Goal: Task Accomplishment & Management: Complete application form

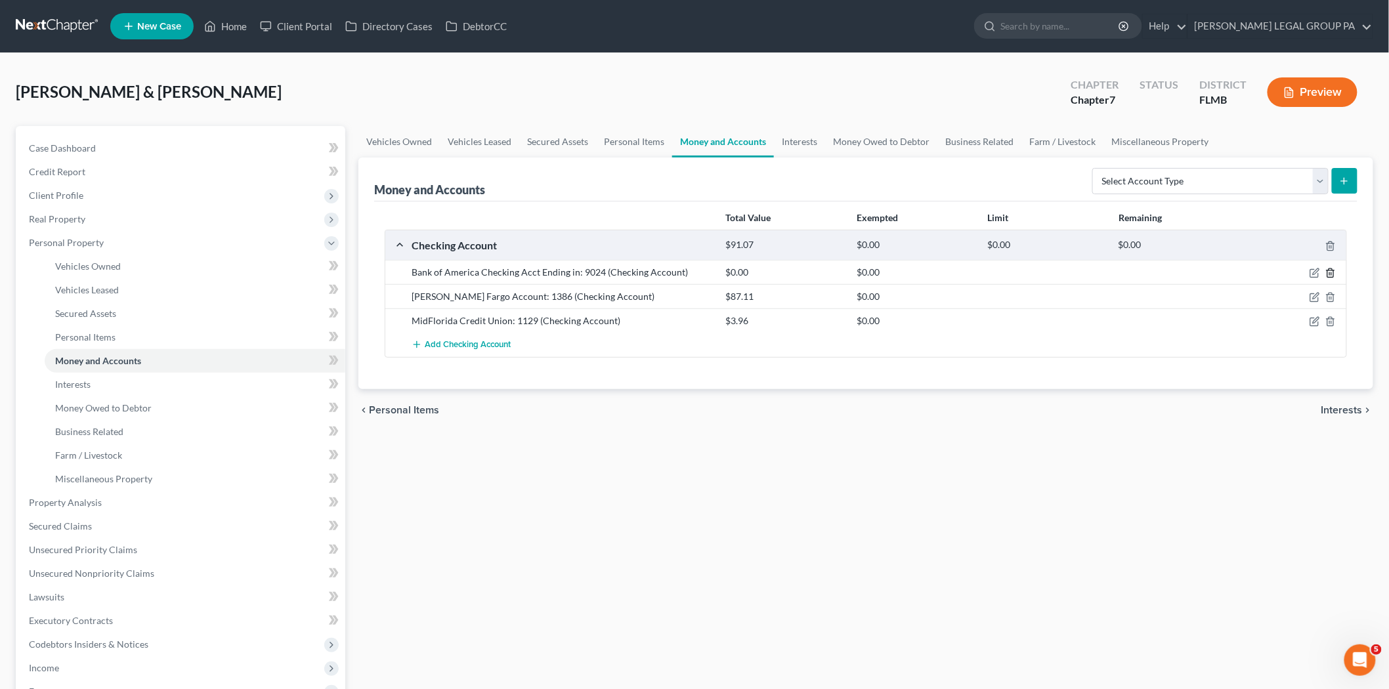
click at [1329, 274] on icon "button" at bounding box center [1331, 273] width 11 height 11
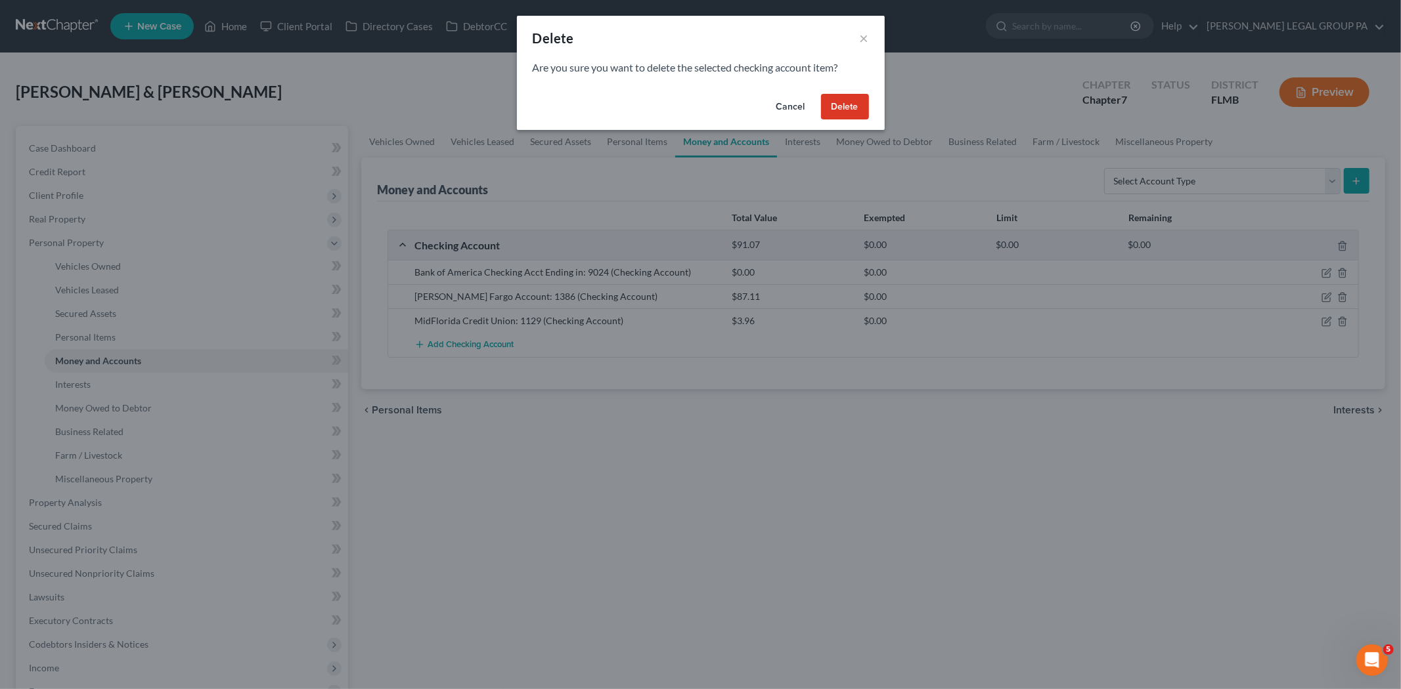
click at [846, 100] on button "Delete" at bounding box center [845, 107] width 48 height 26
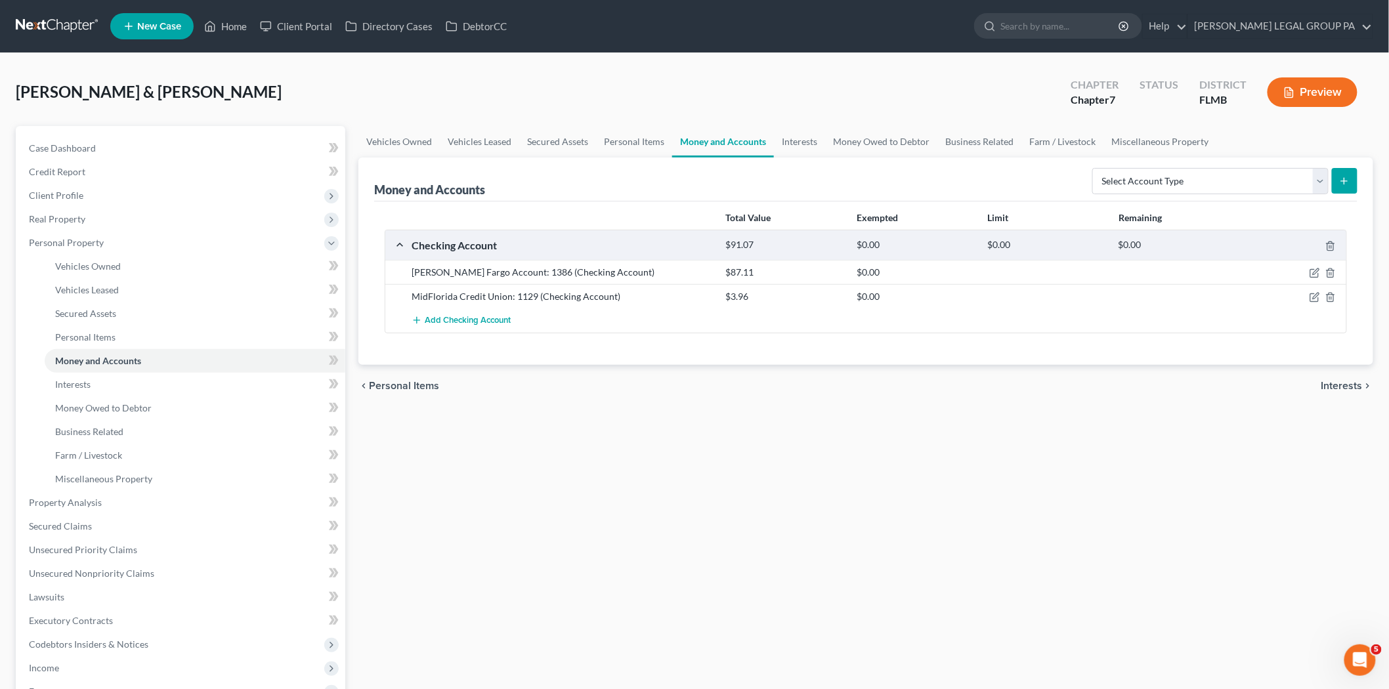
click at [1309, 272] on div at bounding box center [1295, 272] width 105 height 13
click at [1320, 271] on icon "button" at bounding box center [1315, 273] width 11 height 11
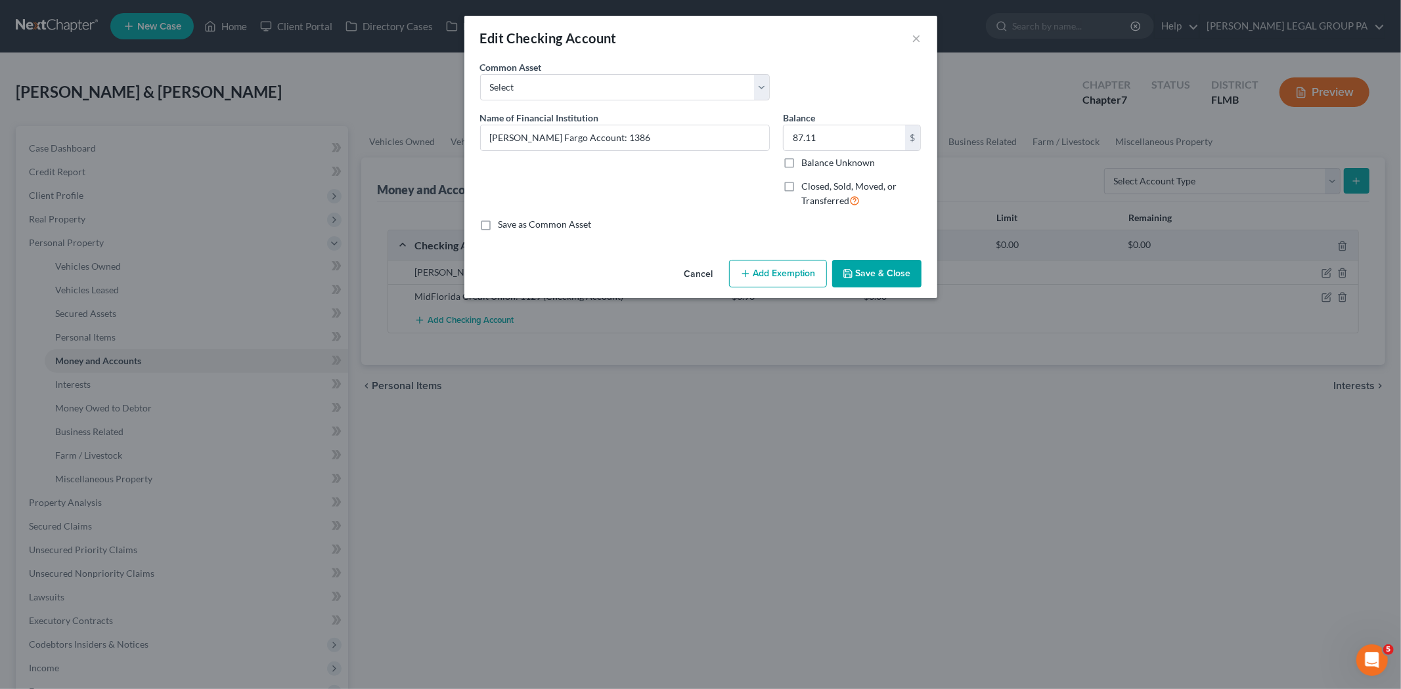
click at [810, 277] on button "Add Exemption" at bounding box center [778, 274] width 98 height 28
select select "2"
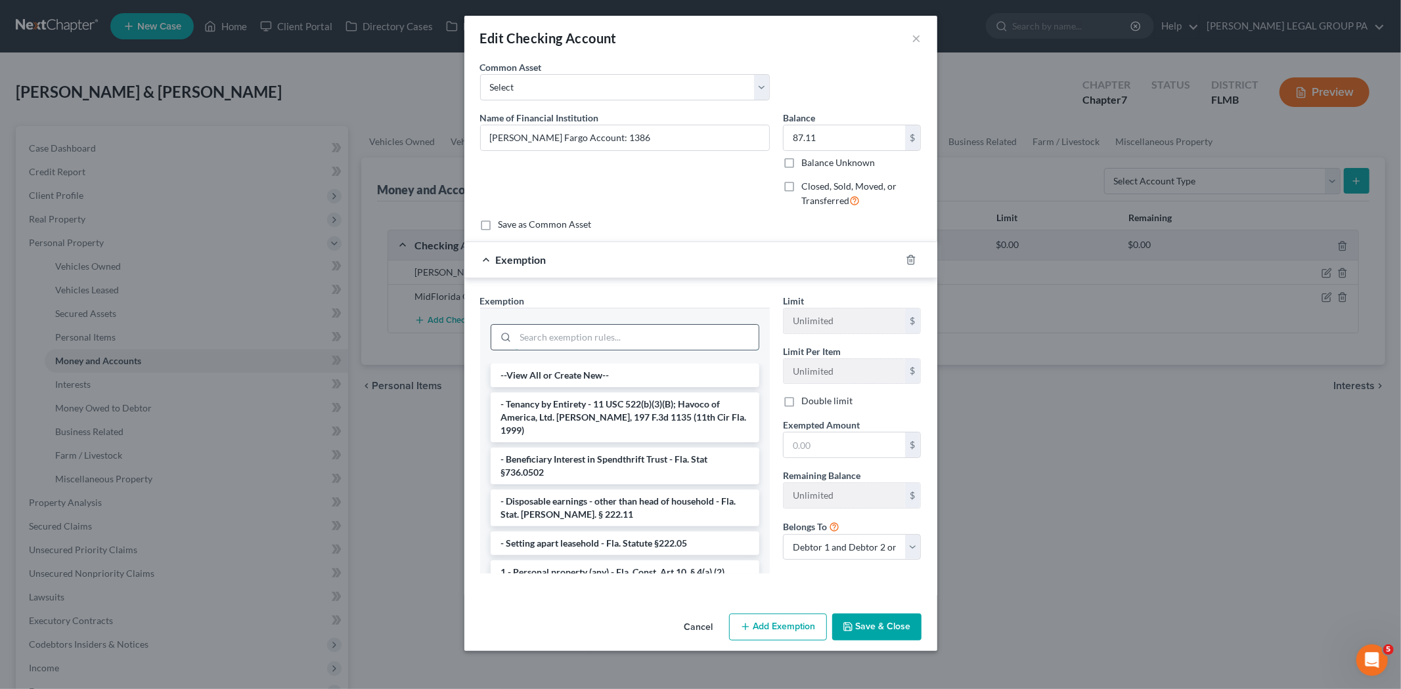
click at [552, 340] on input "search" at bounding box center [636, 337] width 243 height 25
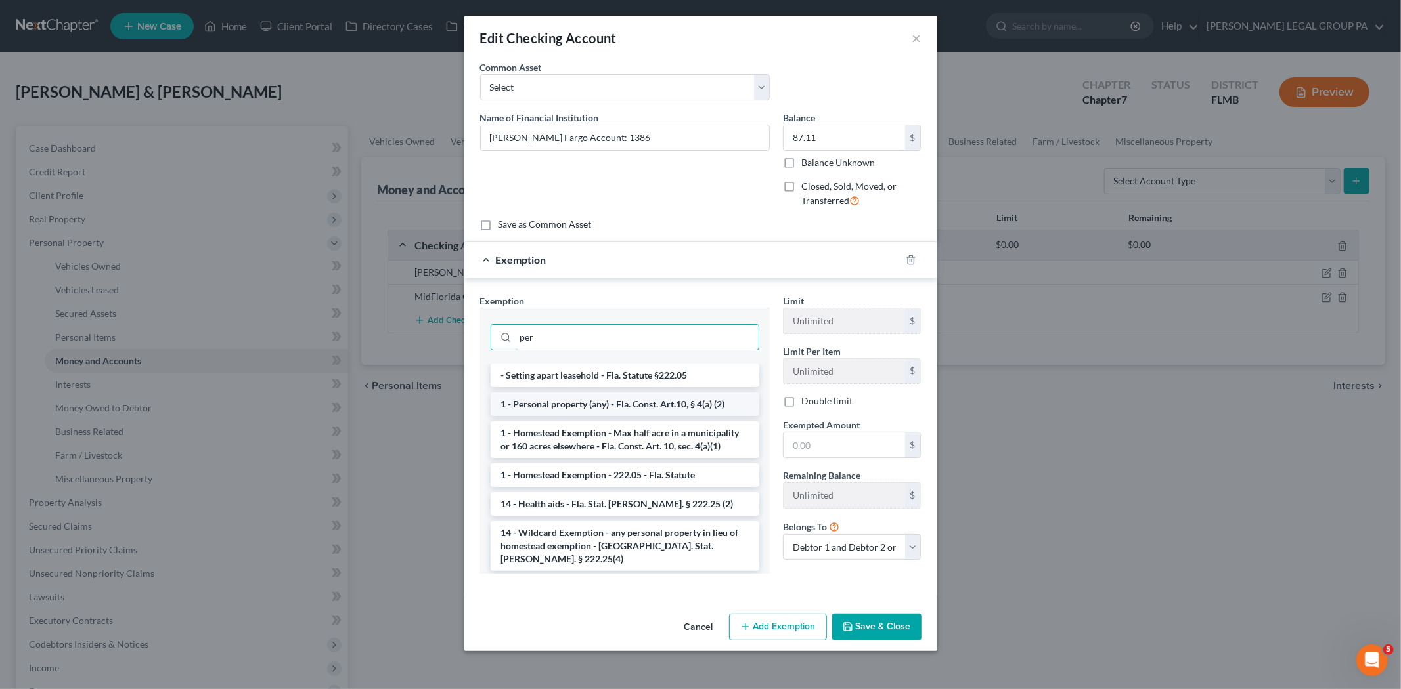
type input "per"
click at [554, 411] on li "1 - Personal property (any) - Fla. Const. Art.10, § 4(a) (2)" at bounding box center [624, 405] width 269 height 24
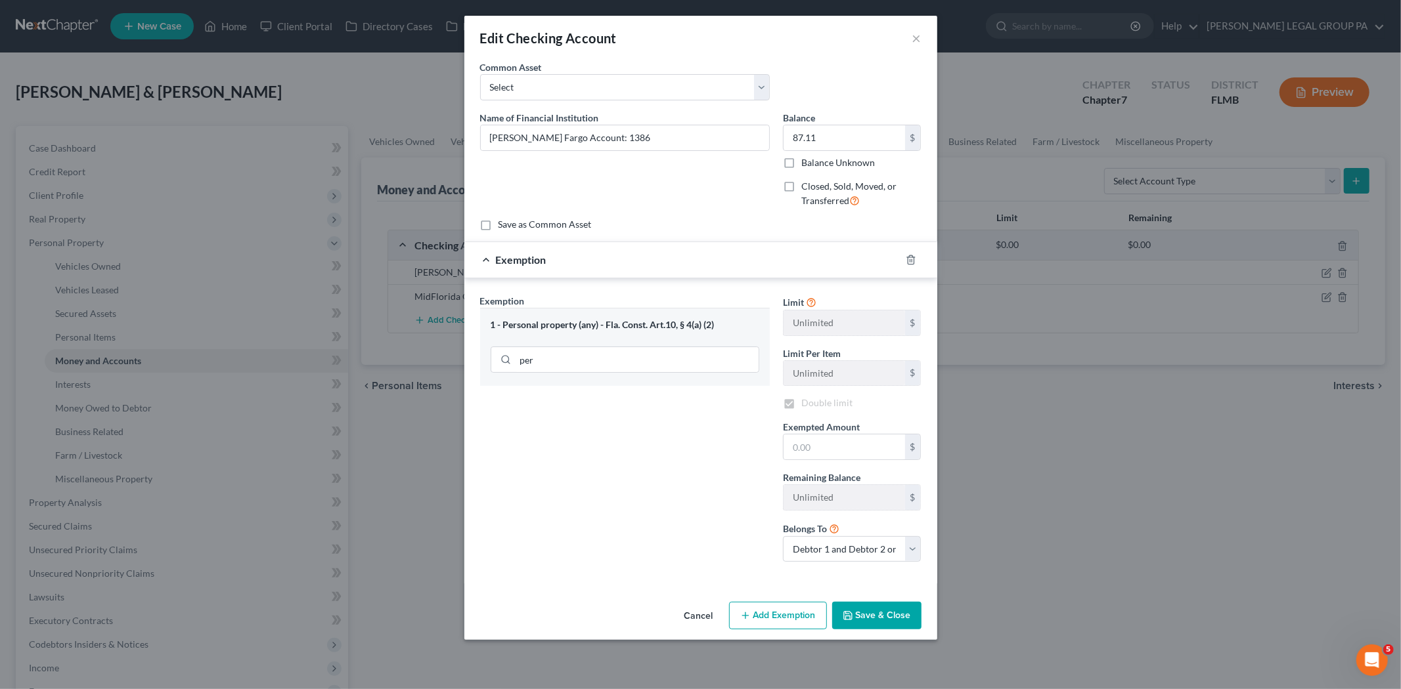
checkbox input "true"
click at [824, 441] on input "text" at bounding box center [843, 447] width 121 height 25
type input "87.11"
click at [875, 621] on button "Save & Close" at bounding box center [876, 616] width 89 height 28
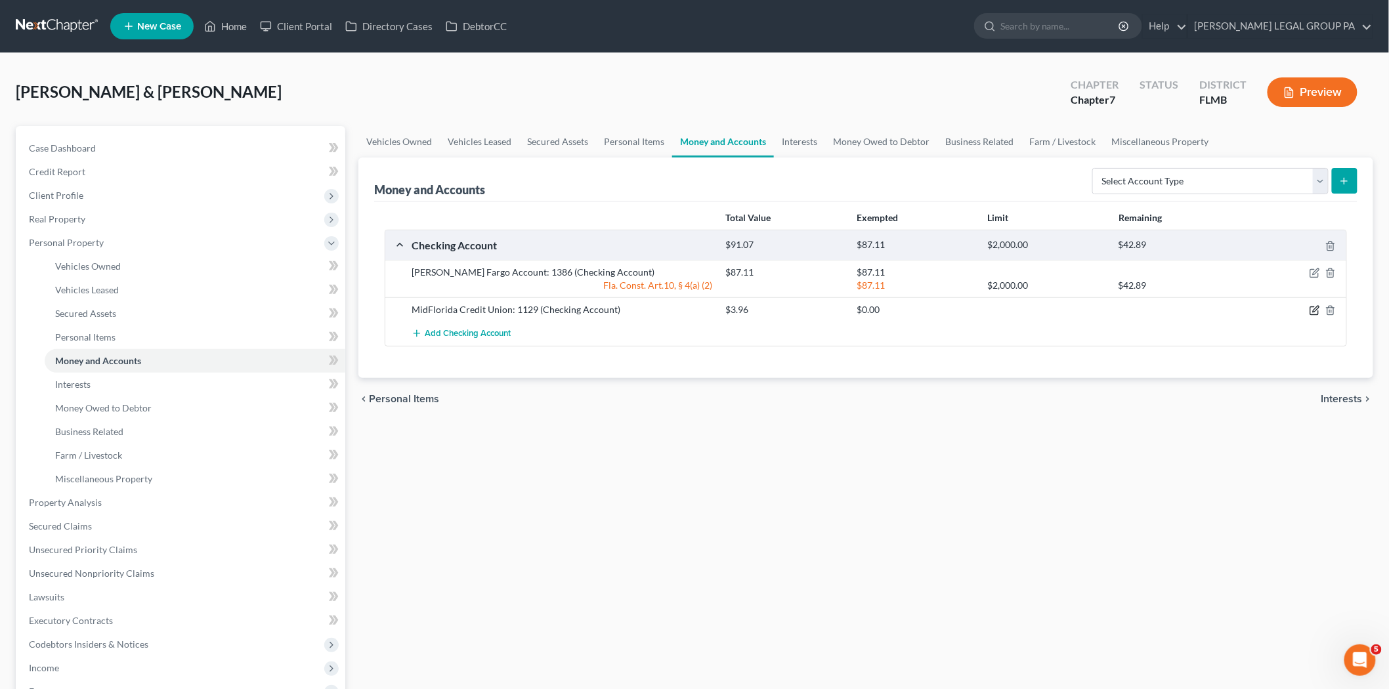
click at [1311, 309] on icon "button" at bounding box center [1315, 310] width 11 height 11
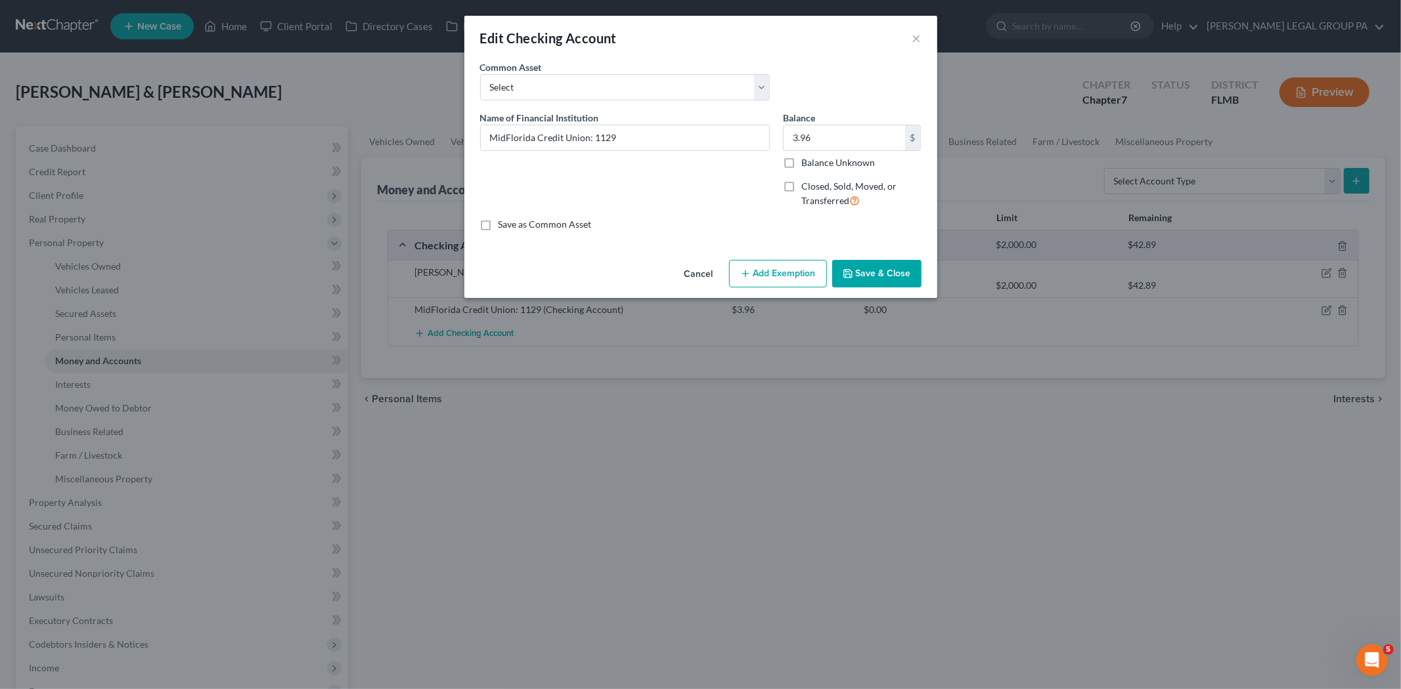
click at [789, 280] on button "Add Exemption" at bounding box center [778, 274] width 98 height 28
select select "2"
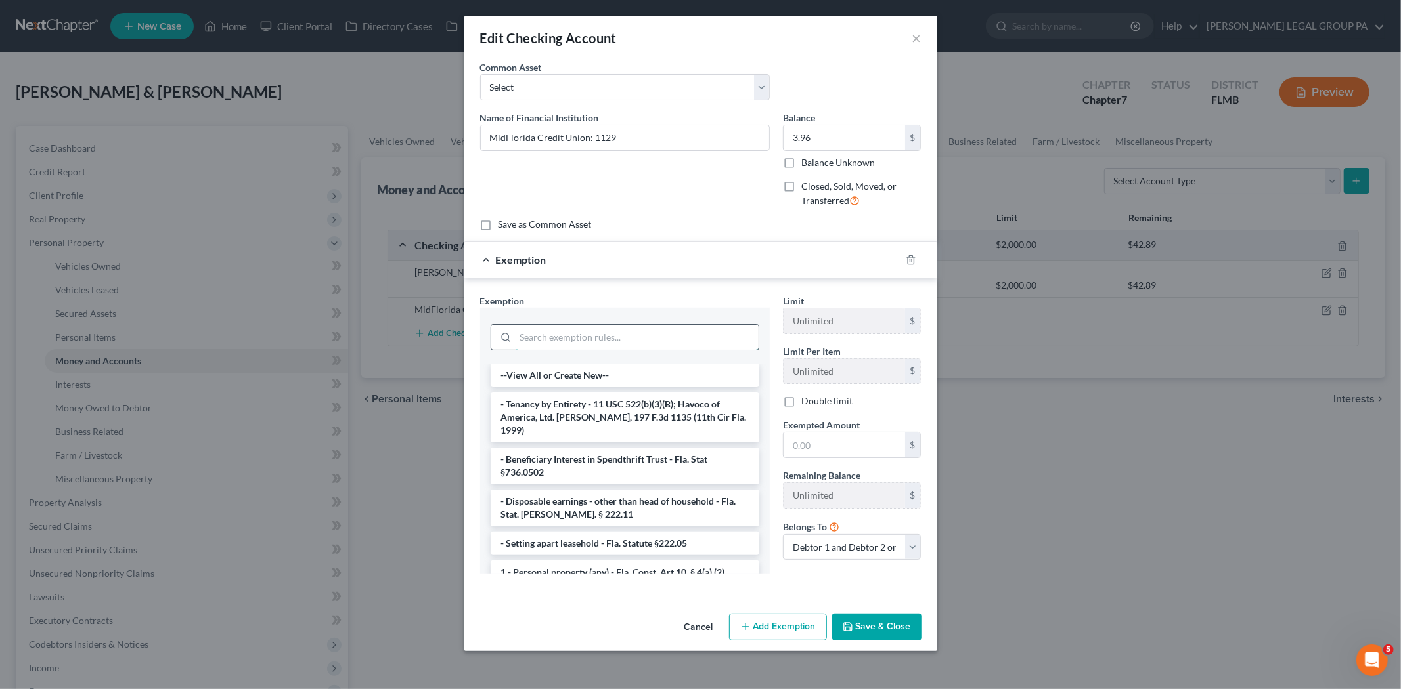
click at [609, 325] on input "search" at bounding box center [636, 337] width 243 height 25
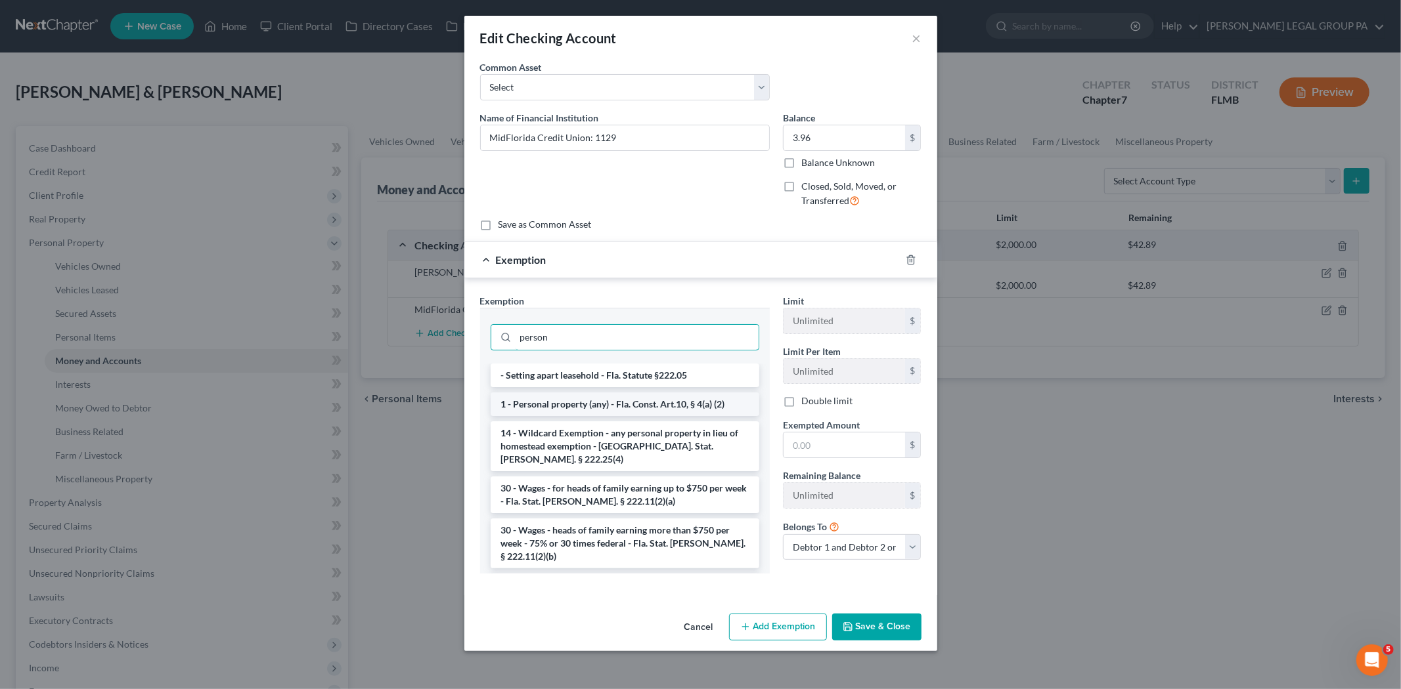
type input "person"
click at [565, 401] on li "1 - Personal property (any) - Fla. Const. Art.10, § 4(a) (2)" at bounding box center [624, 405] width 269 height 24
checkbox input "true"
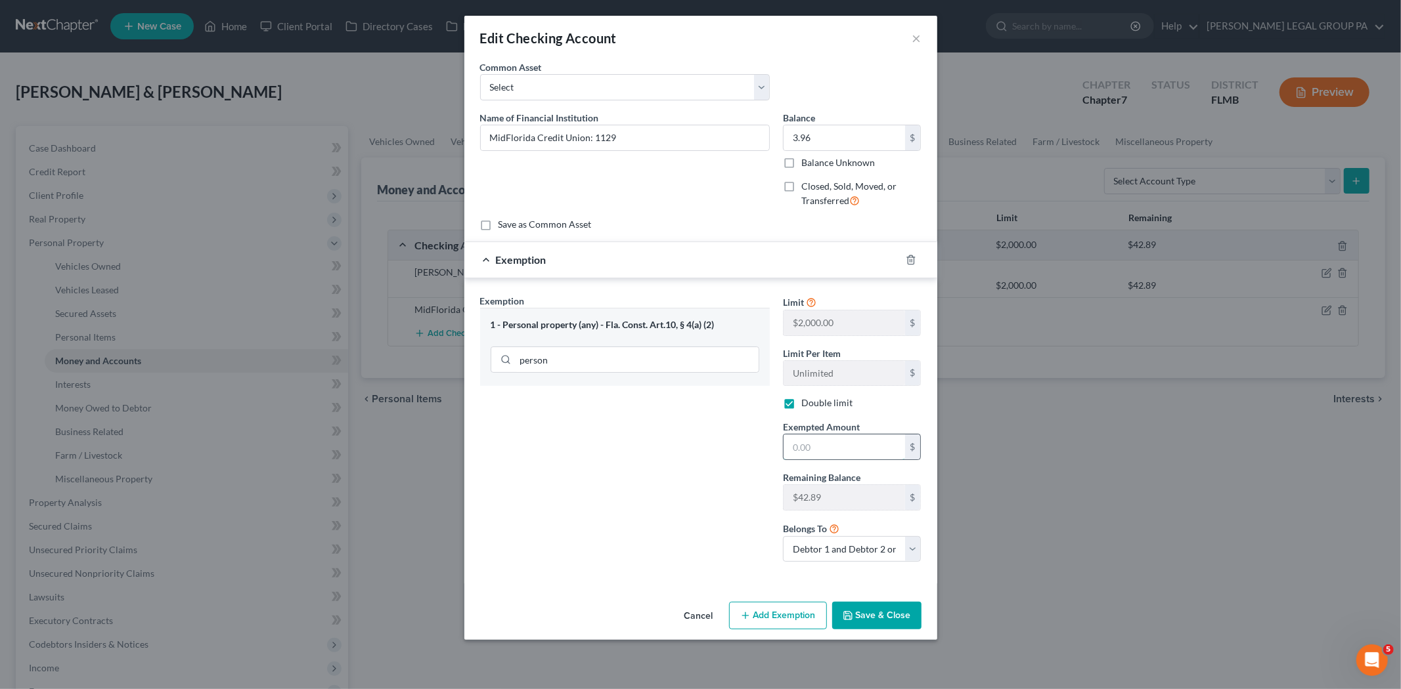
click at [827, 450] on input "text" at bounding box center [843, 447] width 121 height 25
type input "3.96"
click at [852, 615] on icon "button" at bounding box center [848, 616] width 8 height 8
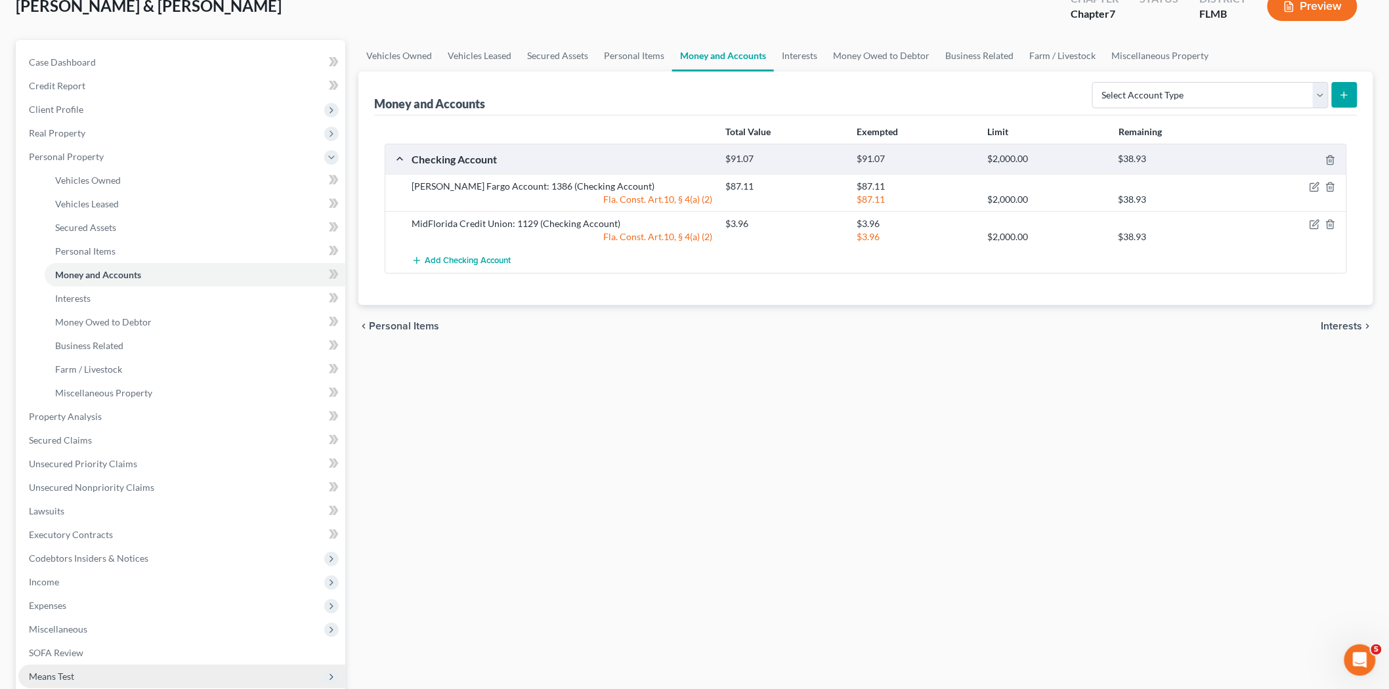
scroll to position [244, 0]
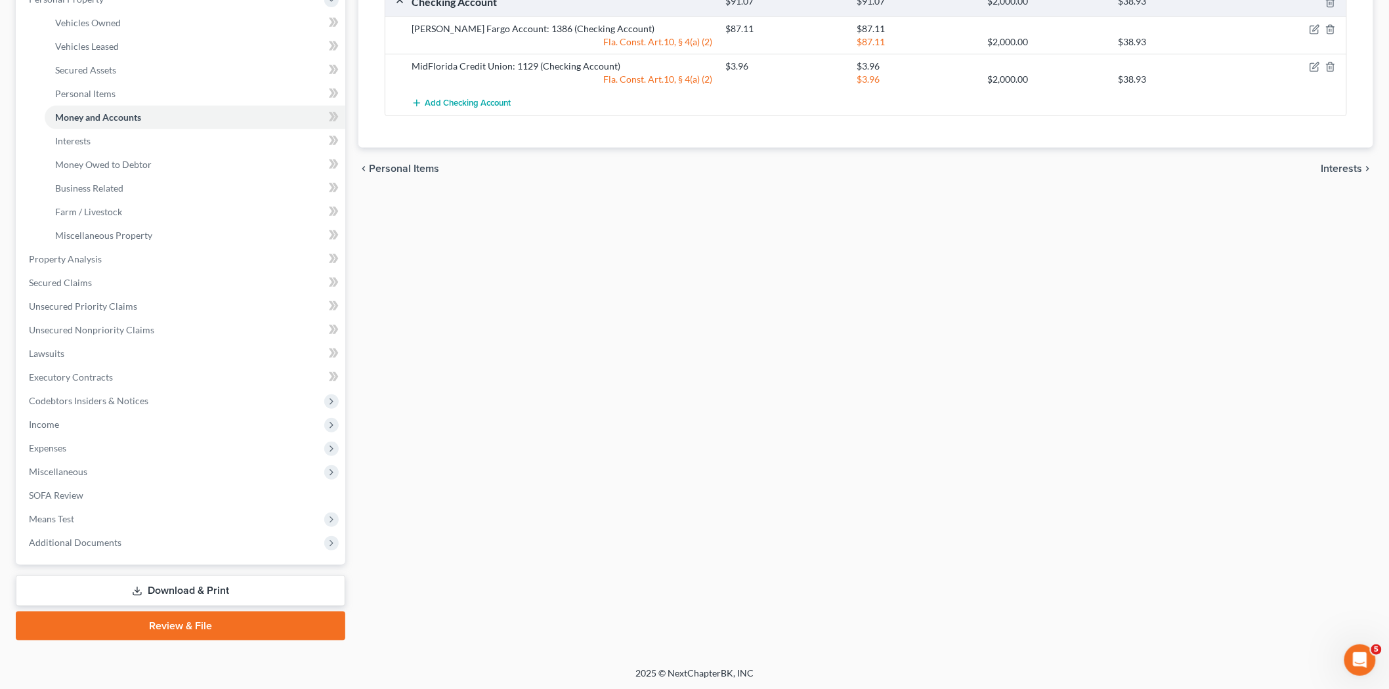
click at [188, 630] on link "Review & File" at bounding box center [181, 626] width 330 height 29
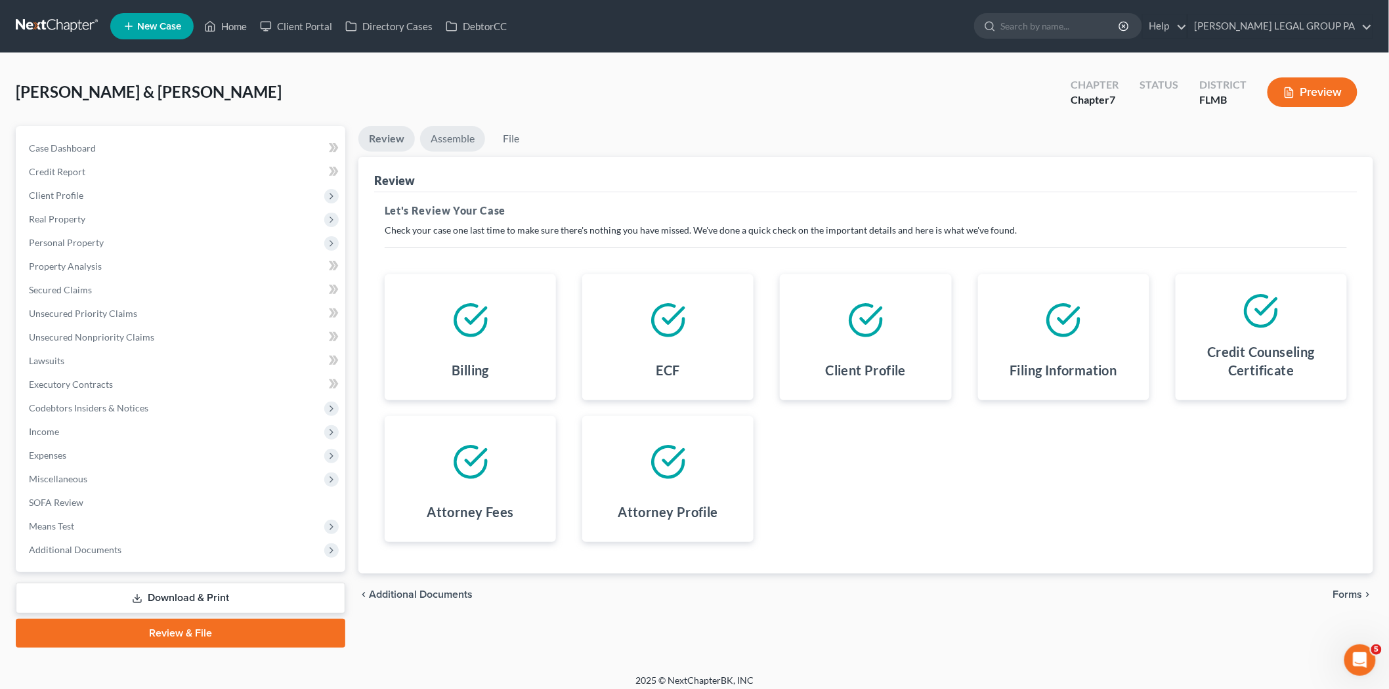
click at [473, 138] on link "Assemble" at bounding box center [452, 139] width 65 height 26
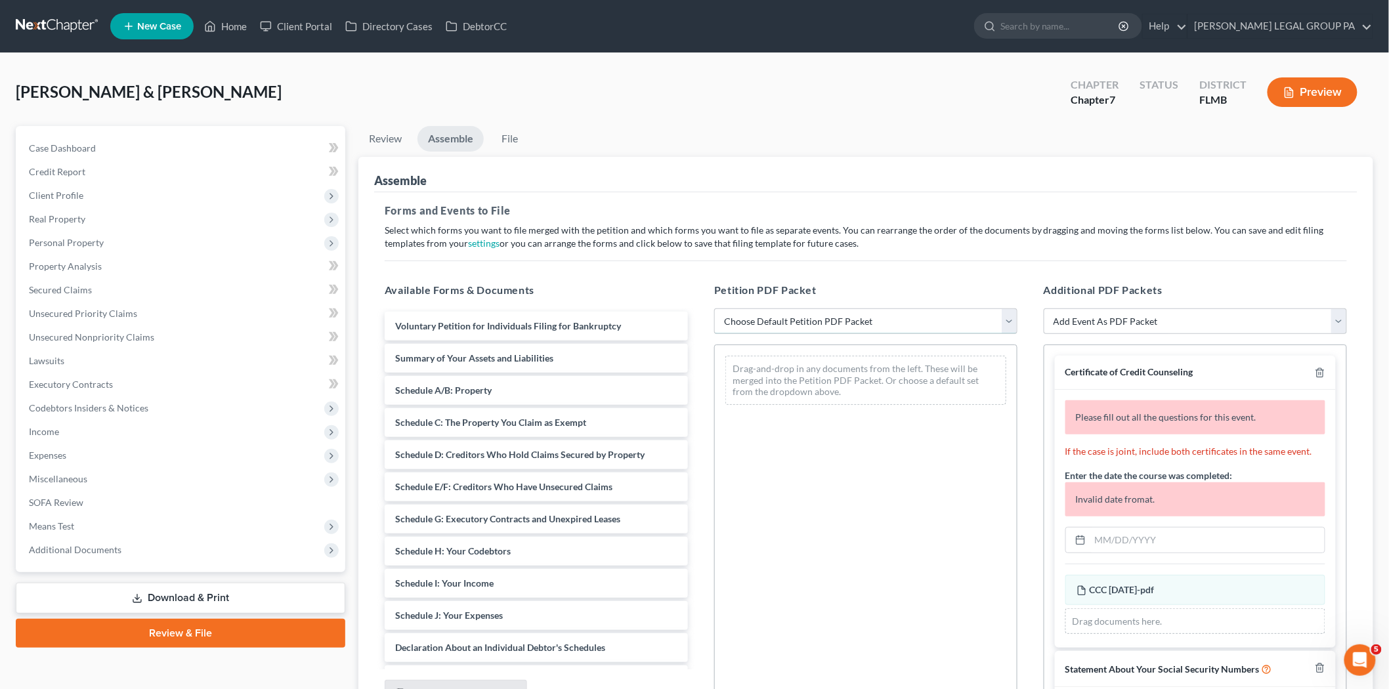
click at [863, 313] on select "Choose Default Petition PDF Packet Complete Bankruptcy Petition (all forms and …" at bounding box center [865, 322] width 303 height 26
select select "0"
click at [714, 309] on select "Choose Default Petition PDF Packet Complete Bankruptcy Petition (all forms and …" at bounding box center [865, 322] width 303 height 26
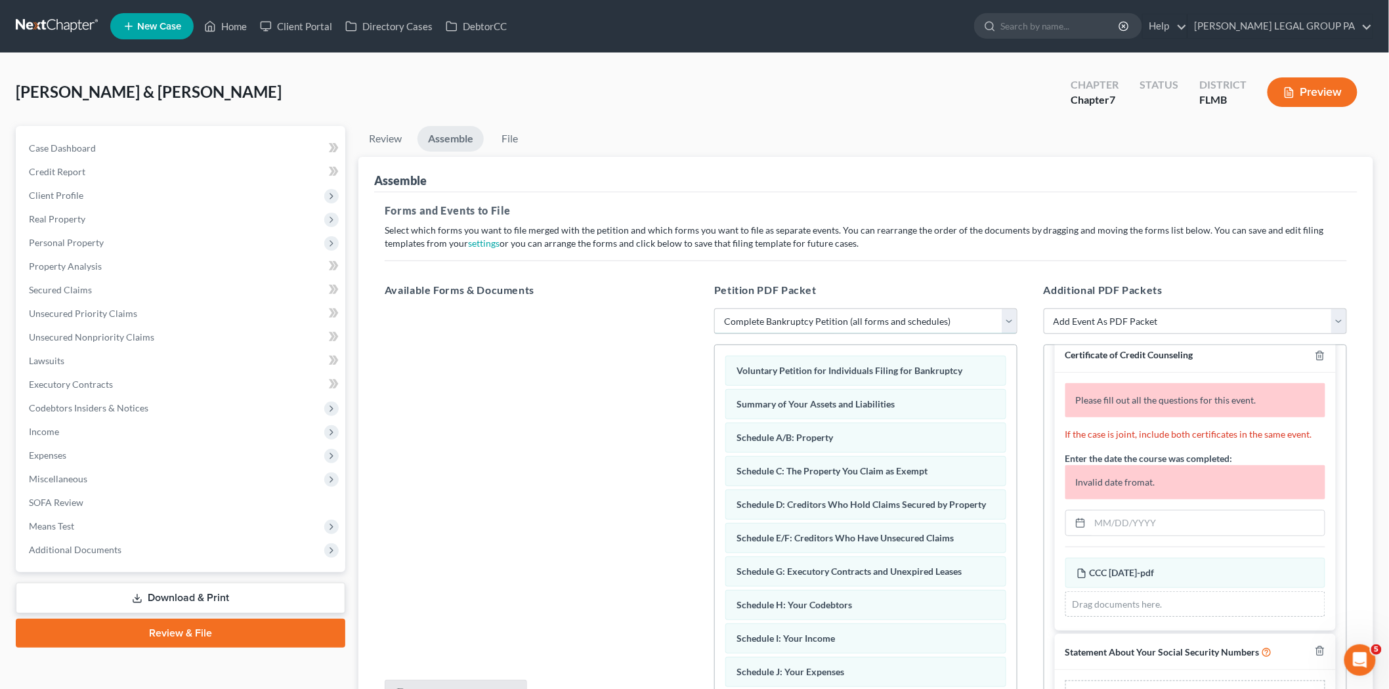
scroll to position [45, 0]
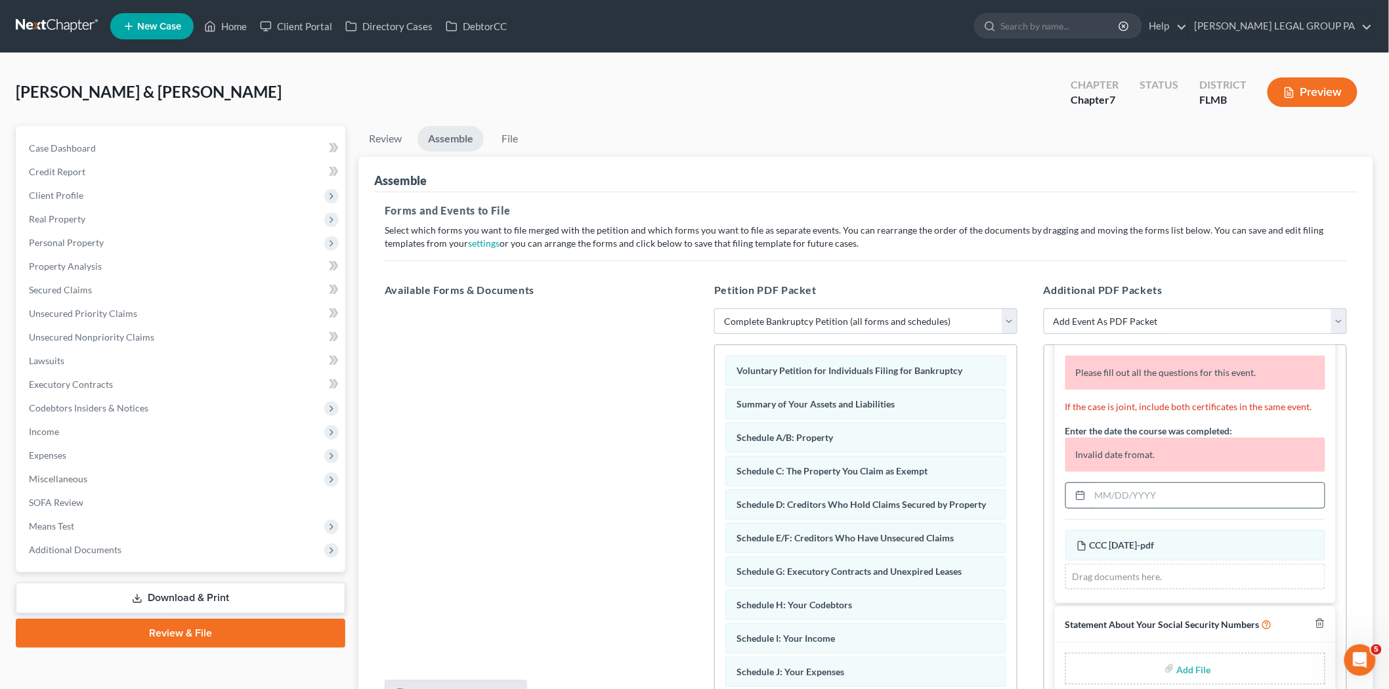
click at [1160, 499] on input "text" at bounding box center [1208, 495] width 234 height 25
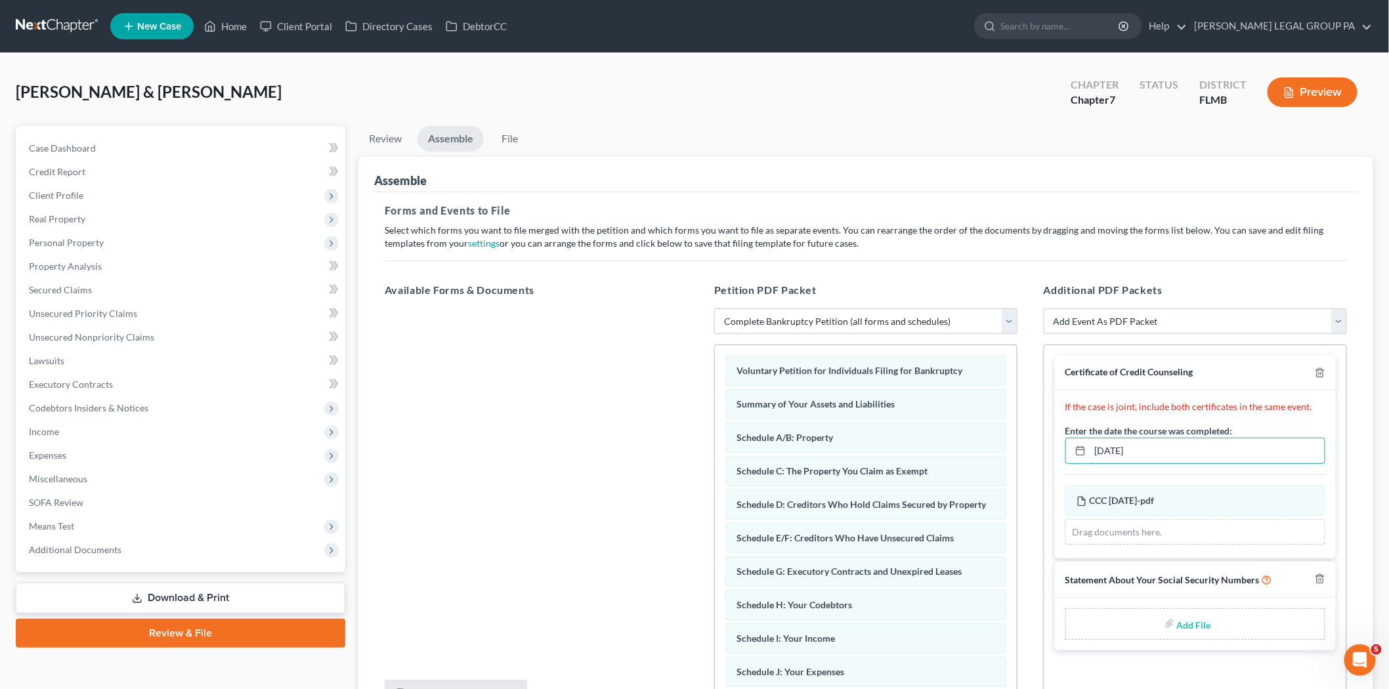
scroll to position [0, 0]
type input "[DATE]"
click at [1206, 619] on input "file" at bounding box center [1193, 625] width 32 height 24
type input "C:\fakepath\121 - [PERSON_NAME][GEOGRAPHIC_DATA]pdf"
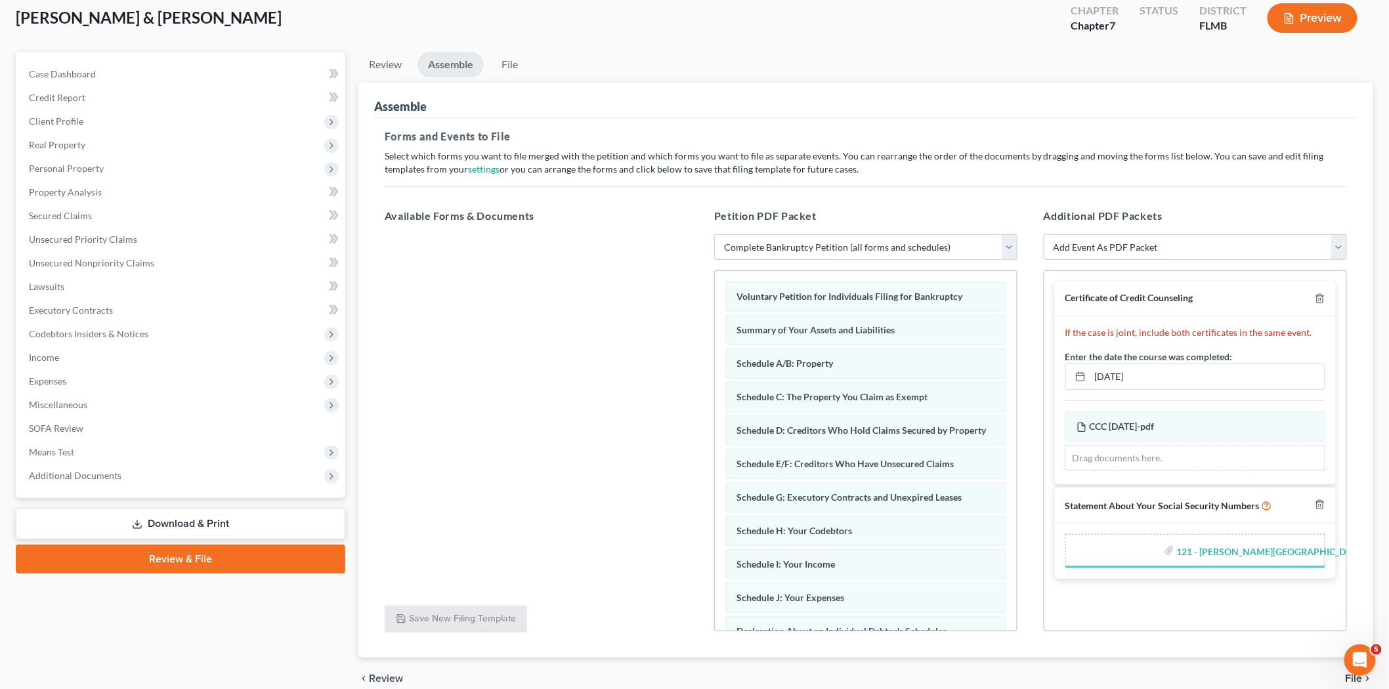
scroll to position [135, 0]
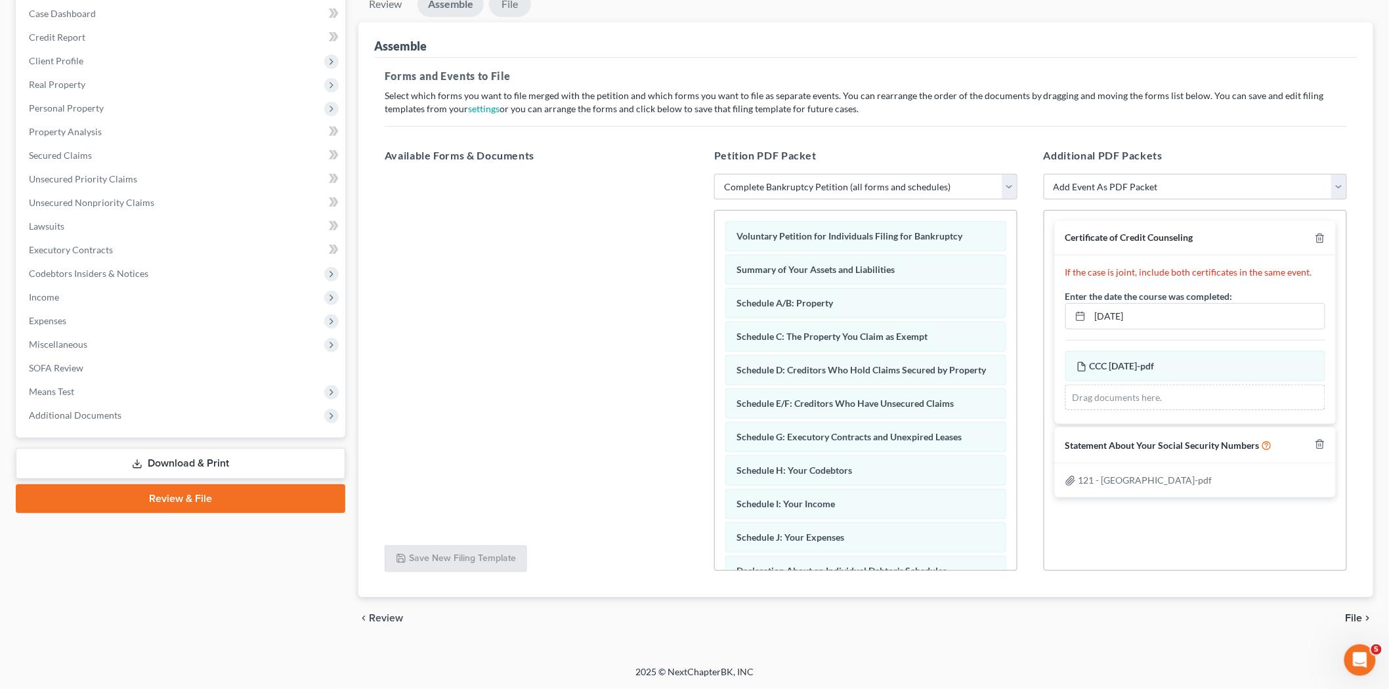
click at [506, 4] on link "File" at bounding box center [510, 4] width 42 height 26
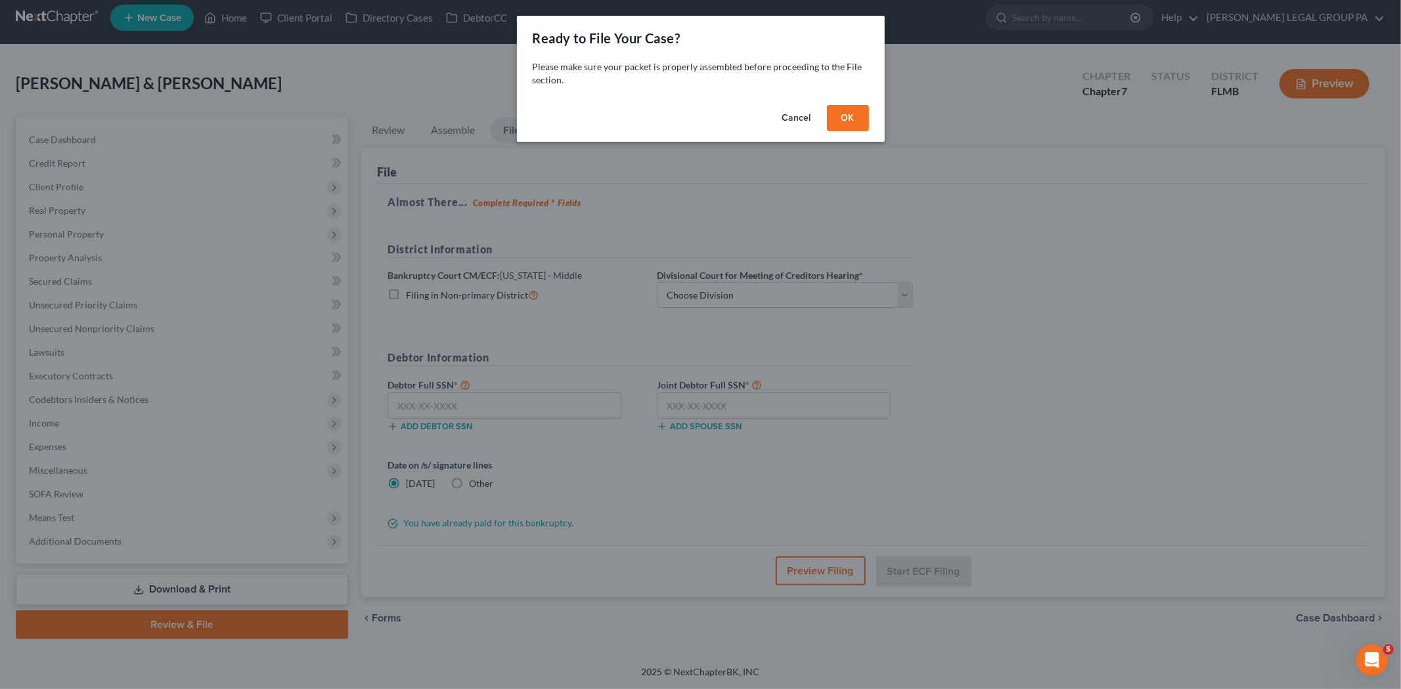
click at [842, 115] on button "OK" at bounding box center [848, 118] width 42 height 26
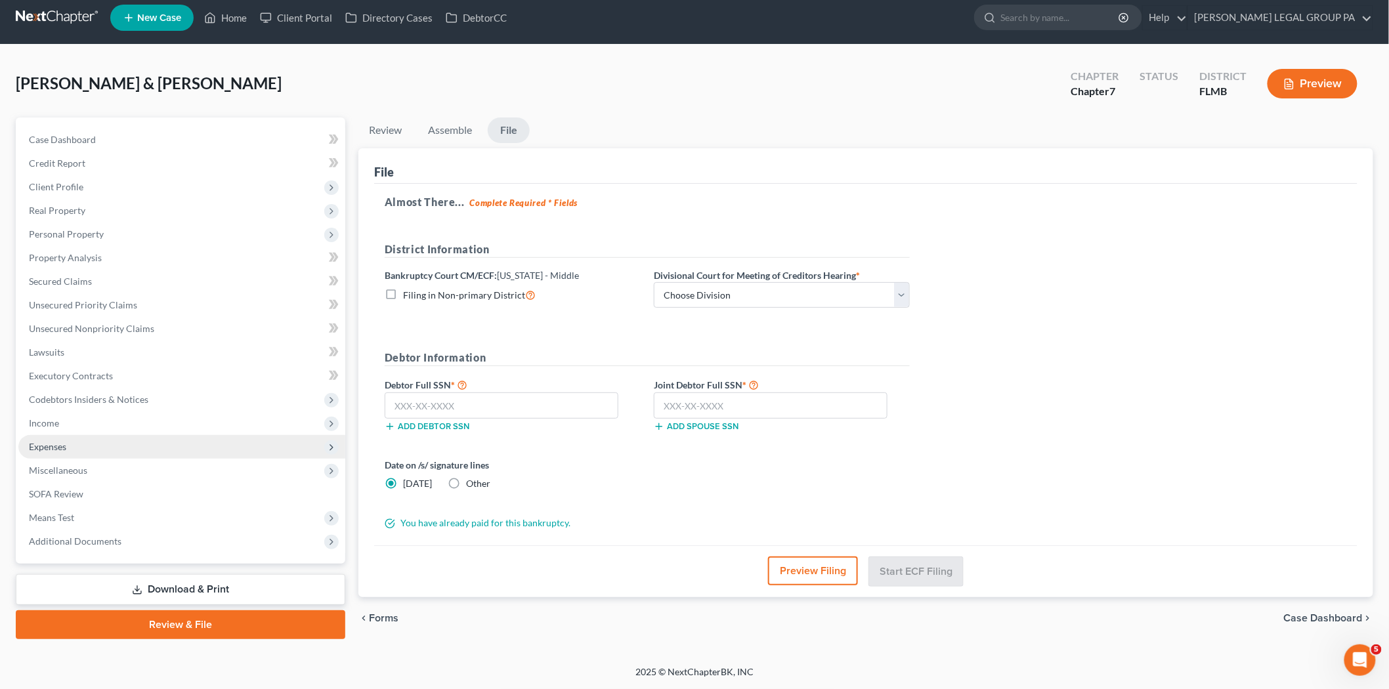
click at [135, 449] on span "Expenses" at bounding box center [181, 447] width 327 height 24
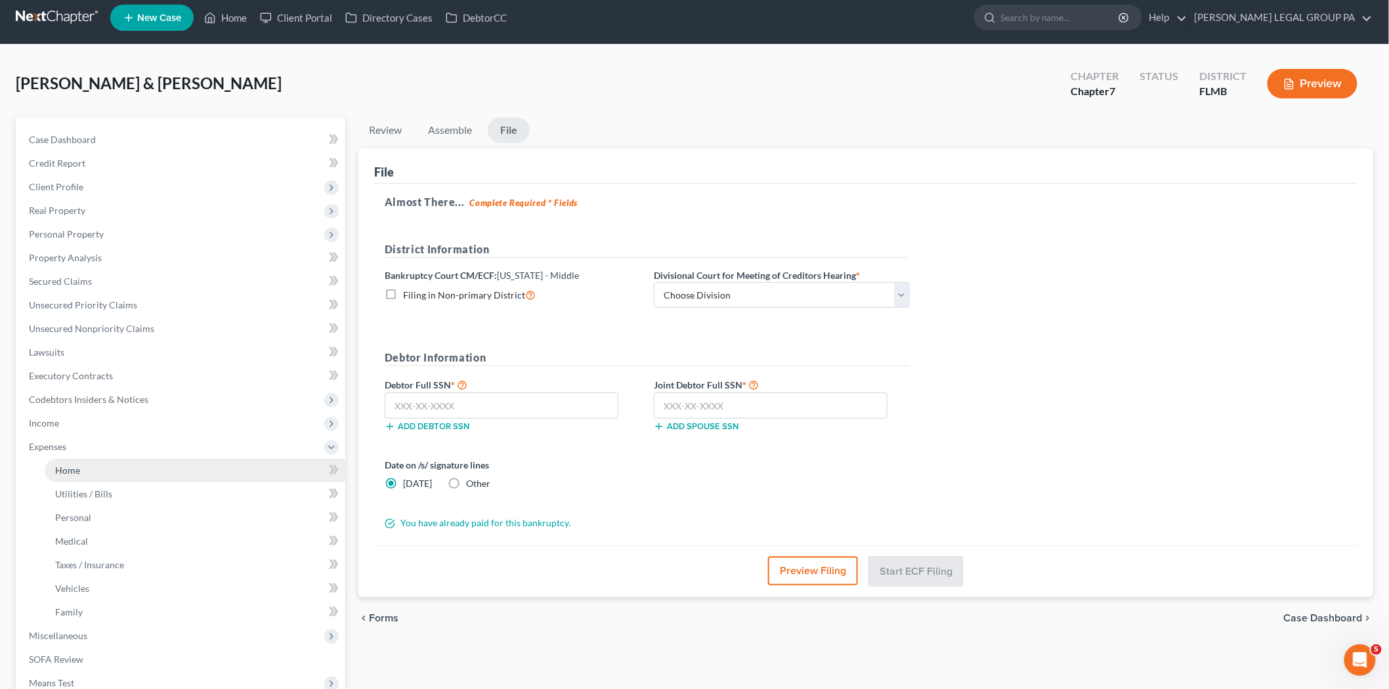
click at [130, 473] on link "Home" at bounding box center [195, 471] width 301 height 24
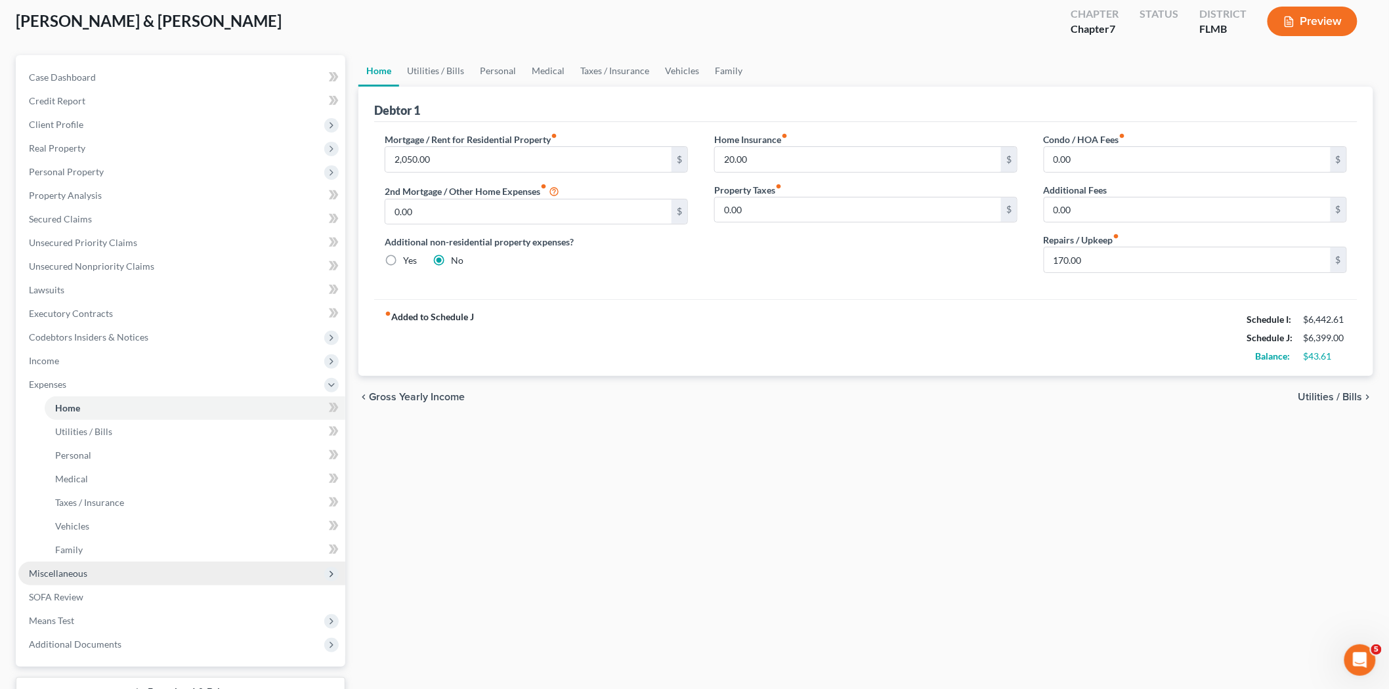
scroll to position [173, 0]
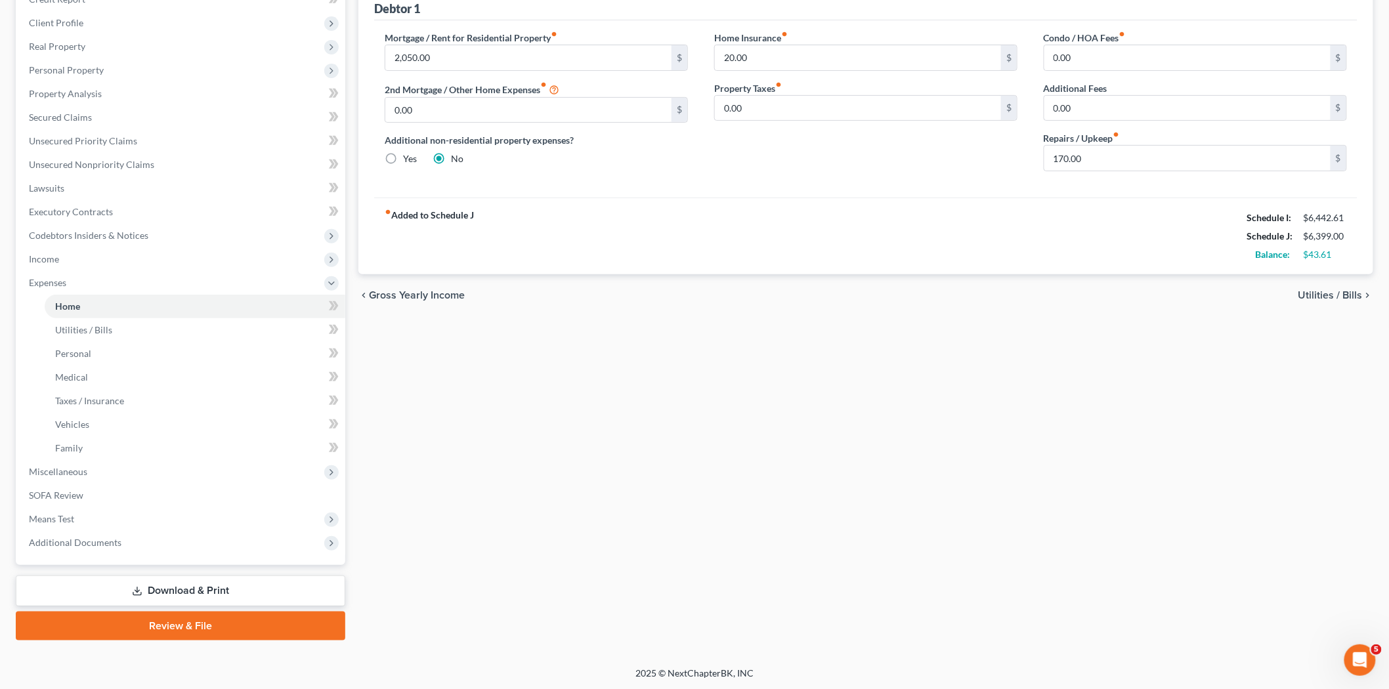
click at [217, 622] on link "Review & File" at bounding box center [181, 626] width 330 height 29
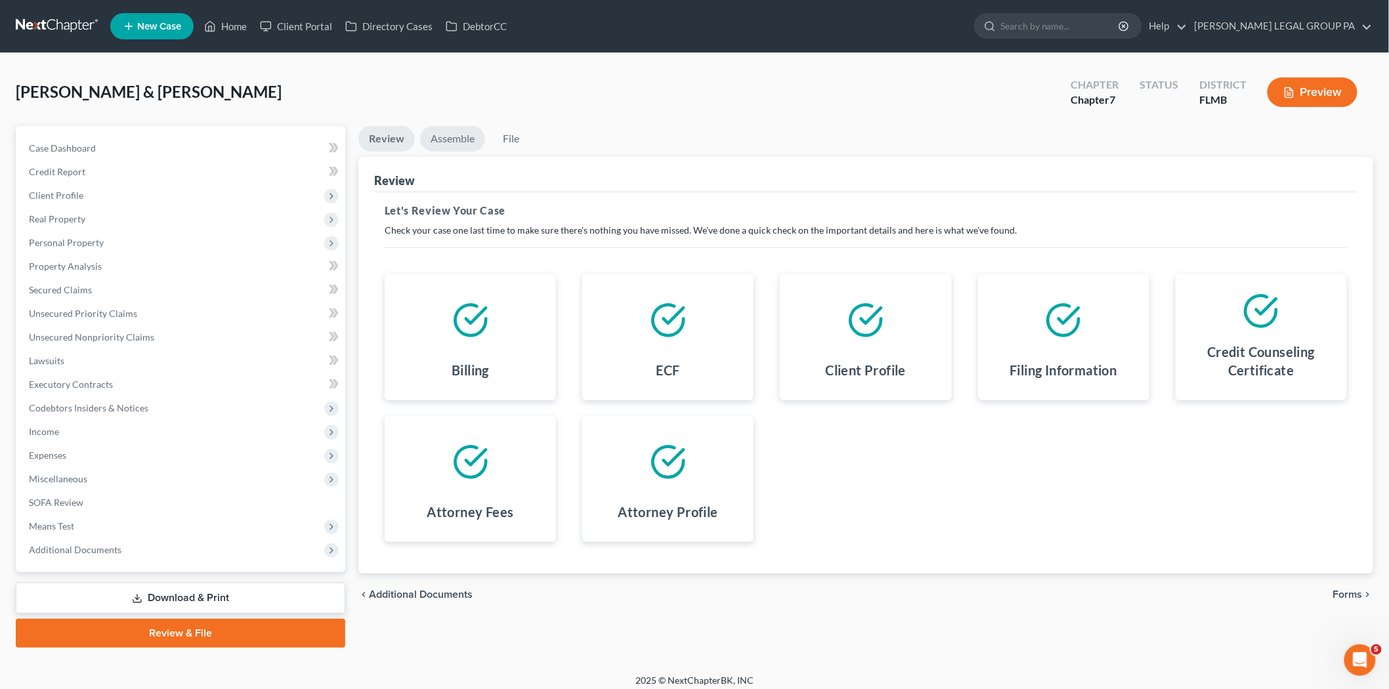
click at [447, 134] on link "Assemble" at bounding box center [452, 139] width 65 height 26
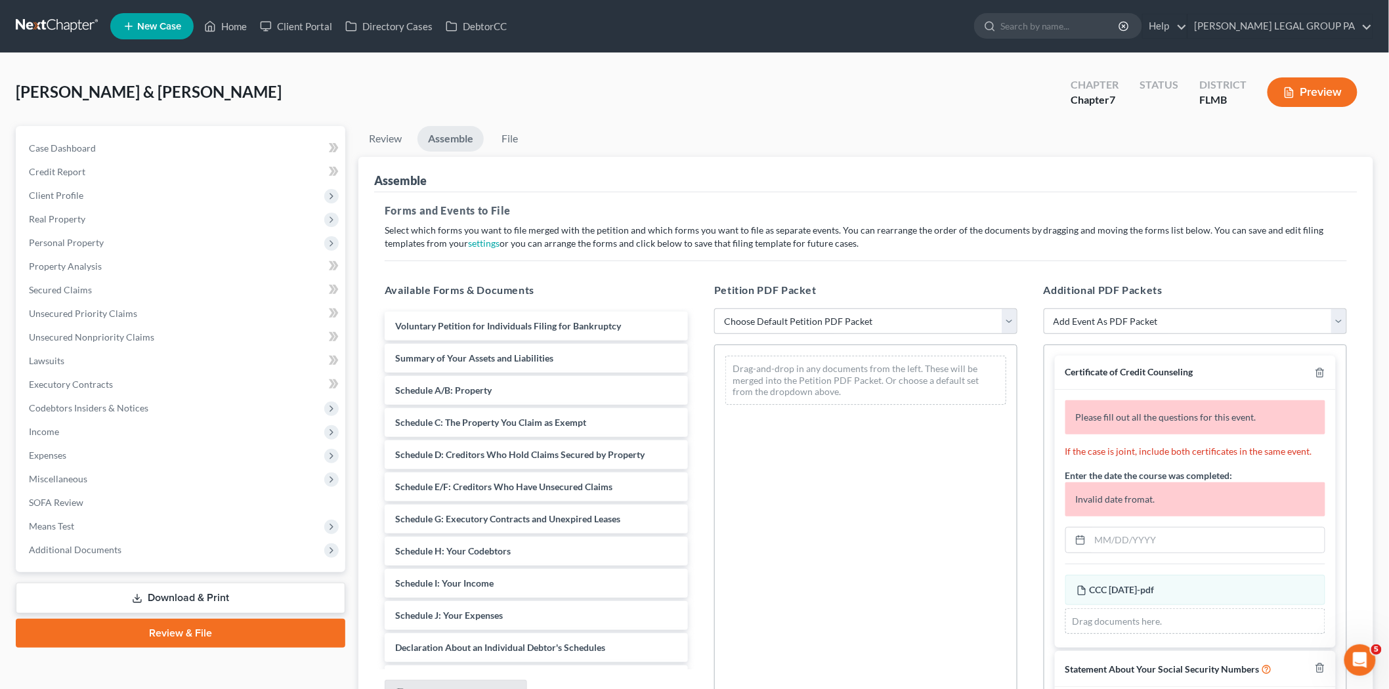
click at [782, 307] on div "Petition PDF Packet Choose Default Petition PDF Packet Complete Bankruptcy Peti…" at bounding box center [866, 494] width 330 height 445
drag, startPoint x: 802, startPoint y: 320, endPoint x: 804, endPoint y: 326, distance: 6.7
click at [802, 320] on select "Choose Default Petition PDF Packet Complete Bankruptcy Petition (all forms and …" at bounding box center [865, 322] width 303 height 26
select select "0"
click at [714, 309] on select "Choose Default Petition PDF Packet Complete Bankruptcy Petition (all forms and …" at bounding box center [865, 322] width 303 height 26
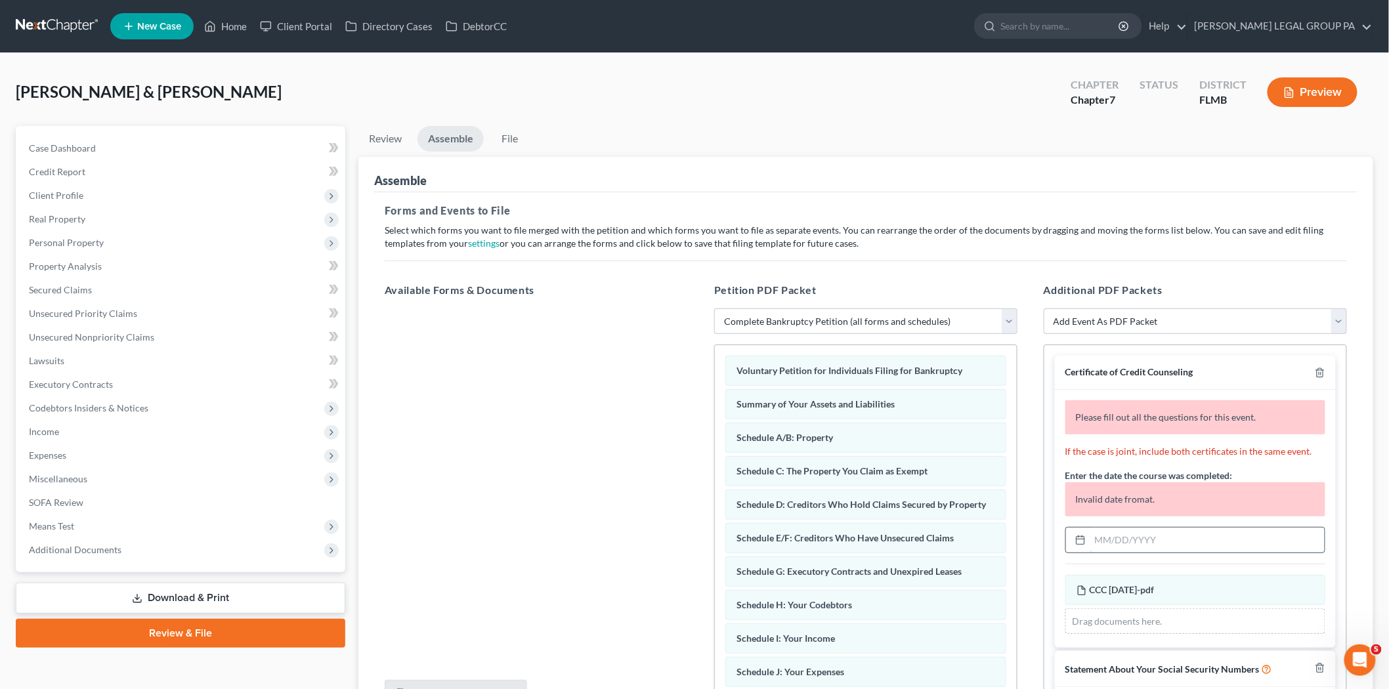
click at [1174, 541] on input "text" at bounding box center [1208, 540] width 234 height 25
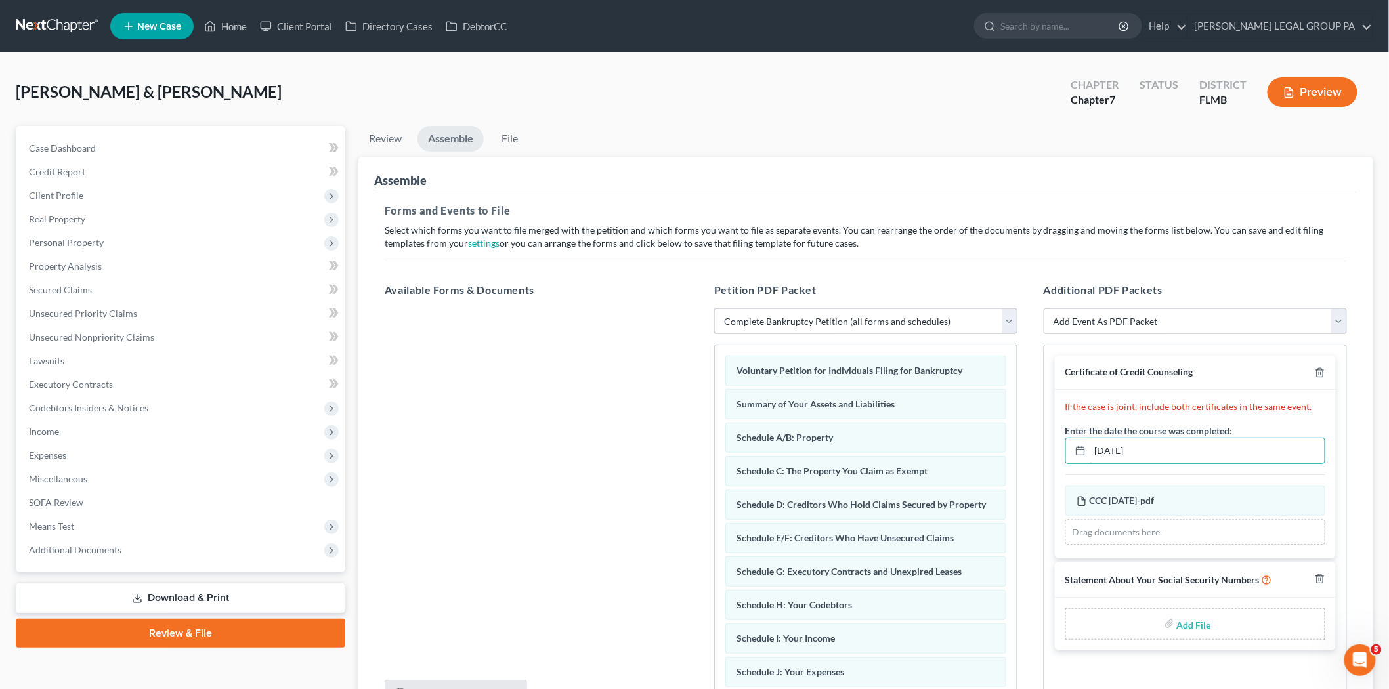
type input "[DATE]"
click at [1172, 636] on div "Add File" at bounding box center [1196, 625] width 260 height 32
click at [1167, 616] on div "Add File" at bounding box center [1196, 625] width 260 height 32
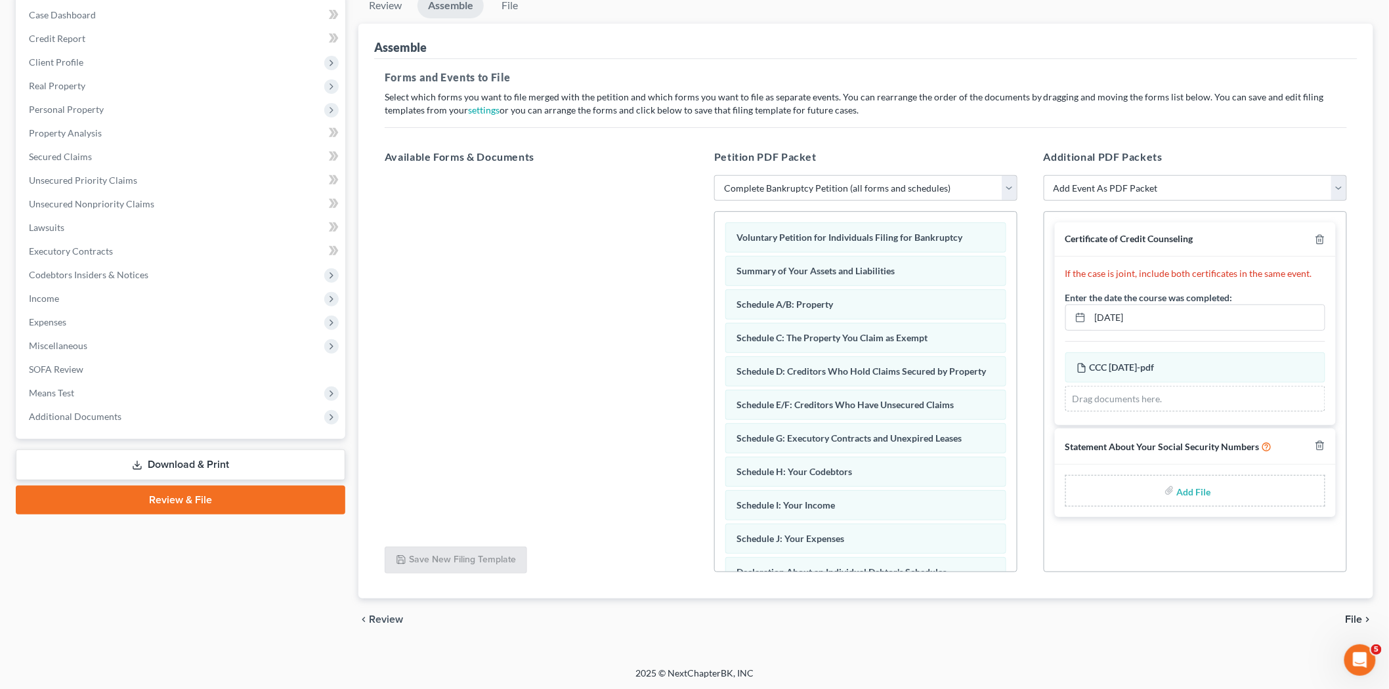
scroll to position [135, 0]
click at [1199, 479] on input "file" at bounding box center [1193, 490] width 32 height 24
type input "C:\fakepath\121 - [PERSON_NAME][GEOGRAPHIC_DATA]pdf"
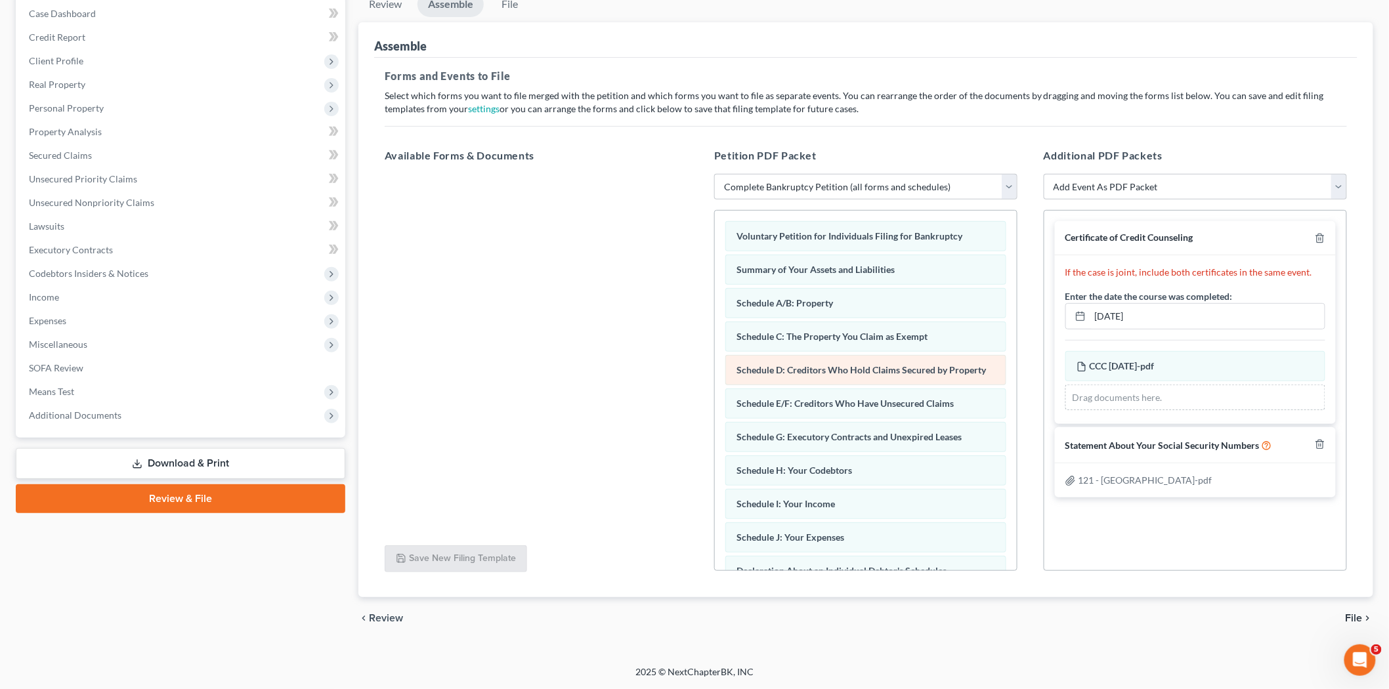
scroll to position [0, 0]
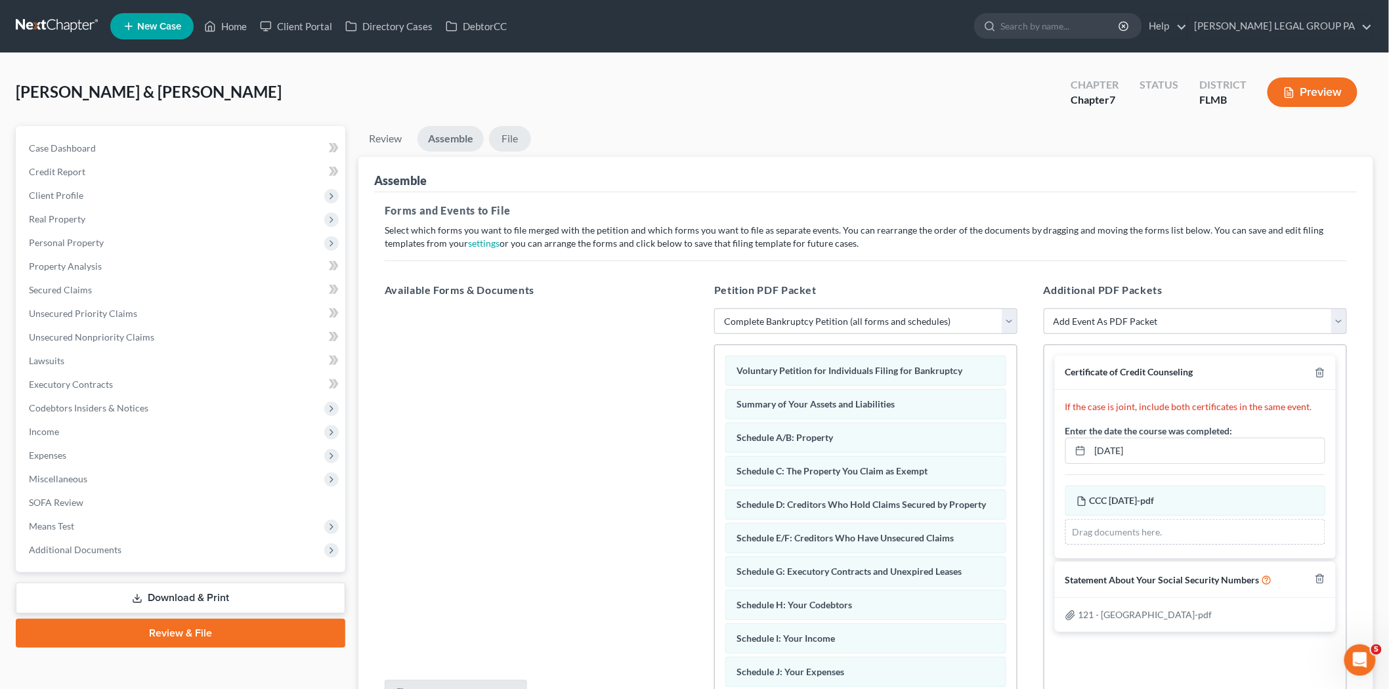
click at [517, 131] on link "File" at bounding box center [510, 139] width 42 height 26
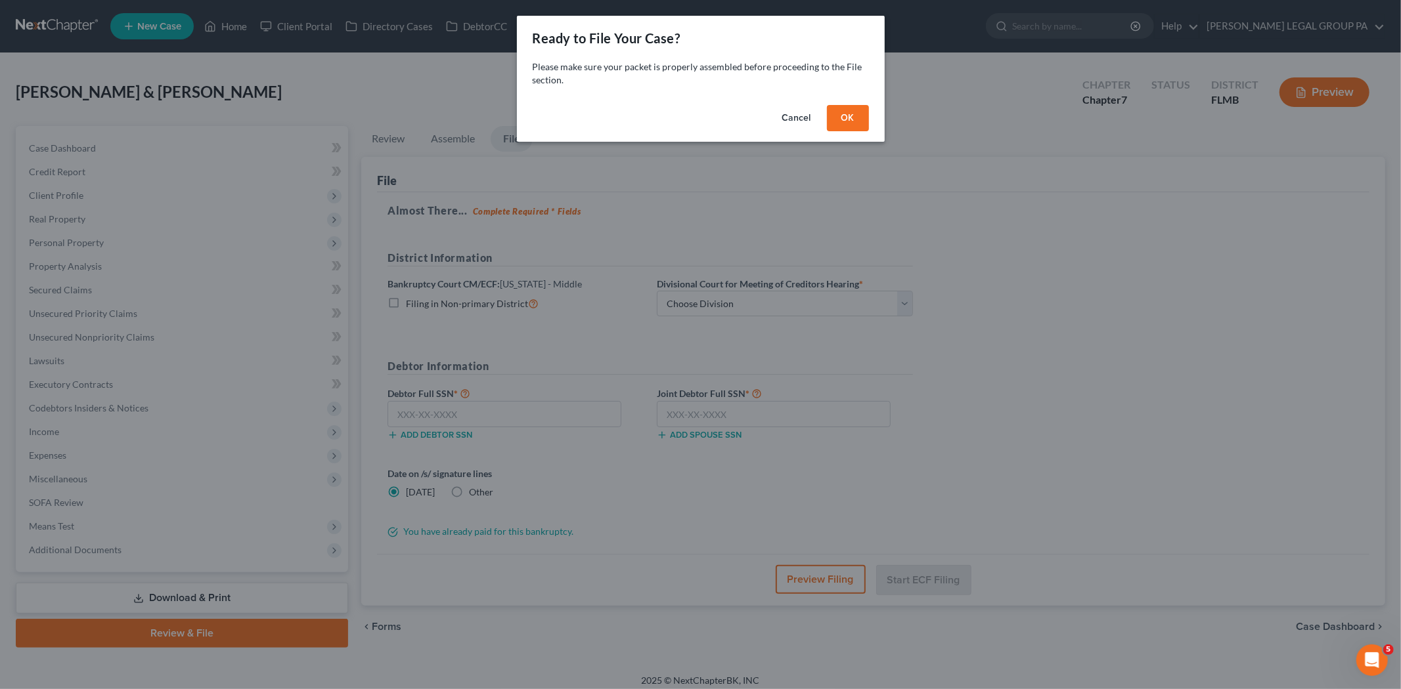
click at [837, 120] on button "OK" at bounding box center [848, 118] width 42 height 26
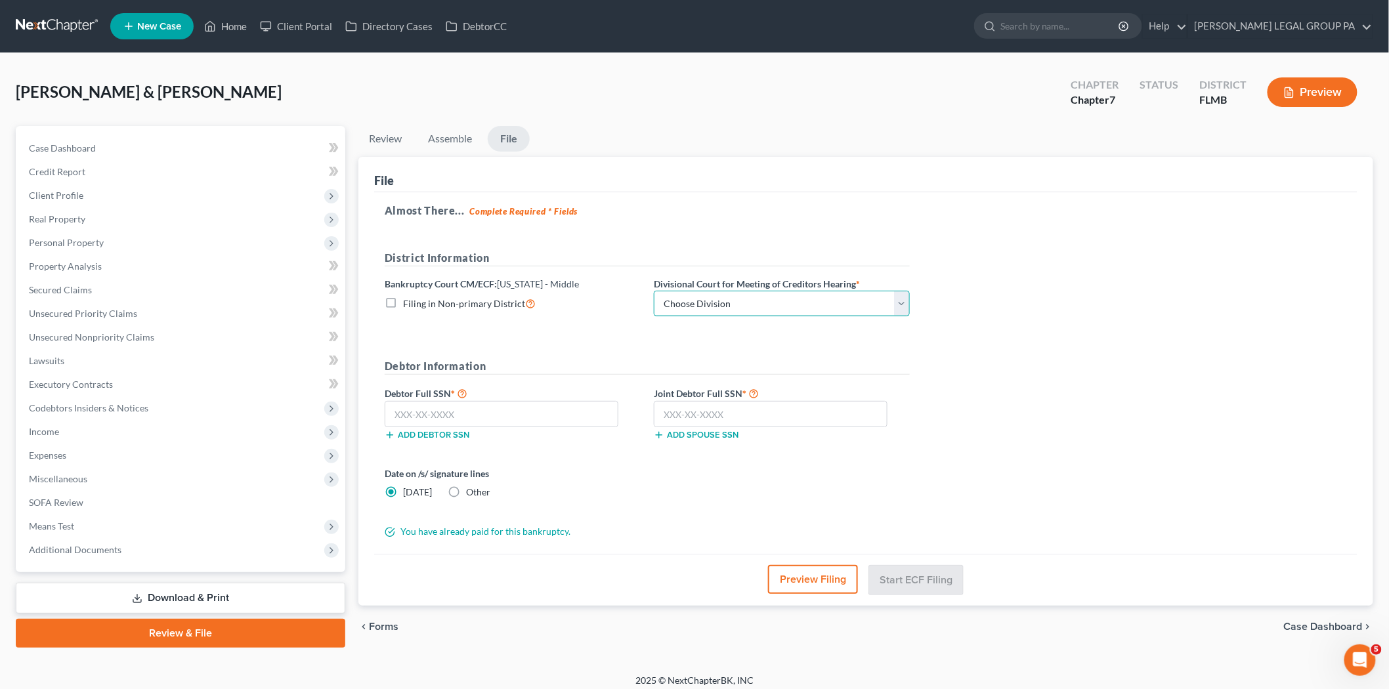
click at [832, 291] on select "Choose Division [GEOGRAPHIC_DATA][PERSON_NAME] [GEOGRAPHIC_DATA] [GEOGRAPHIC_DA…" at bounding box center [782, 304] width 256 height 26
select select "3"
click at [654, 291] on select "Choose Division [GEOGRAPHIC_DATA][PERSON_NAME] [GEOGRAPHIC_DATA] [GEOGRAPHIC_DA…" at bounding box center [782, 304] width 256 height 26
click at [519, 424] on input "text" at bounding box center [502, 414] width 234 height 26
click at [777, 408] on input "text" at bounding box center [771, 414] width 234 height 26
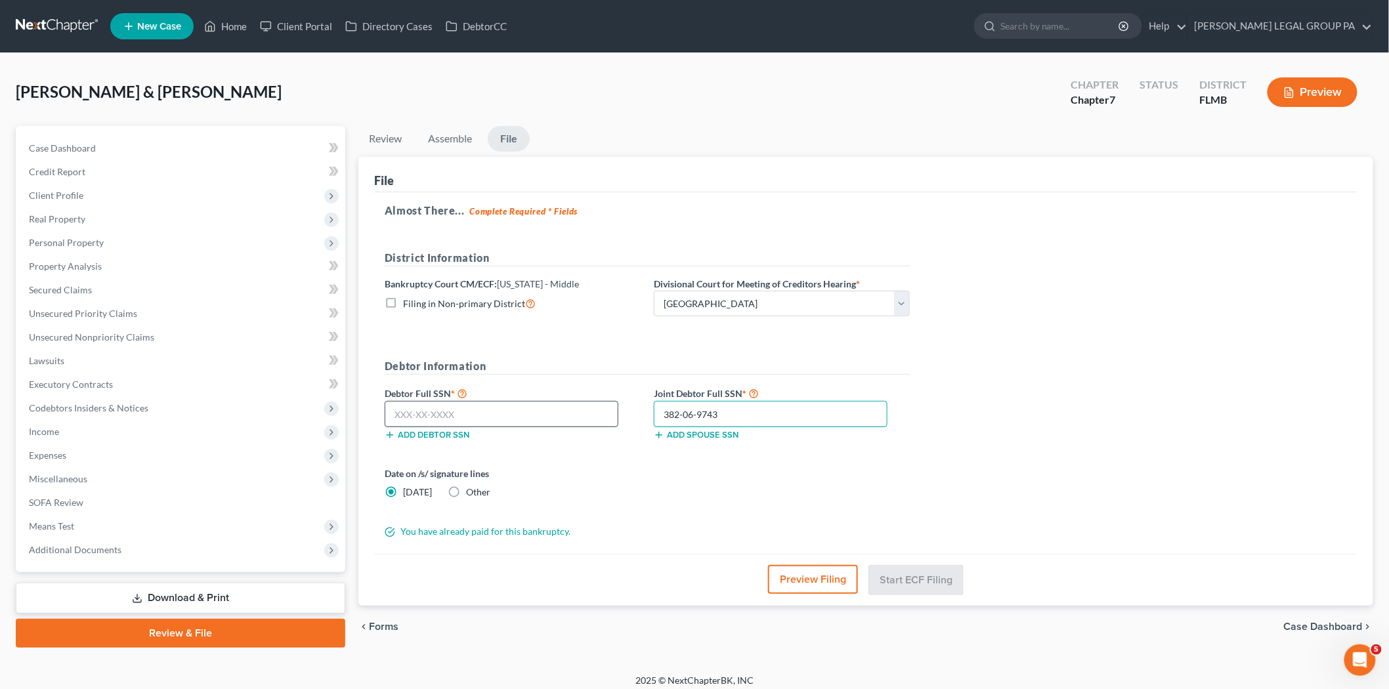
type input "382-06-9743"
click at [590, 427] on input "text" at bounding box center [502, 414] width 234 height 26
click at [534, 414] on input "text" at bounding box center [502, 414] width 234 height 26
type input "381-08-3120"
click at [923, 578] on button "Start ECF Filing" at bounding box center [916, 579] width 94 height 29
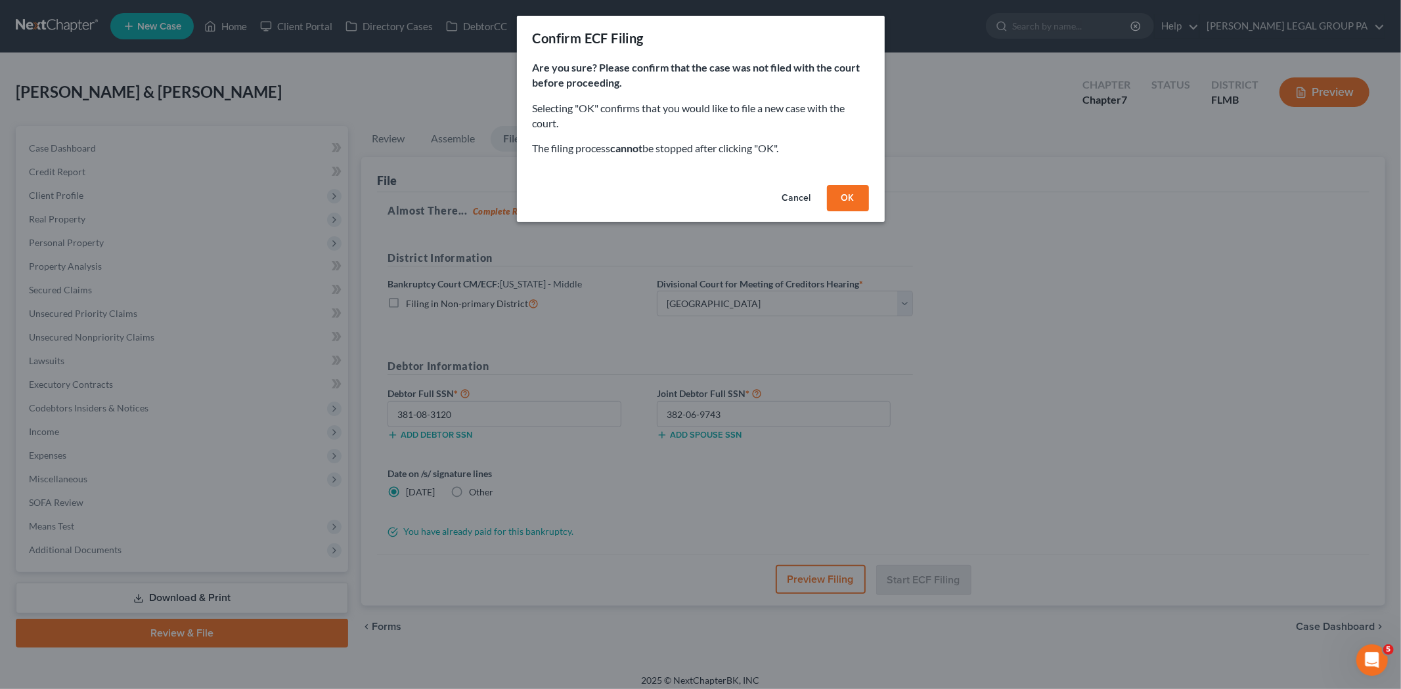
click at [849, 197] on button "OK" at bounding box center [848, 198] width 42 height 26
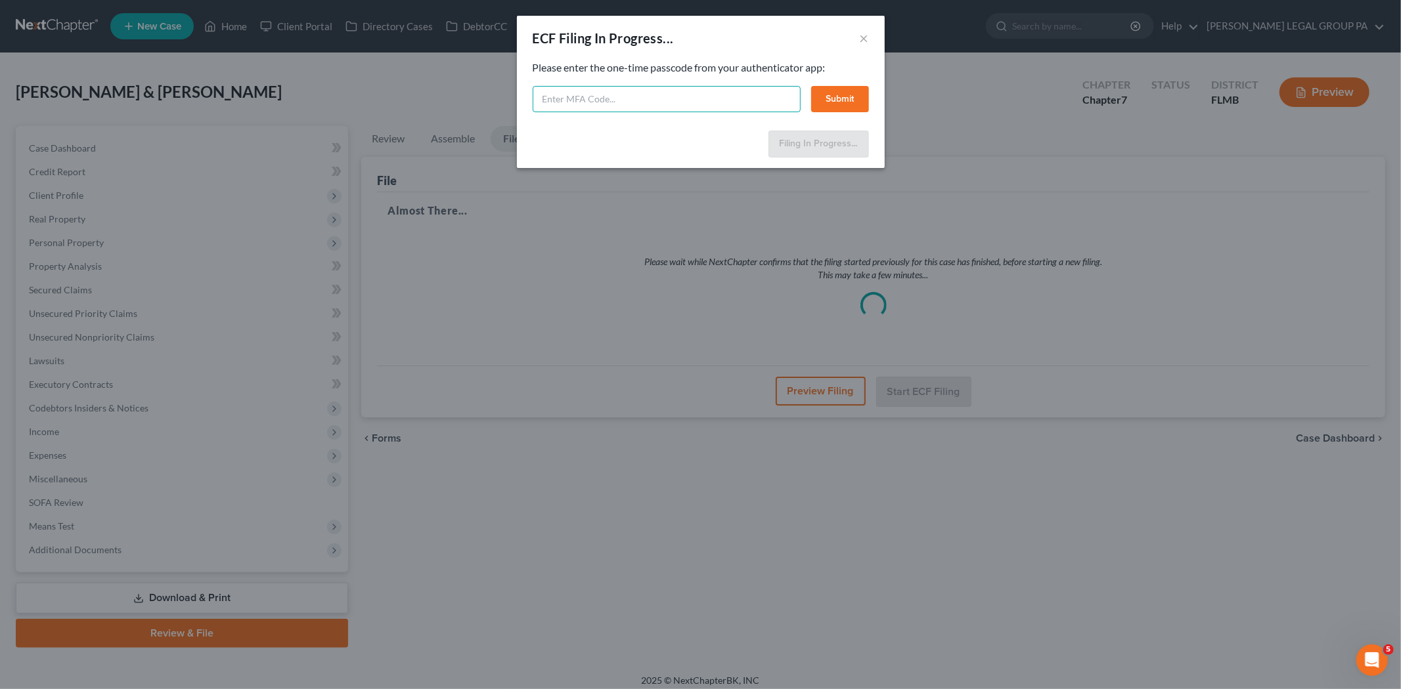
click at [772, 107] on input "text" at bounding box center [667, 99] width 268 height 26
type input "680414"
click at [837, 88] on button "Submit" at bounding box center [840, 99] width 58 height 26
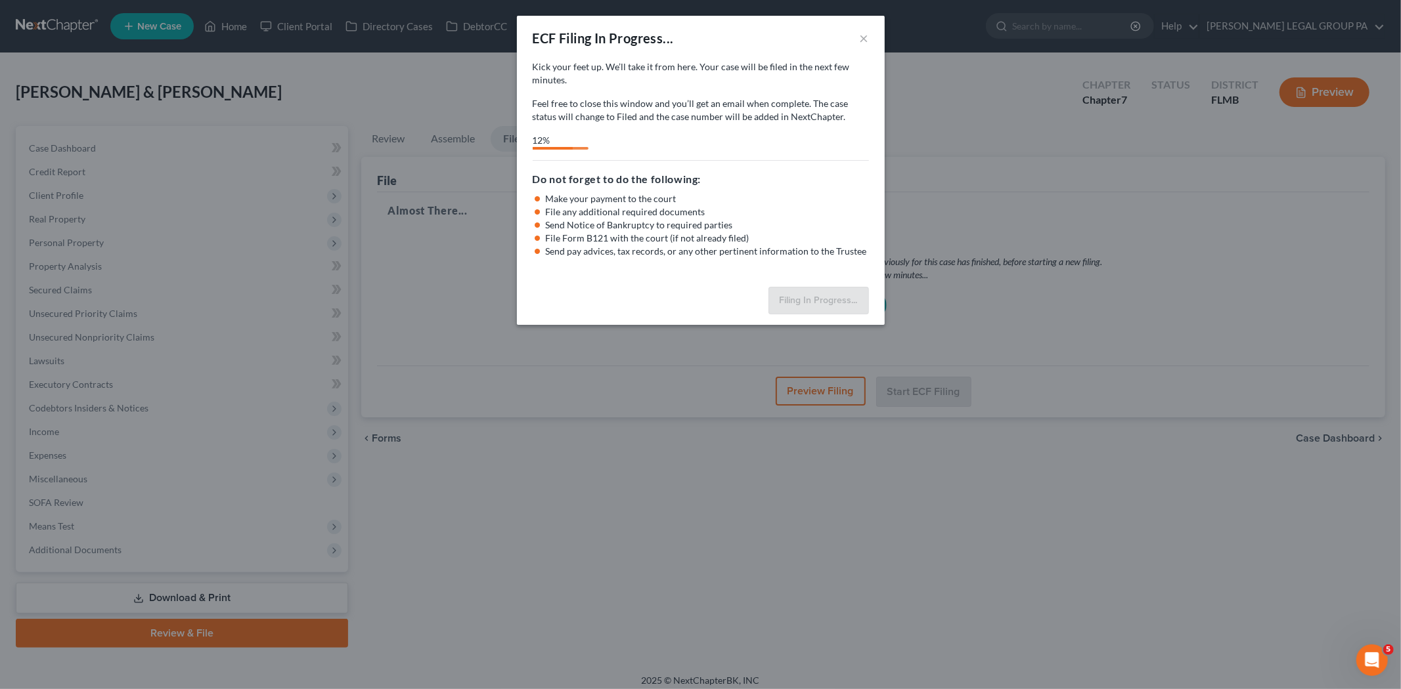
select select "3"
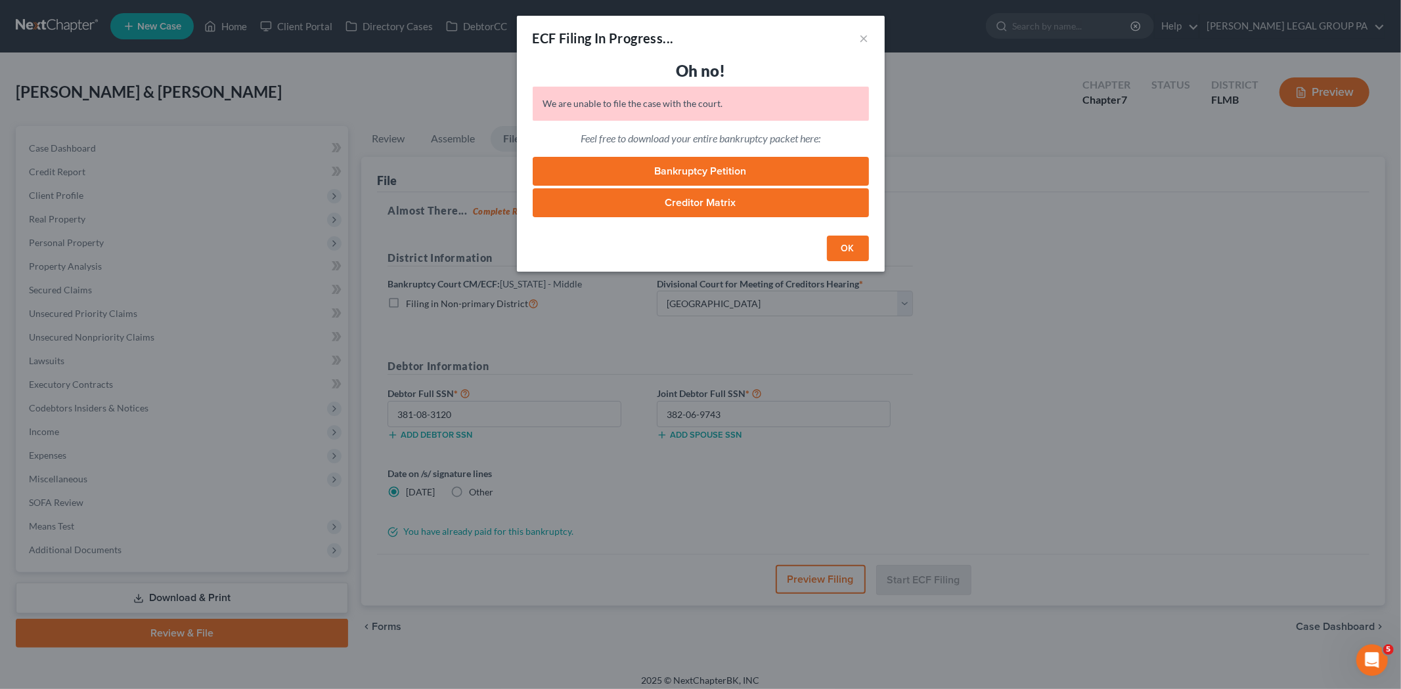
click at [858, 255] on button "OK" at bounding box center [848, 249] width 42 height 26
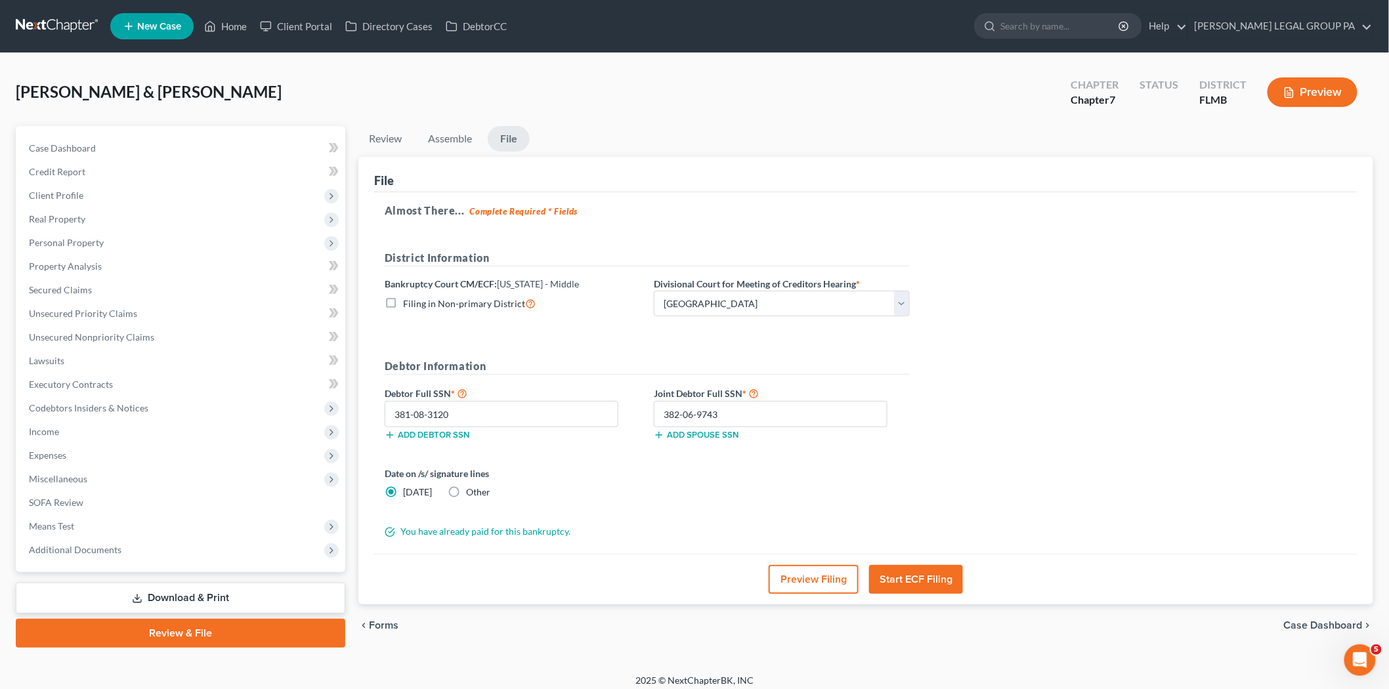
click at [936, 587] on button "Start ECF Filing" at bounding box center [916, 579] width 94 height 29
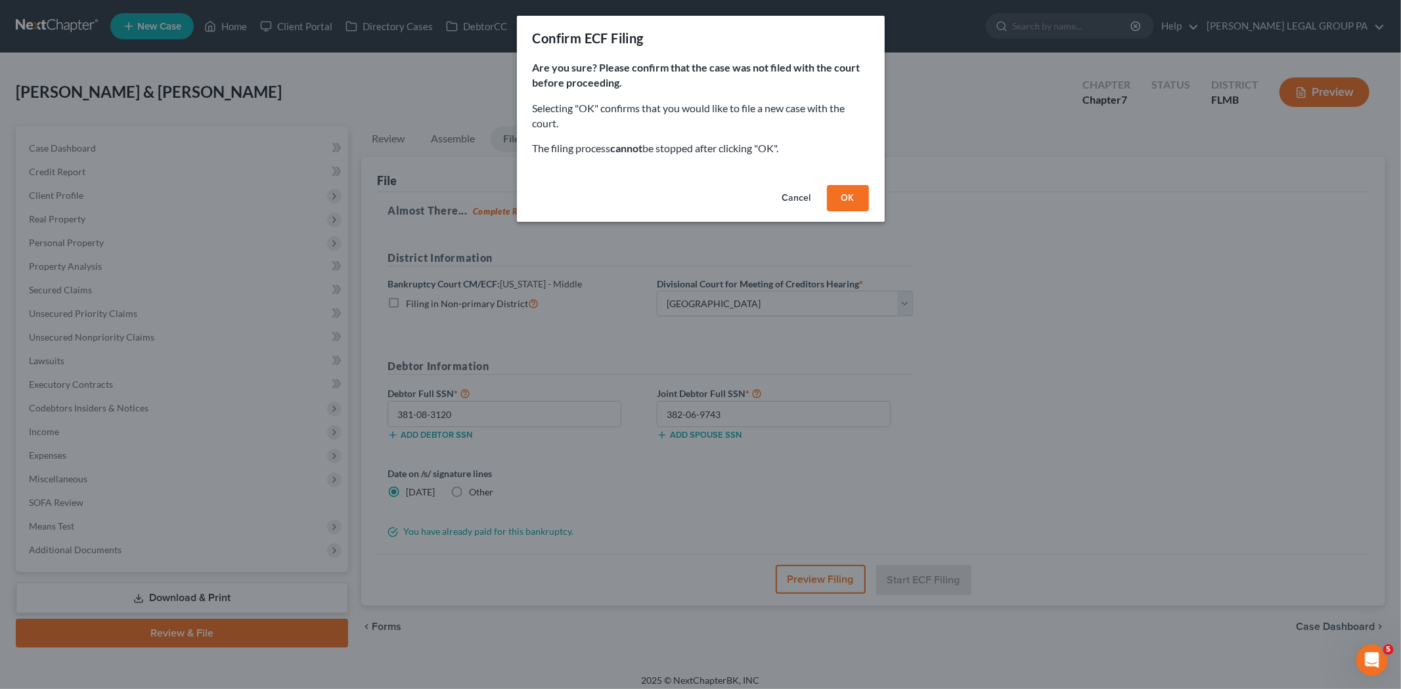
click at [851, 200] on button "OK" at bounding box center [848, 198] width 42 height 26
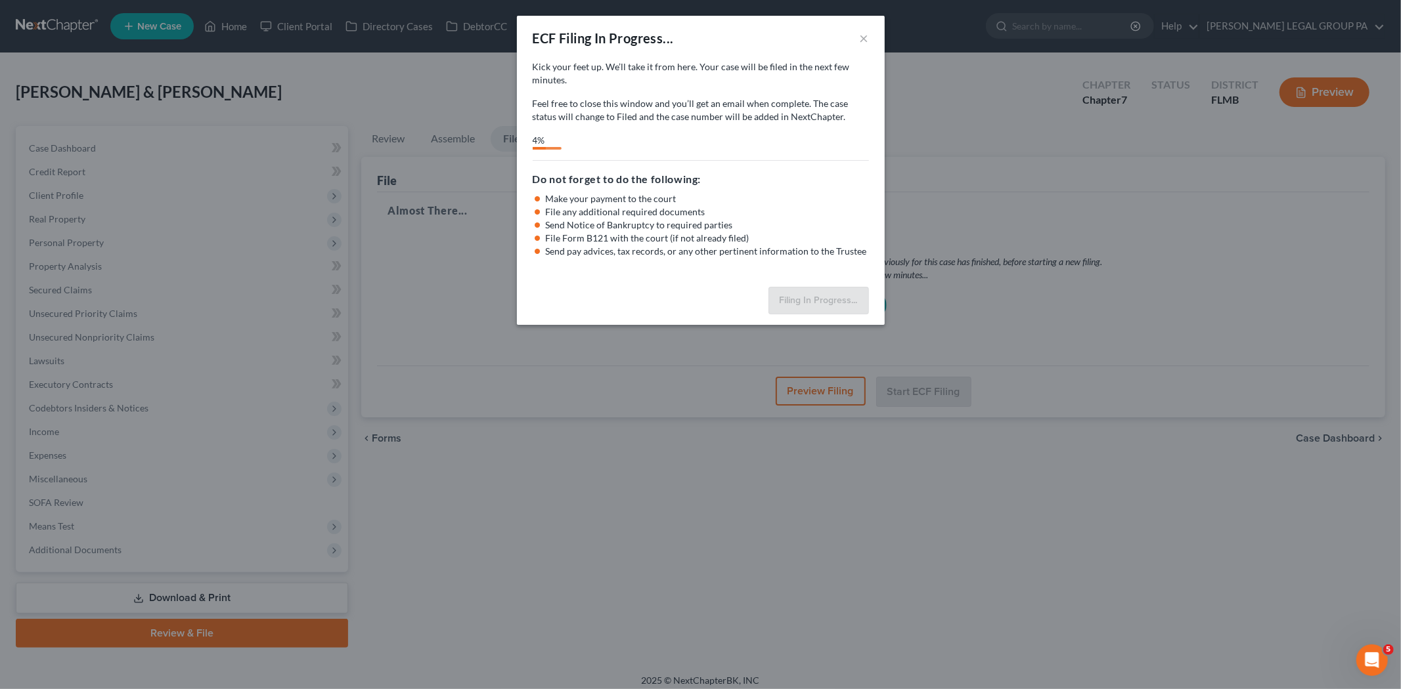
select select "3"
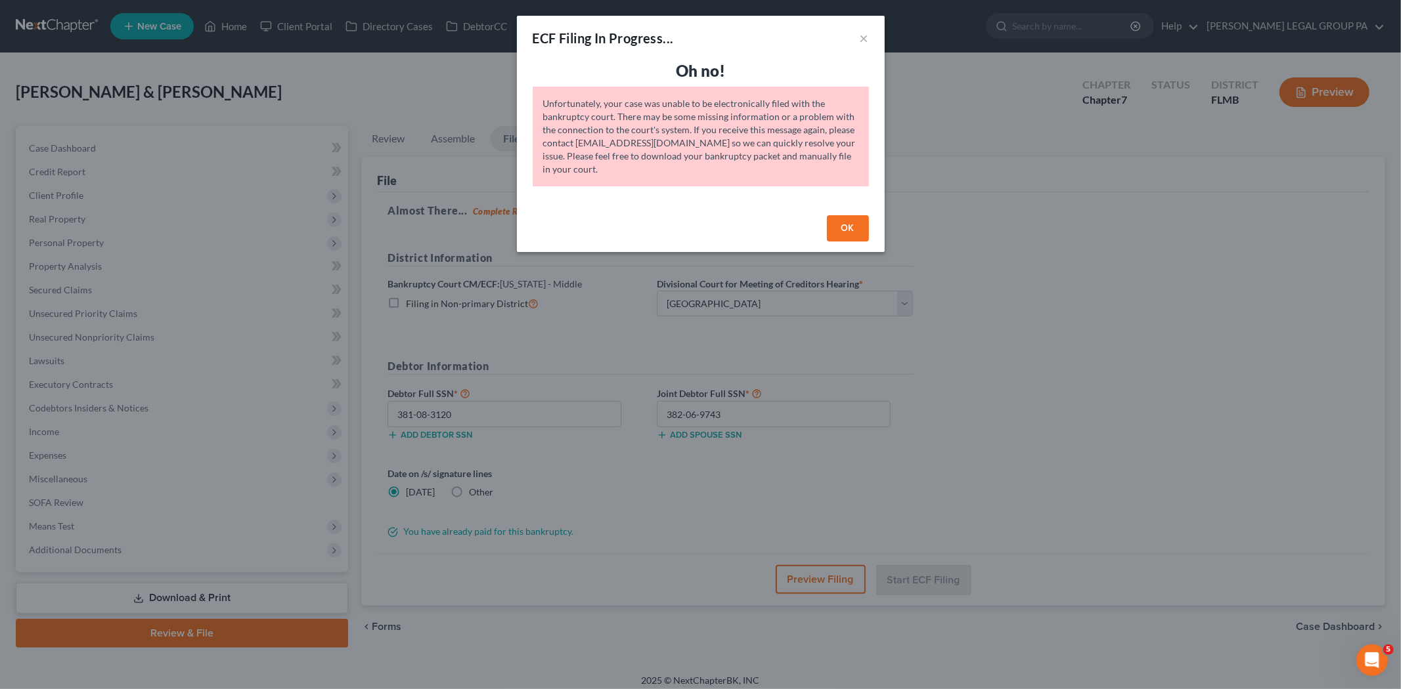
click at [849, 229] on button "OK" at bounding box center [848, 228] width 42 height 26
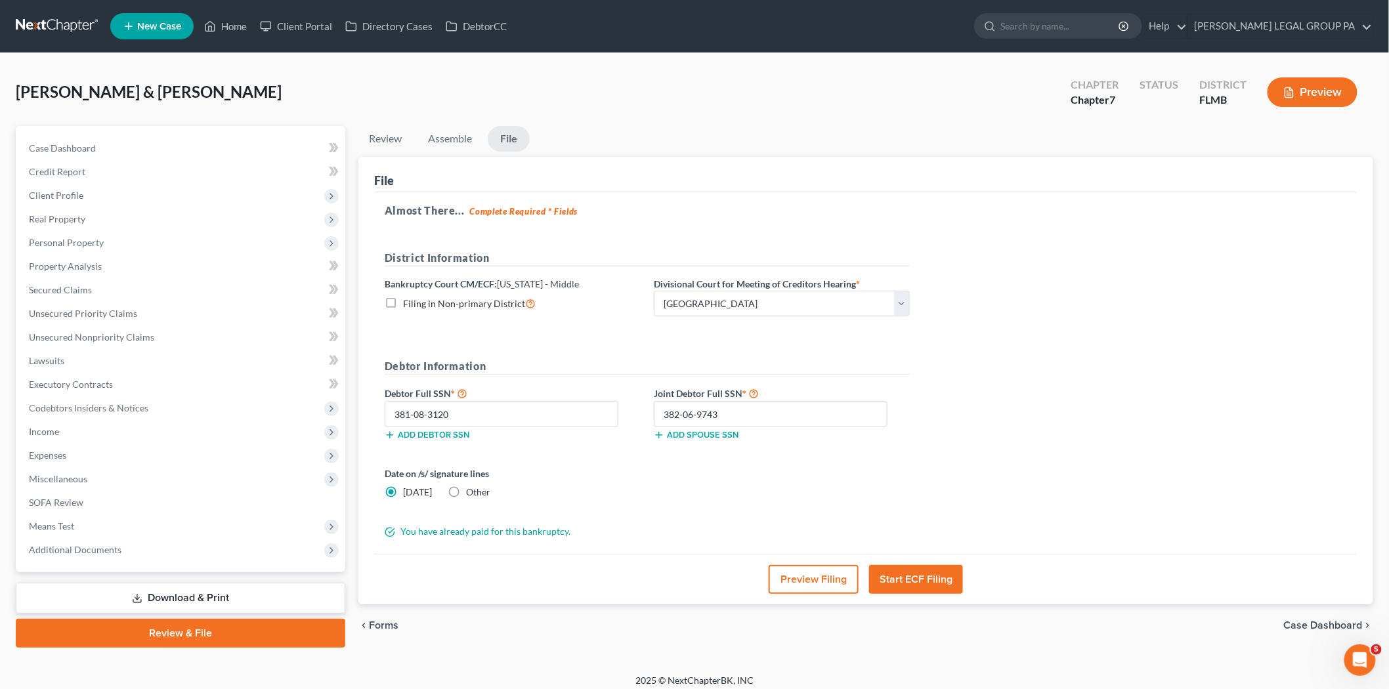
click at [930, 583] on button "Start ECF Filing" at bounding box center [916, 579] width 94 height 29
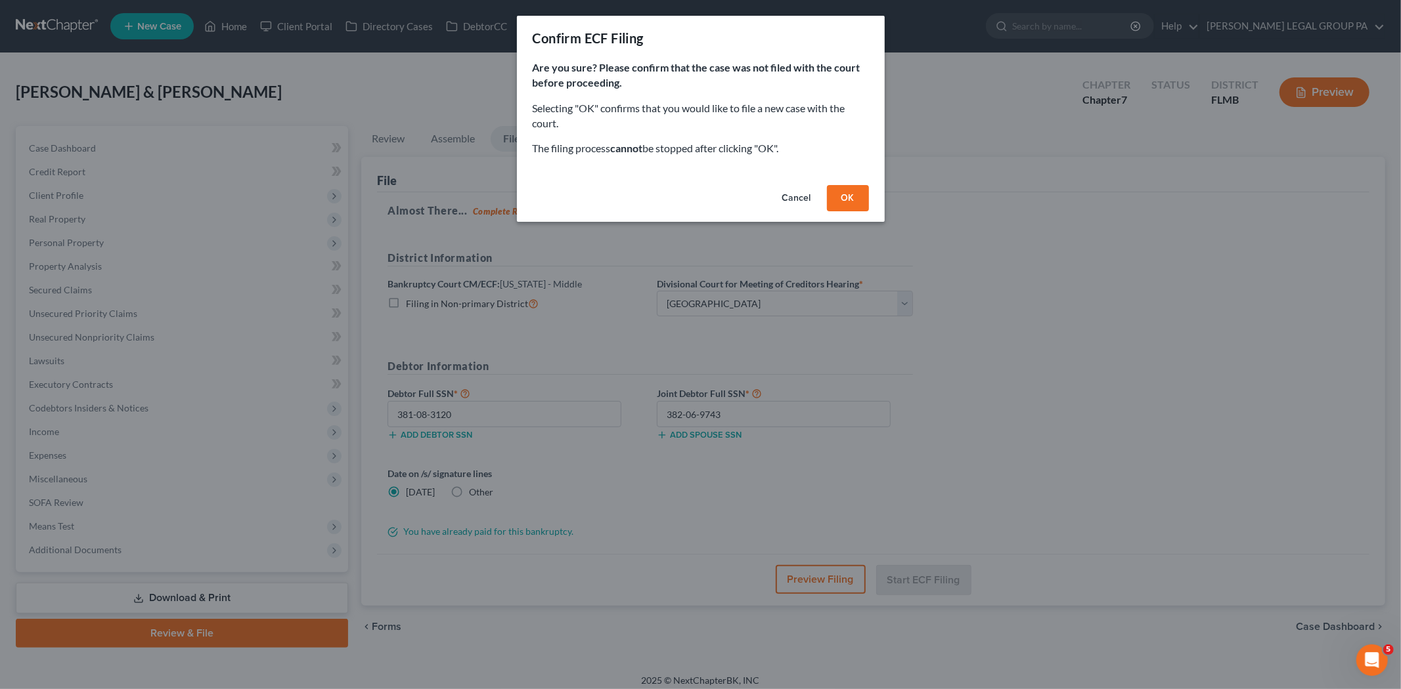
click at [859, 202] on button "OK" at bounding box center [848, 198] width 42 height 26
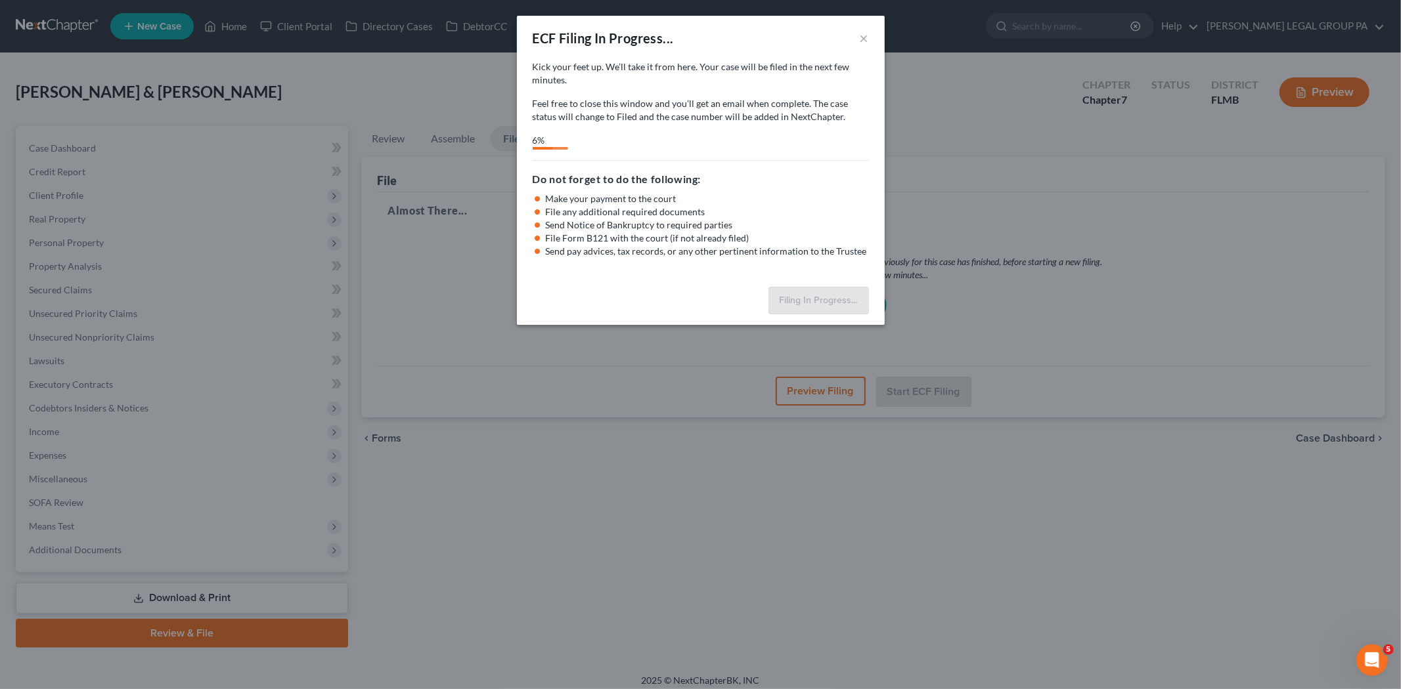
select select "3"
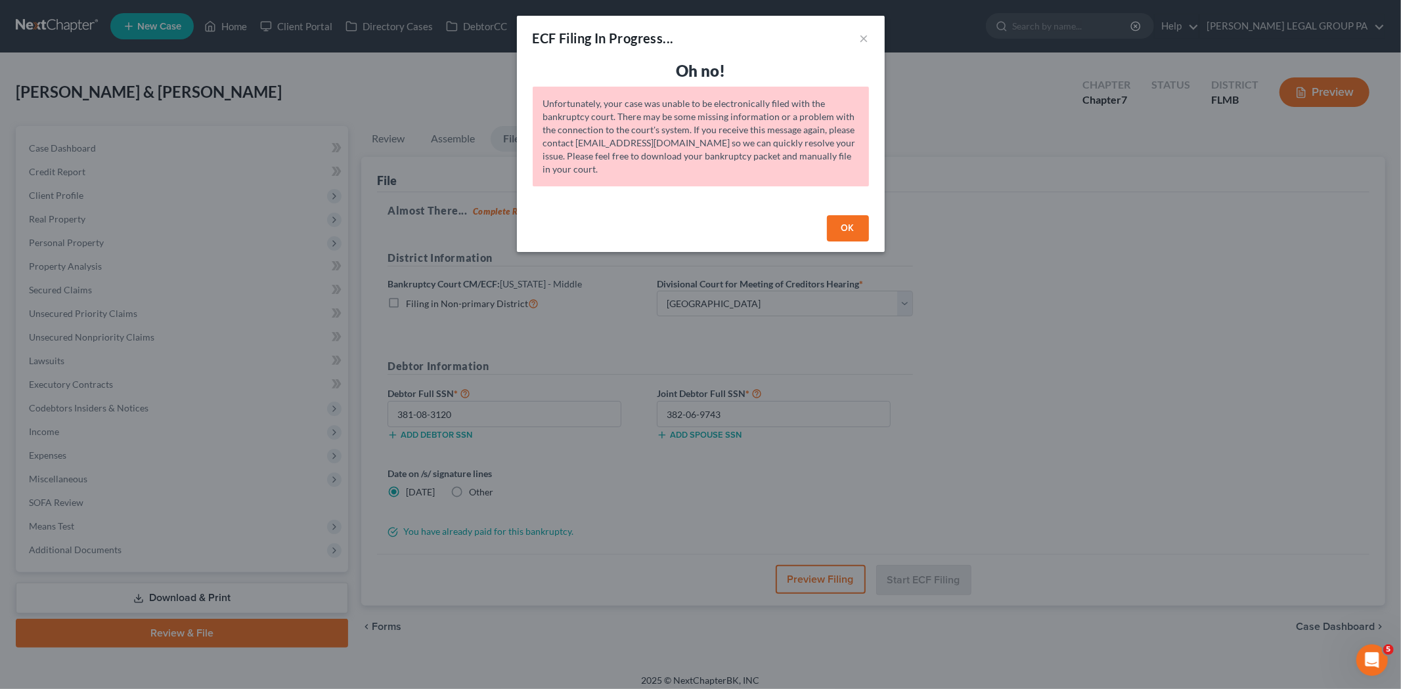
click at [839, 221] on button "OK" at bounding box center [848, 228] width 42 height 26
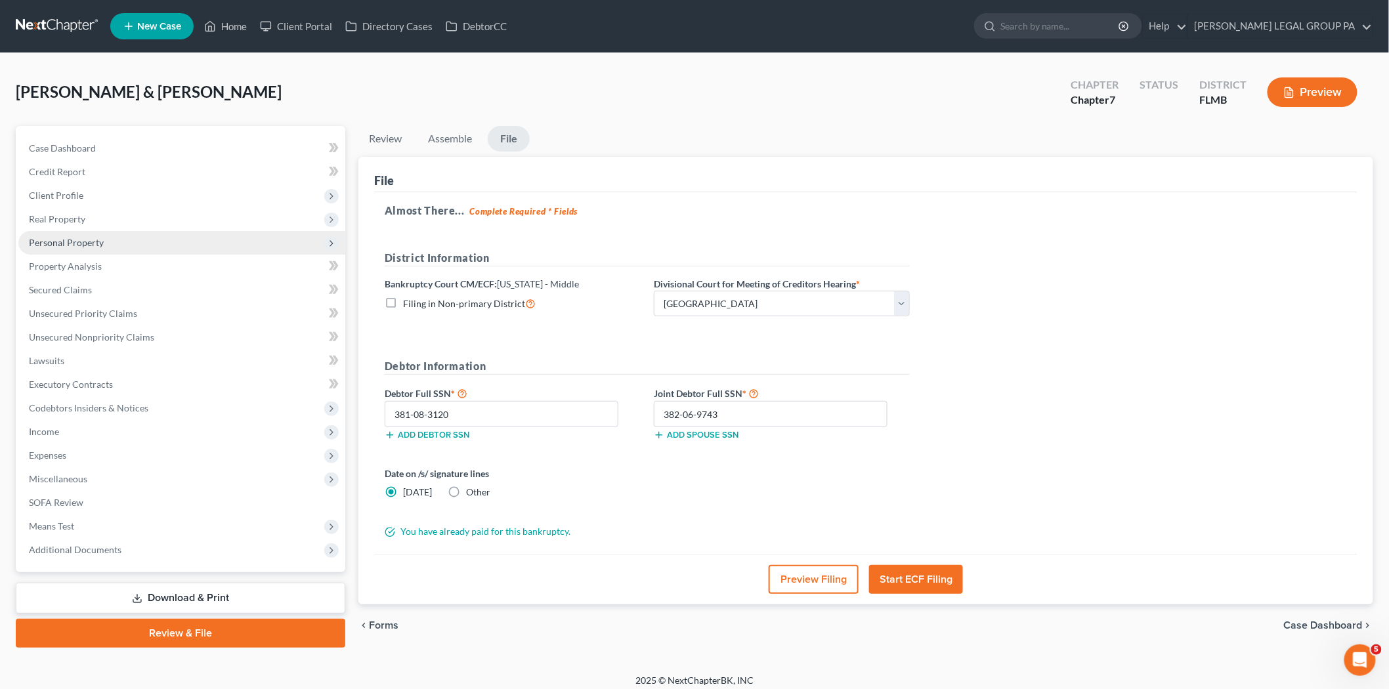
click at [166, 250] on span "Personal Property" at bounding box center [181, 243] width 327 height 24
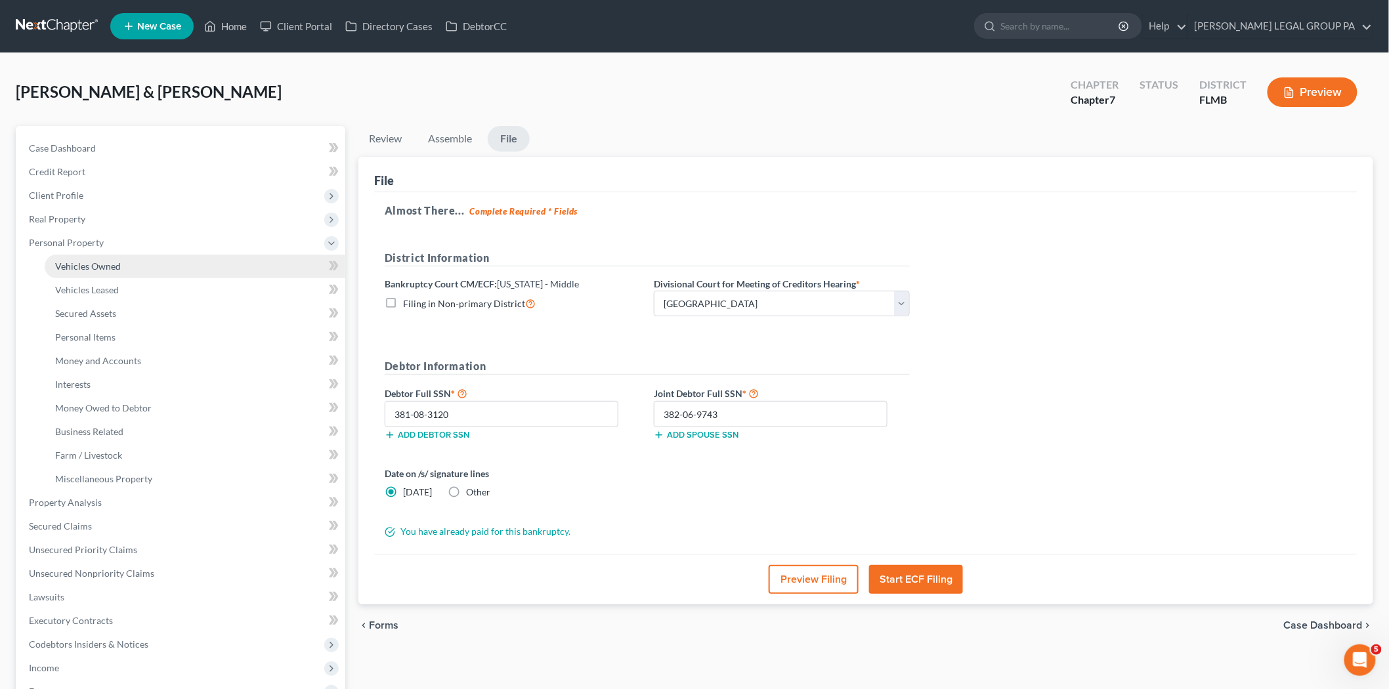
click at [162, 272] on link "Vehicles Owned" at bounding box center [195, 267] width 301 height 24
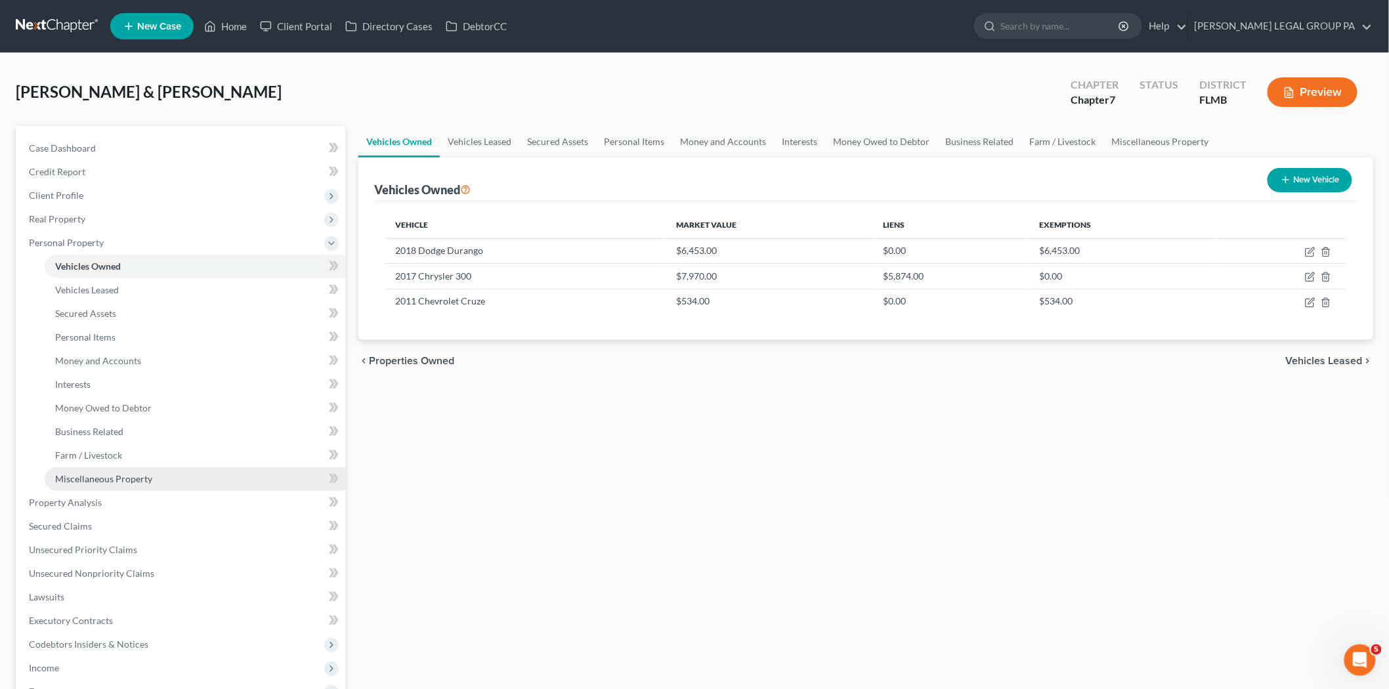
click at [191, 468] on link "Miscellaneous Property" at bounding box center [195, 480] width 301 height 24
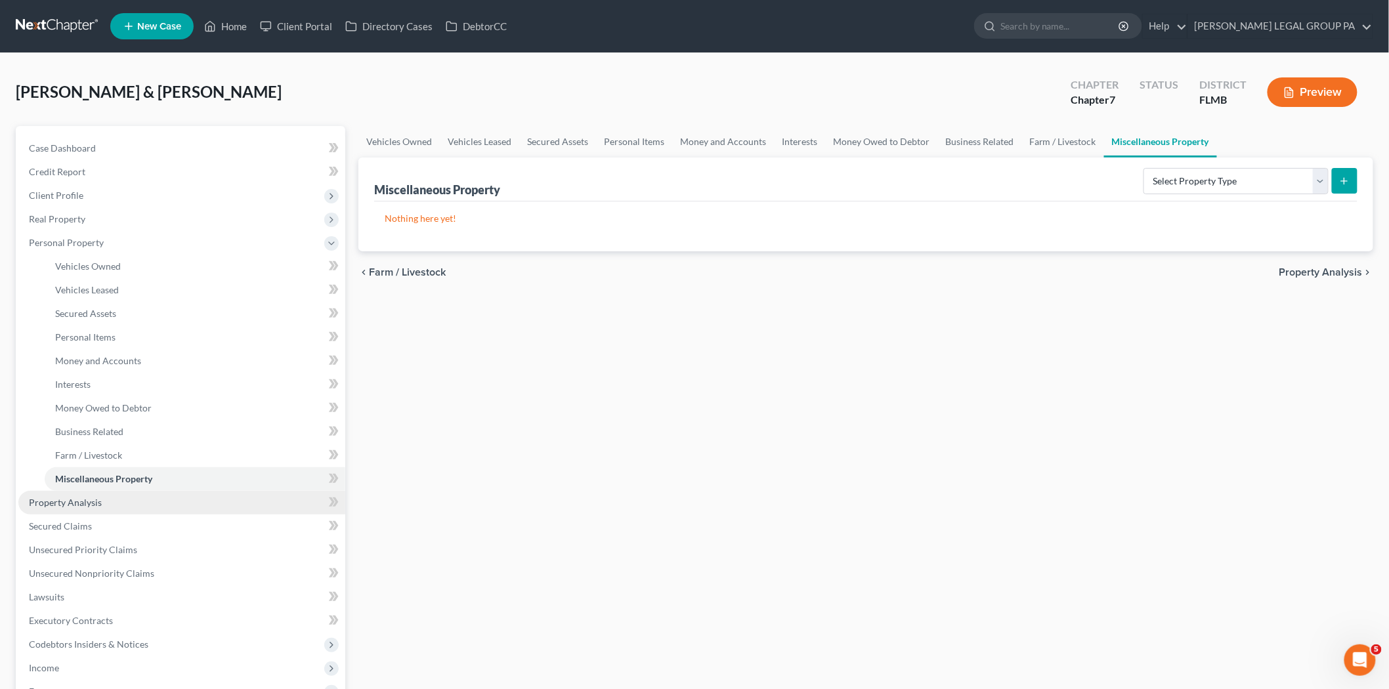
click at [192, 508] on link "Property Analysis" at bounding box center [181, 503] width 327 height 24
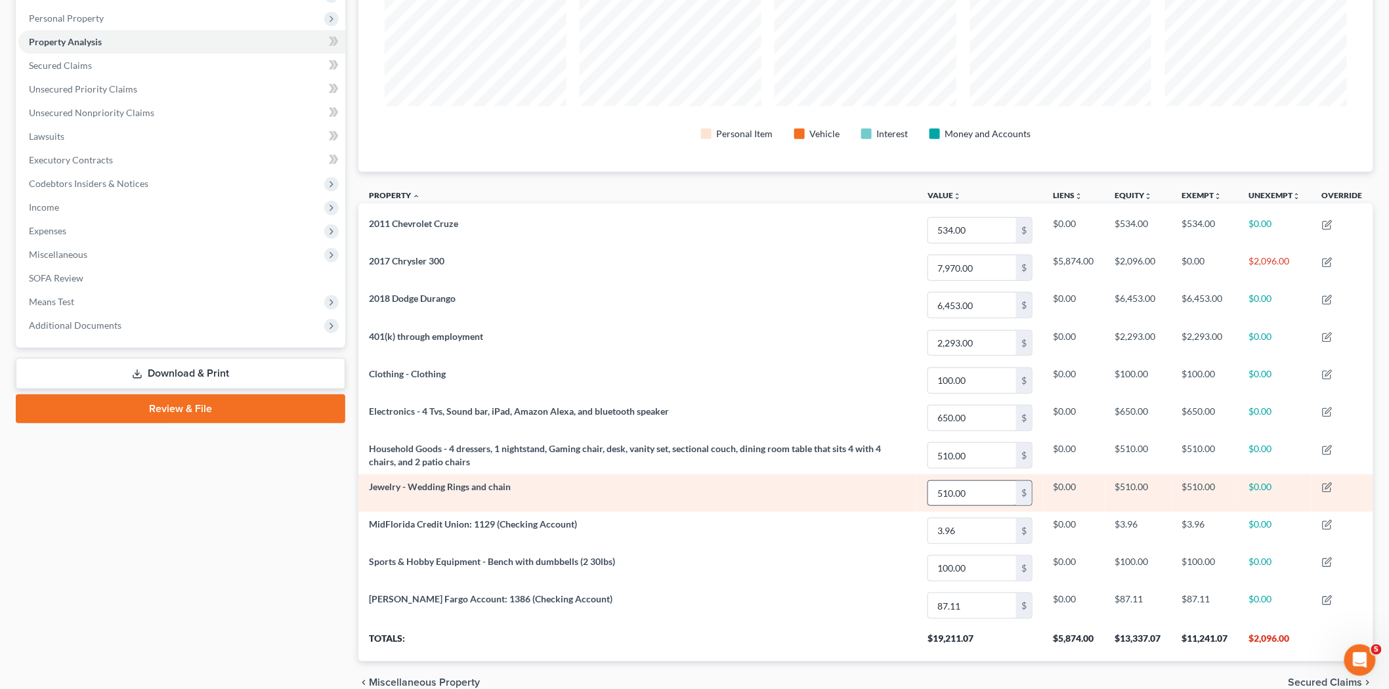
scroll to position [290, 0]
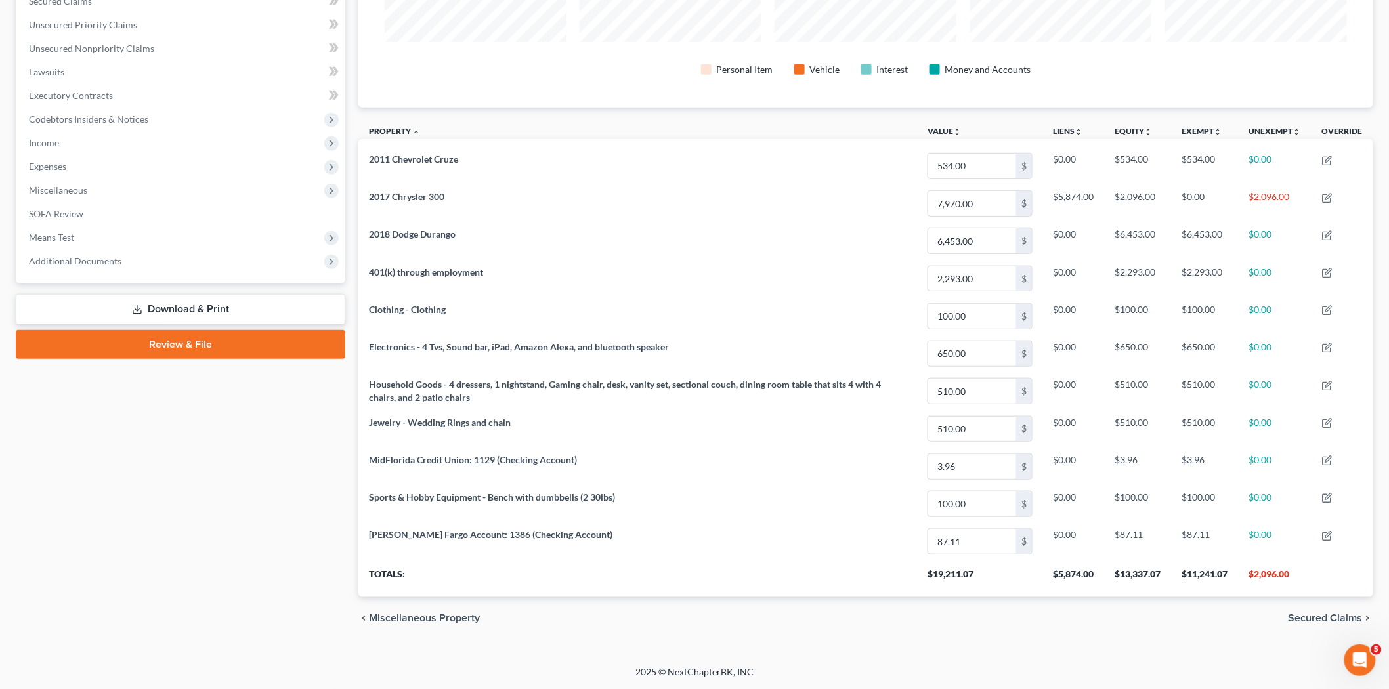
click at [223, 351] on link "Review & File" at bounding box center [181, 344] width 330 height 29
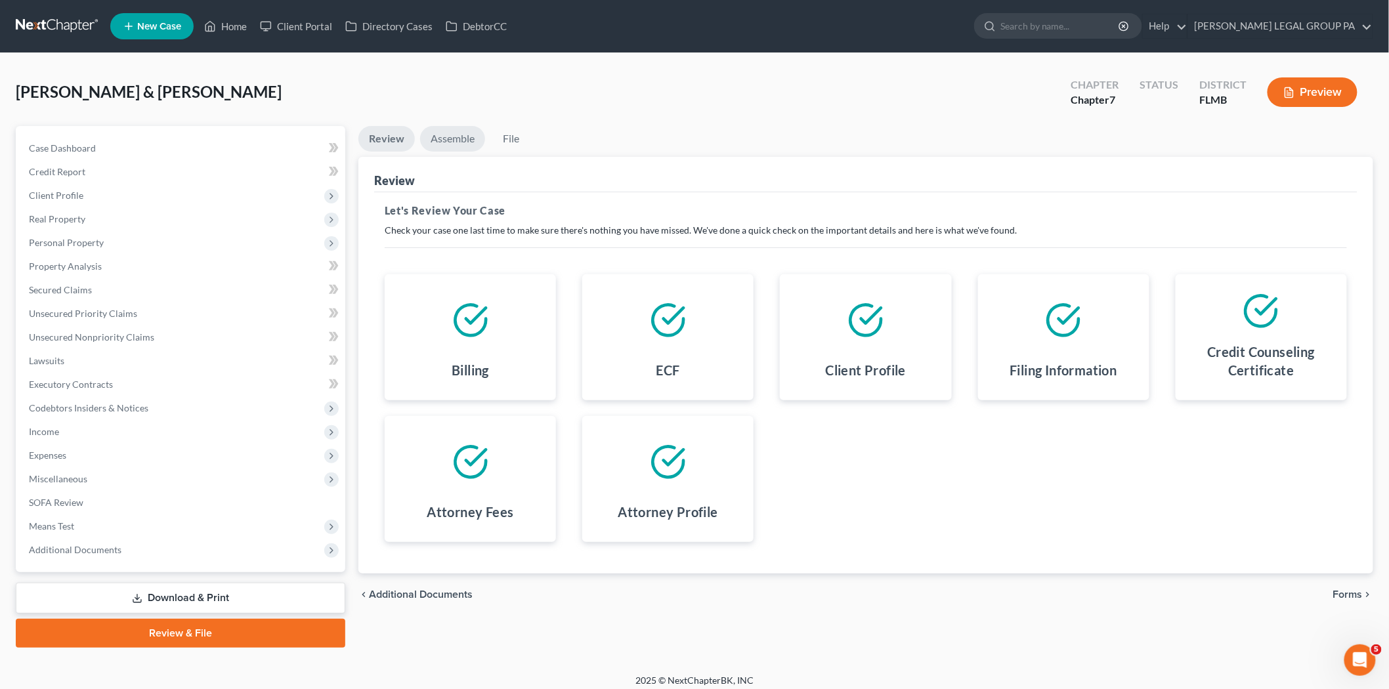
click at [441, 135] on link "Assemble" at bounding box center [452, 139] width 65 height 26
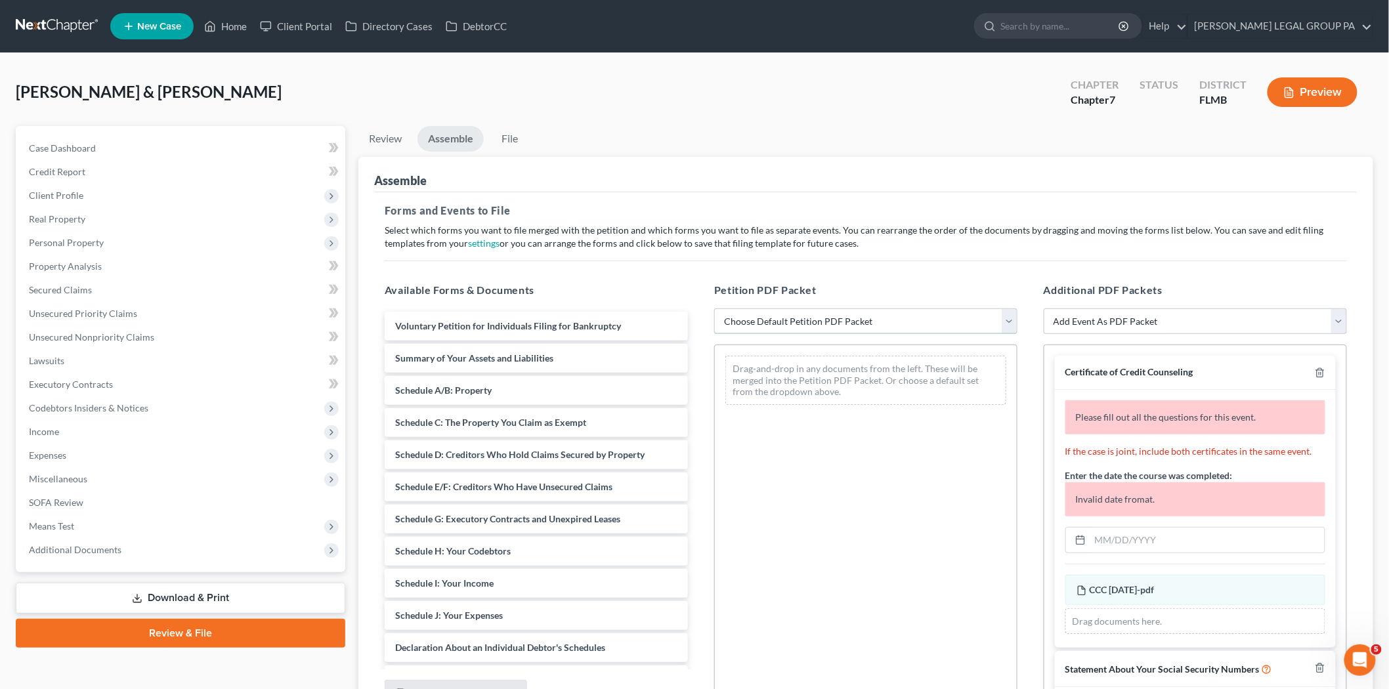
click at [858, 326] on select "Choose Default Petition PDF Packet Complete Bankruptcy Petition (all forms and …" at bounding box center [865, 322] width 303 height 26
select select "0"
click at [714, 309] on select "Choose Default Petition PDF Packet Complete Bankruptcy Petition (all forms and …" at bounding box center [865, 322] width 303 height 26
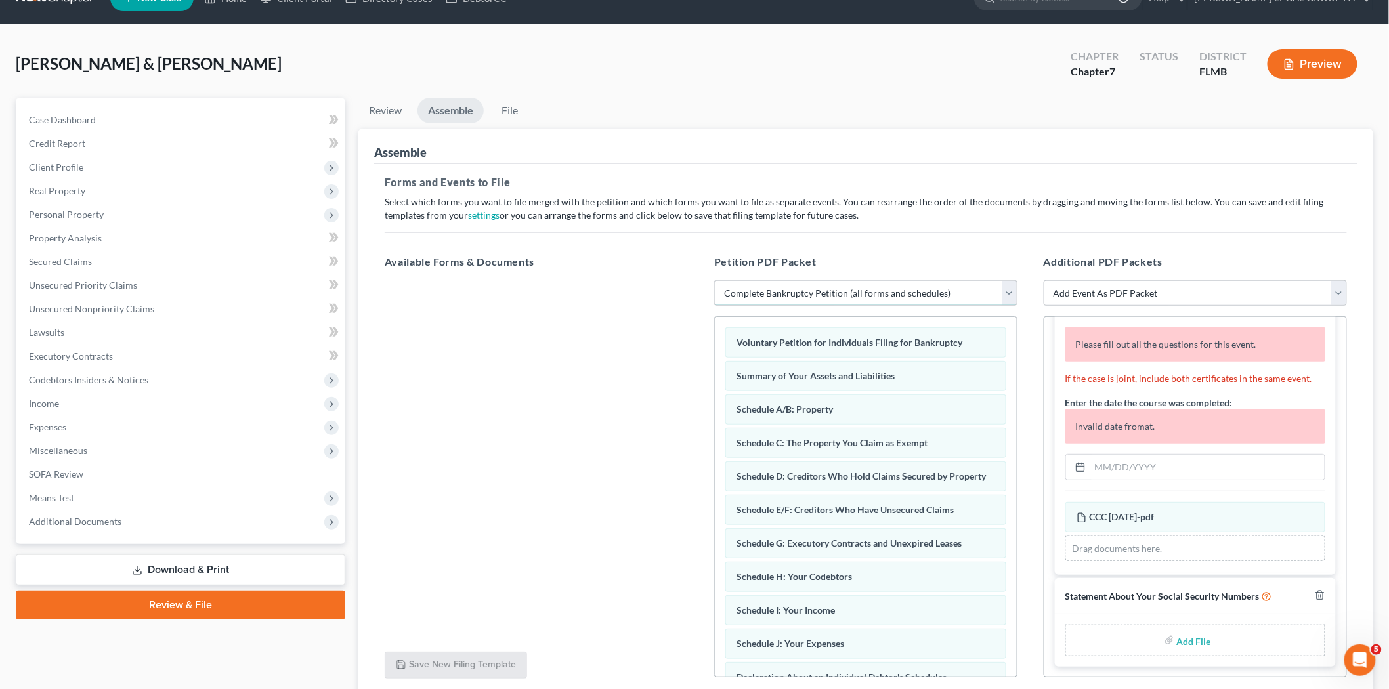
scroll to position [73, 0]
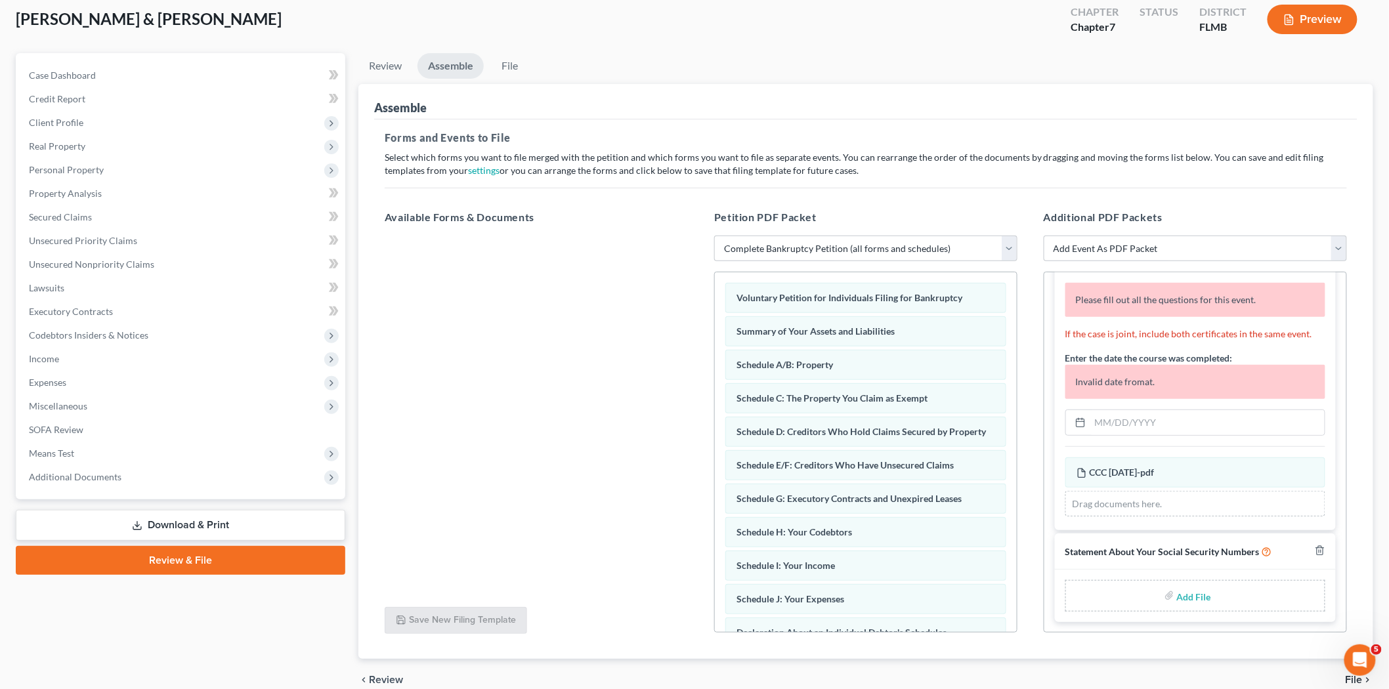
click at [1131, 514] on div "Drag documents here." at bounding box center [1196, 504] width 260 height 26
click at [1131, 507] on div "Drag documents here." at bounding box center [1196, 504] width 260 height 26
click at [1108, 419] on input "text" at bounding box center [1208, 422] width 234 height 25
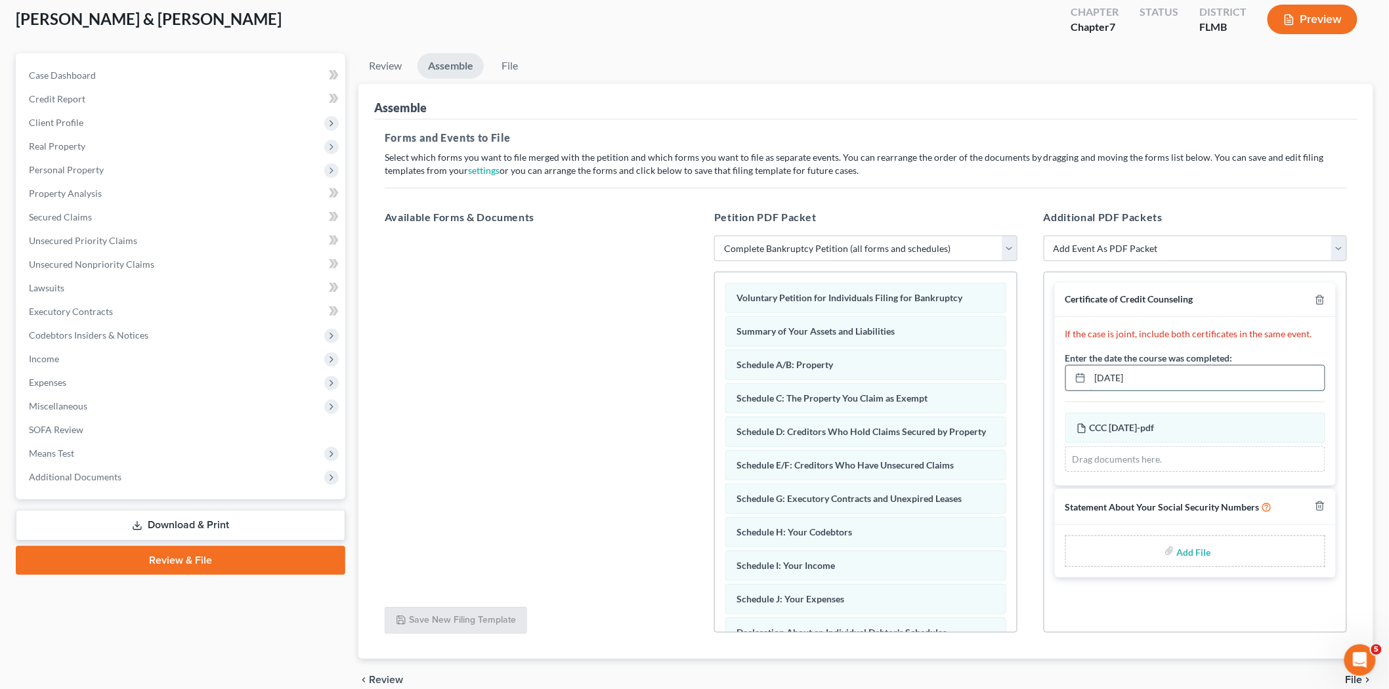
scroll to position [0, 0]
type input "[DATE]"
click at [1161, 559] on div "Add File" at bounding box center [1196, 552] width 260 height 32
click at [1190, 550] on input "file" at bounding box center [1193, 552] width 32 height 24
type input "C:\fakepath\121 - [PERSON_NAME][GEOGRAPHIC_DATA]pdf"
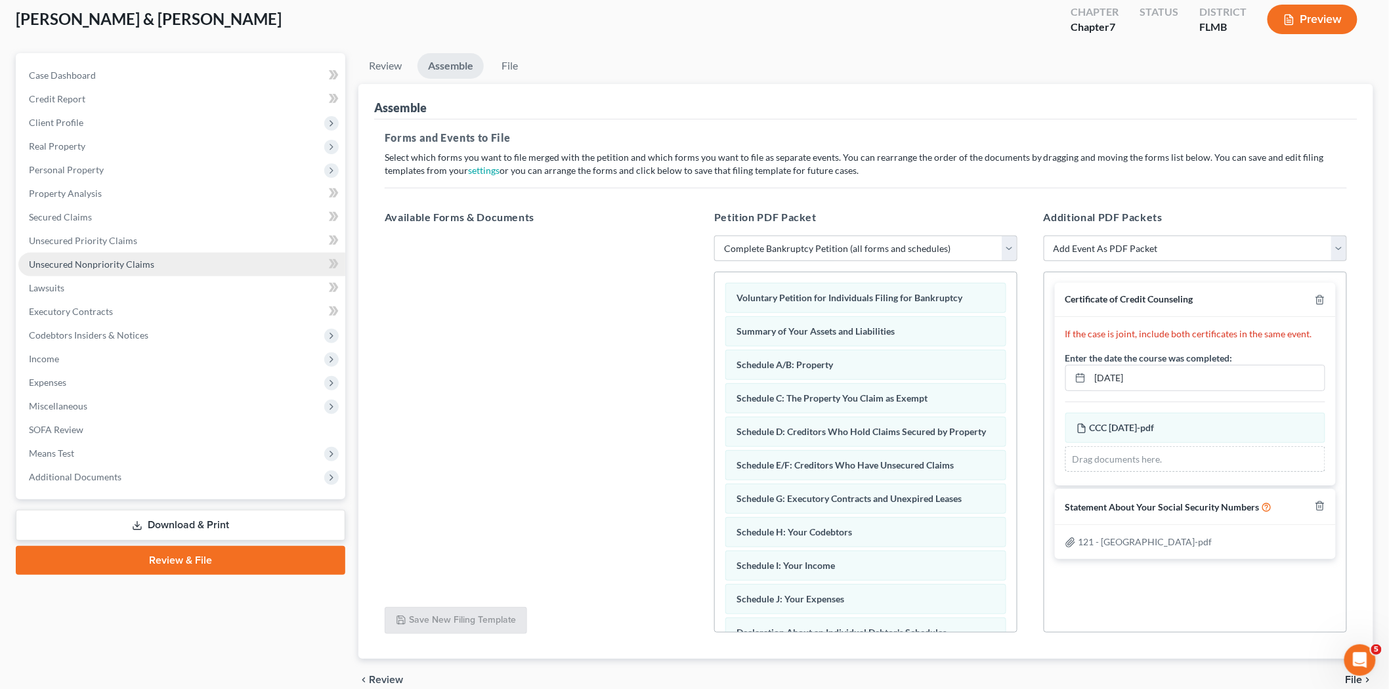
click at [72, 263] on span "Unsecured Nonpriority Claims" at bounding box center [91, 264] width 125 height 11
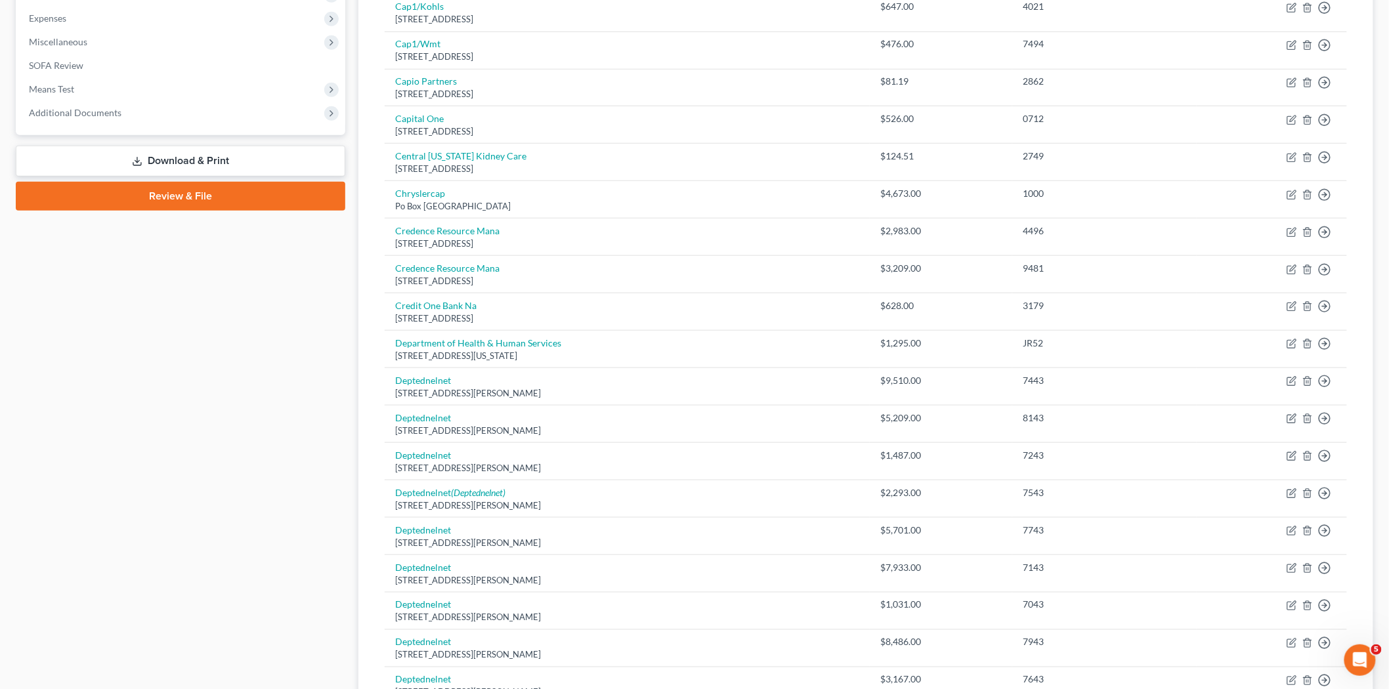
scroll to position [219, 0]
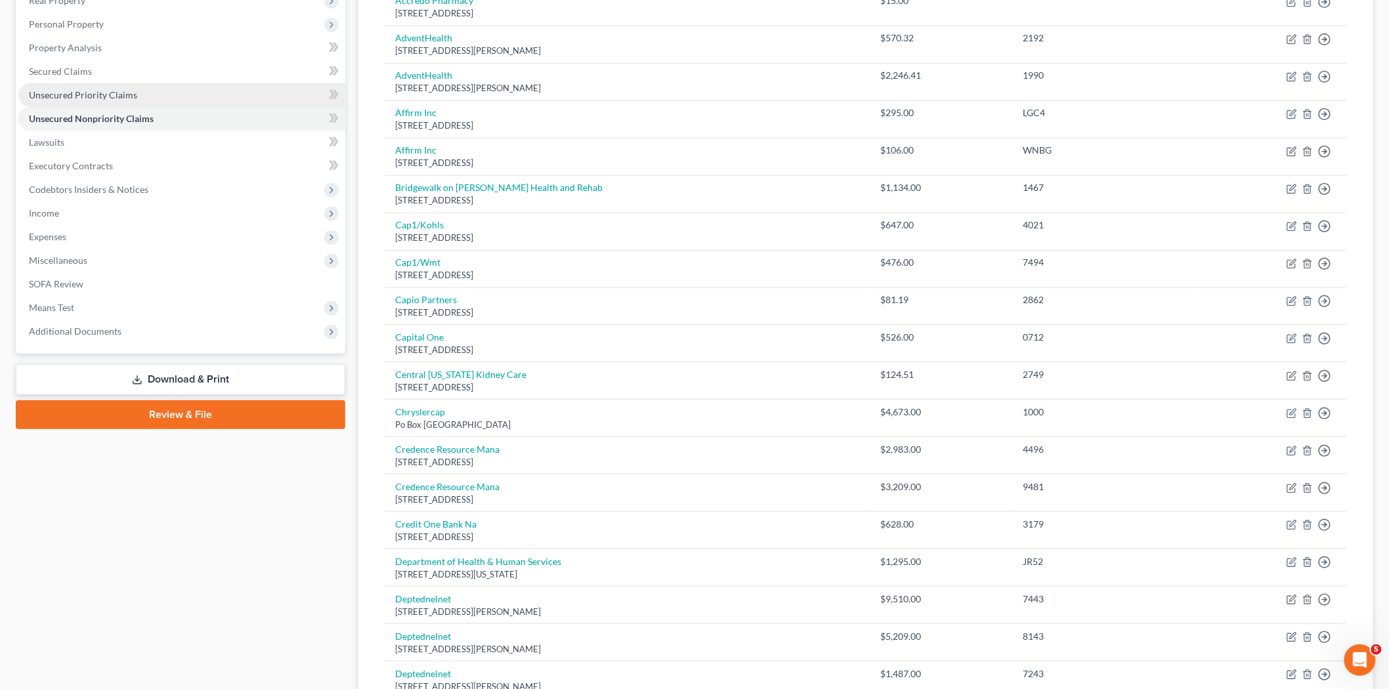
click at [77, 93] on span "Unsecured Priority Claims" at bounding box center [83, 94] width 108 height 11
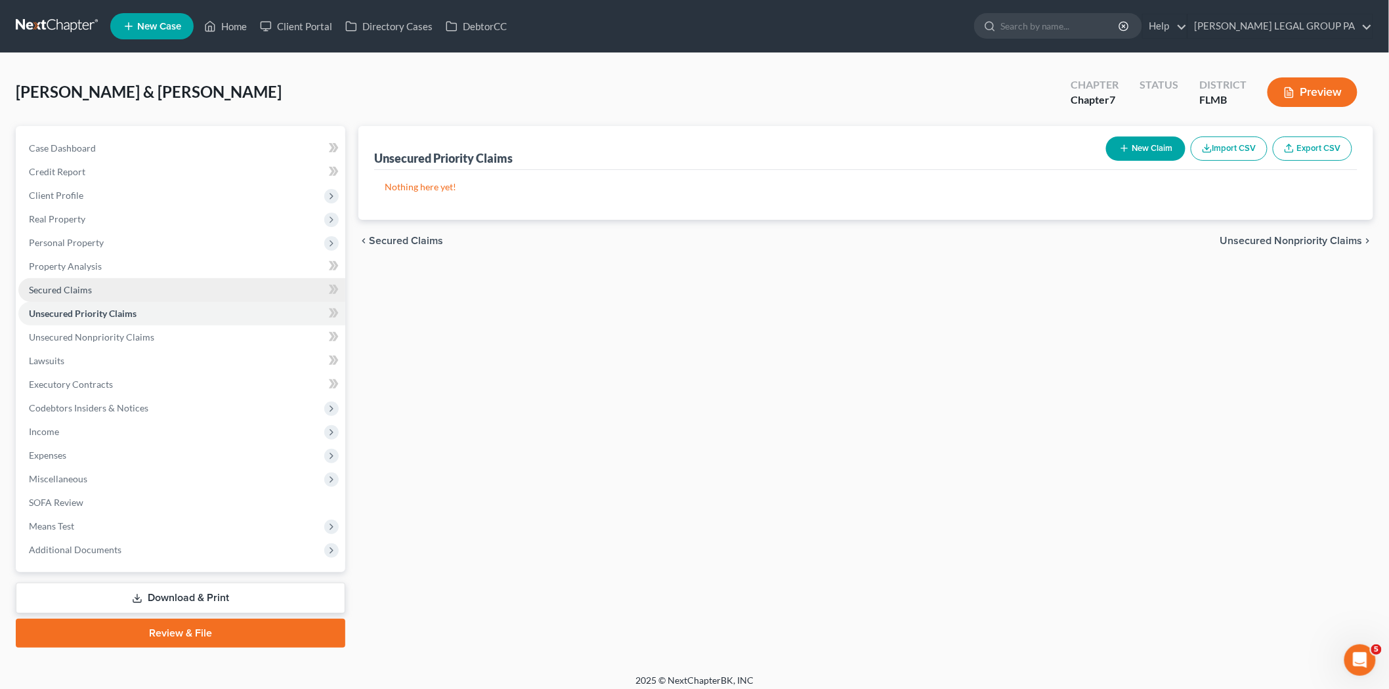
click at [97, 280] on link "Secured Claims" at bounding box center [181, 290] width 327 height 24
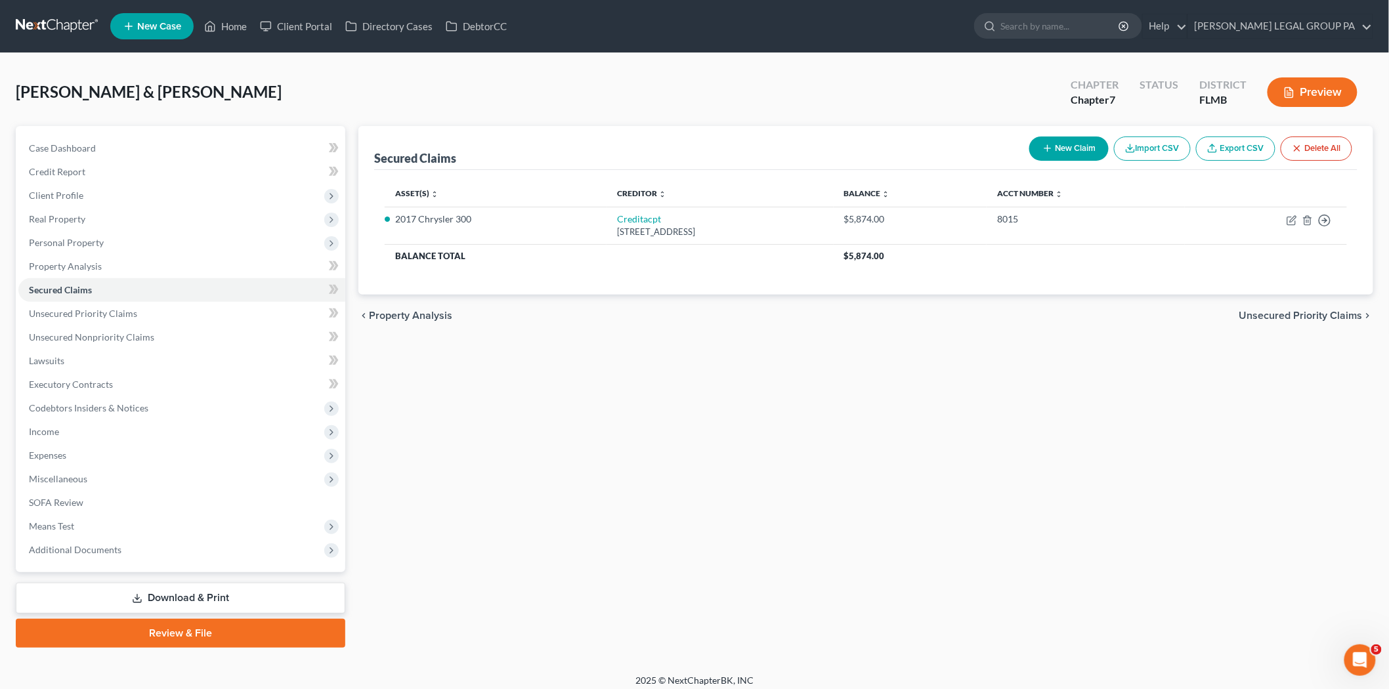
click at [231, 629] on link "Review & File" at bounding box center [181, 633] width 330 height 29
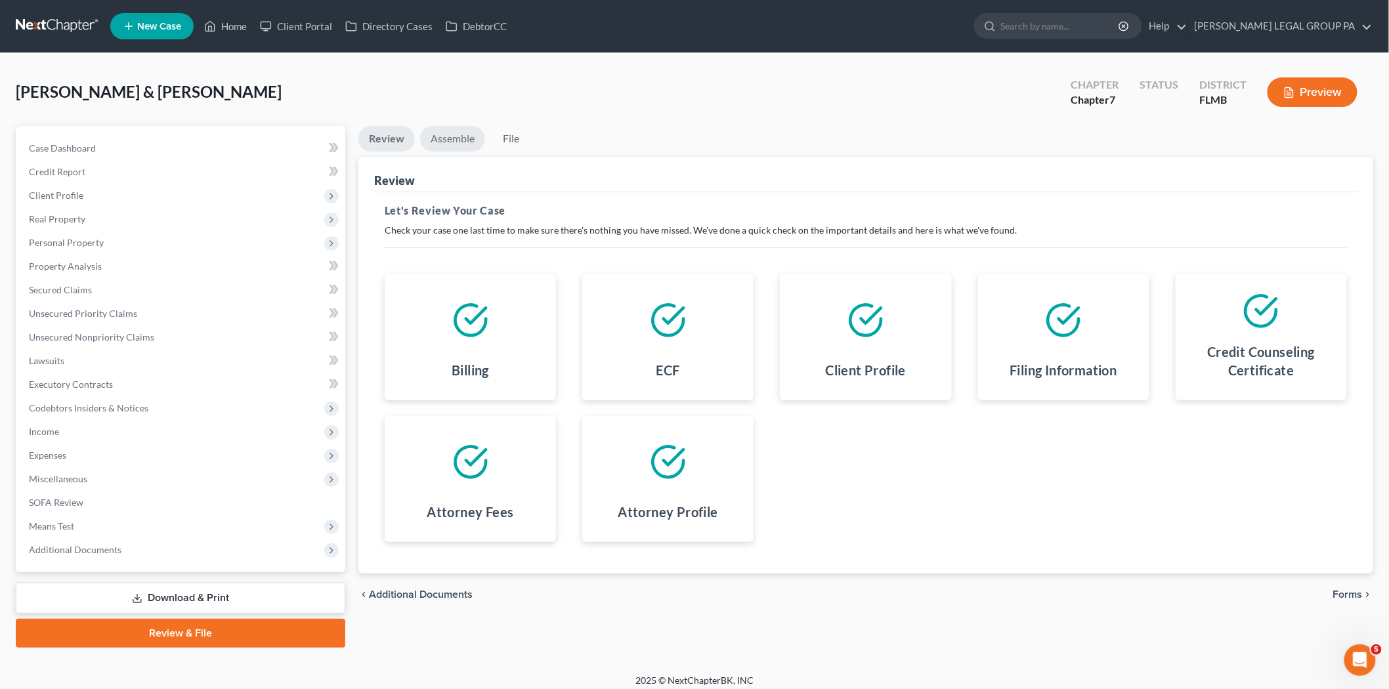
click at [444, 134] on link "Assemble" at bounding box center [452, 139] width 65 height 26
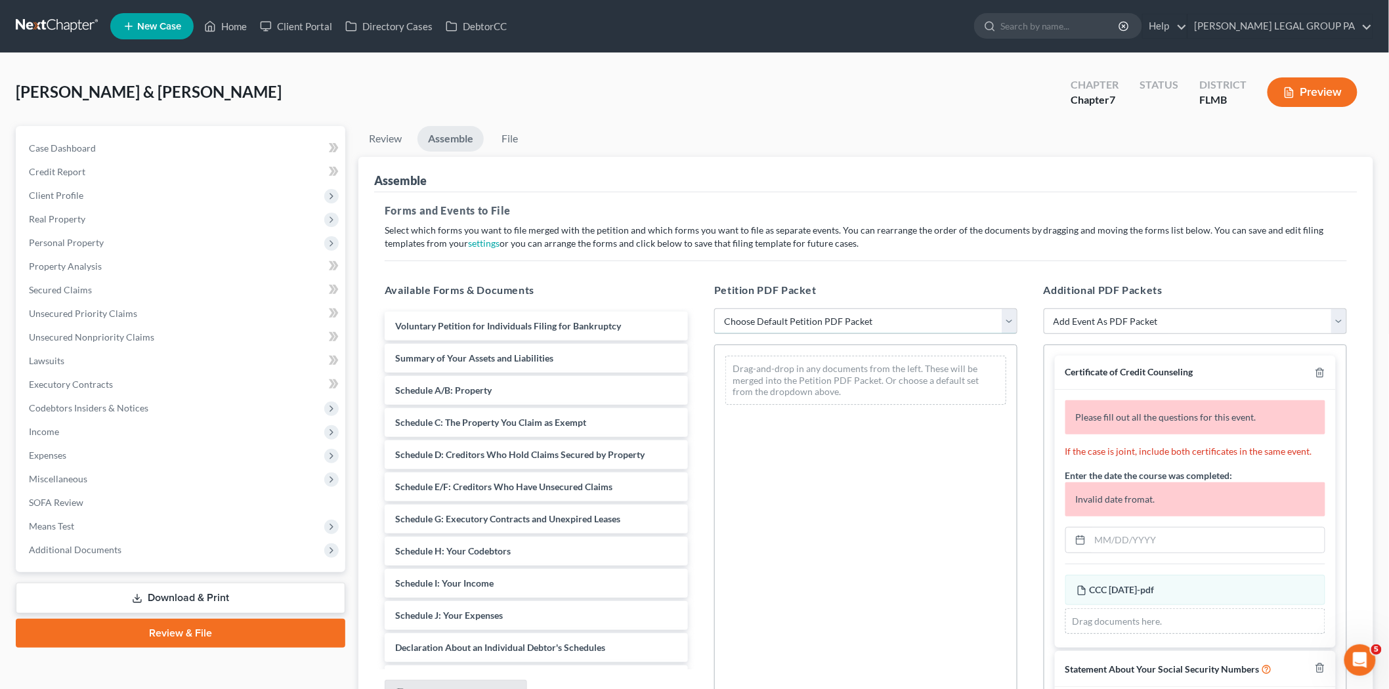
drag, startPoint x: 801, startPoint y: 320, endPoint x: 803, endPoint y: 329, distance: 8.8
click at [801, 320] on select "Choose Default Petition PDF Packet Complete Bankruptcy Petition (all forms and …" at bounding box center [865, 322] width 303 height 26
select select "0"
click at [714, 309] on select "Choose Default Petition PDF Packet Complete Bankruptcy Petition (all forms and …" at bounding box center [865, 322] width 303 height 26
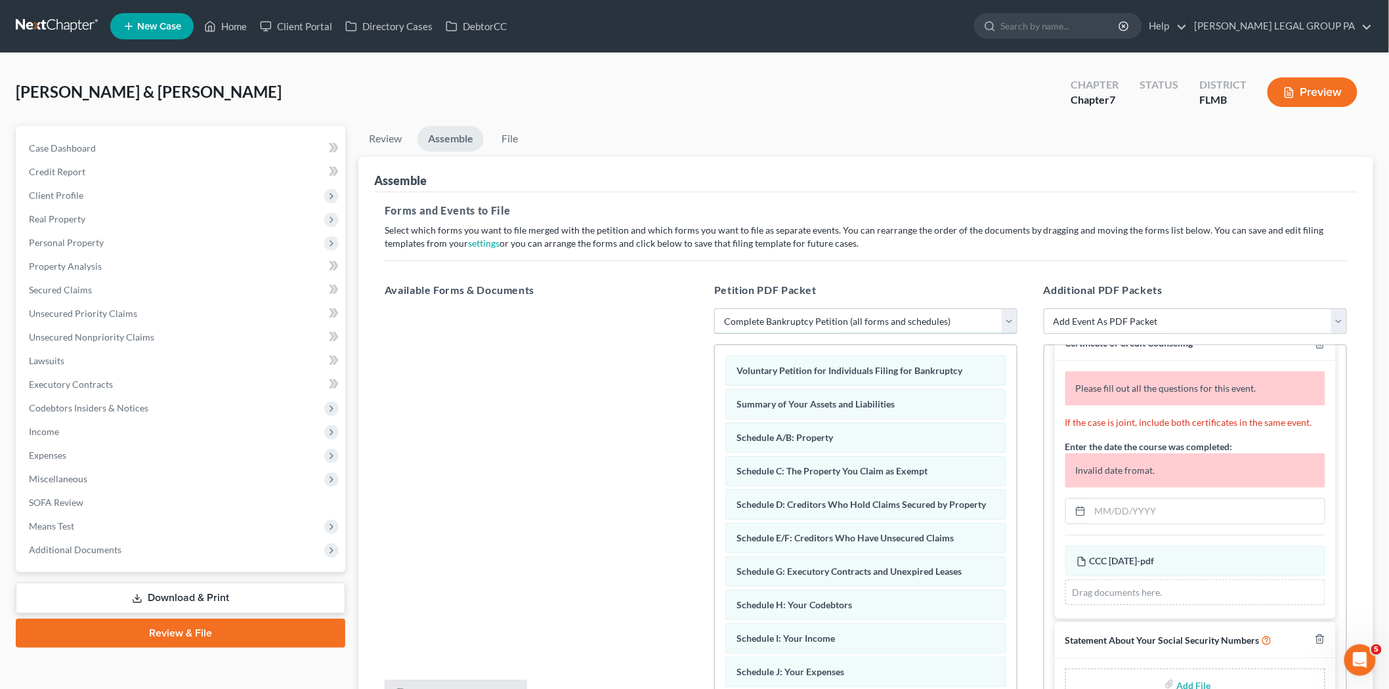
scroll to position [45, 0]
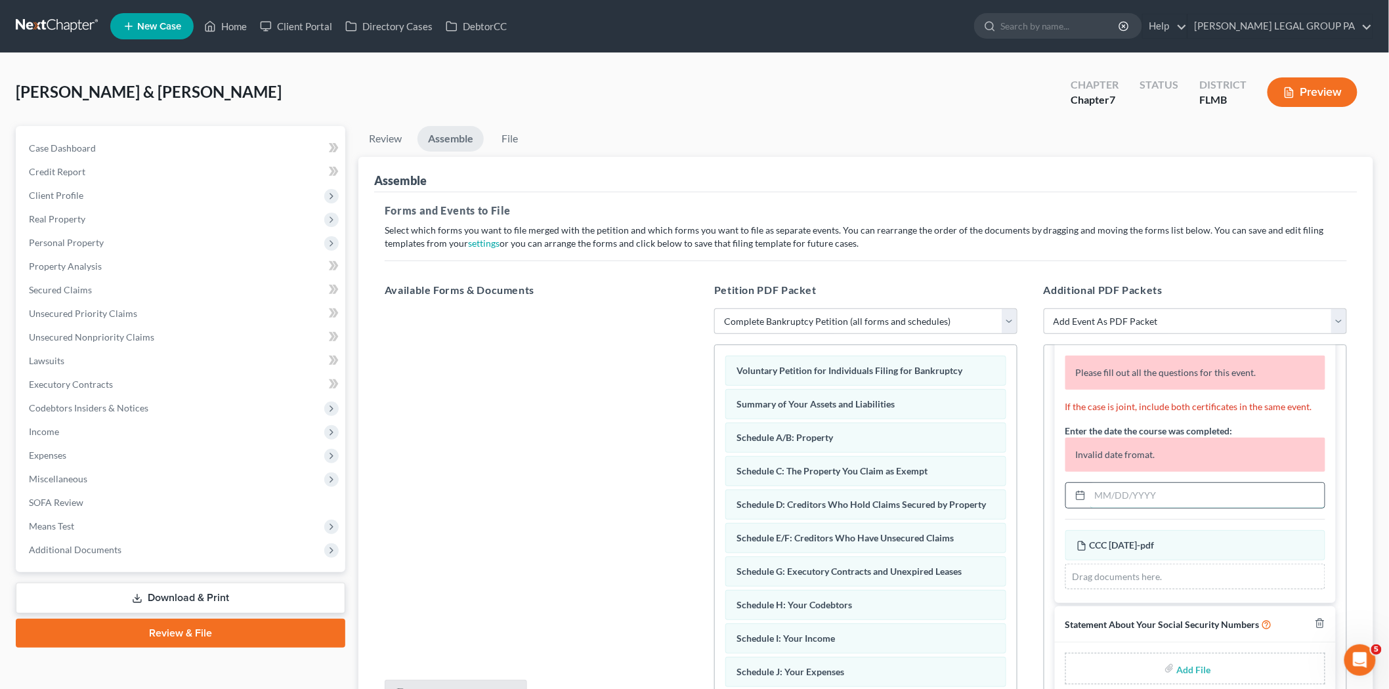
click at [1153, 498] on input "text" at bounding box center [1208, 495] width 234 height 25
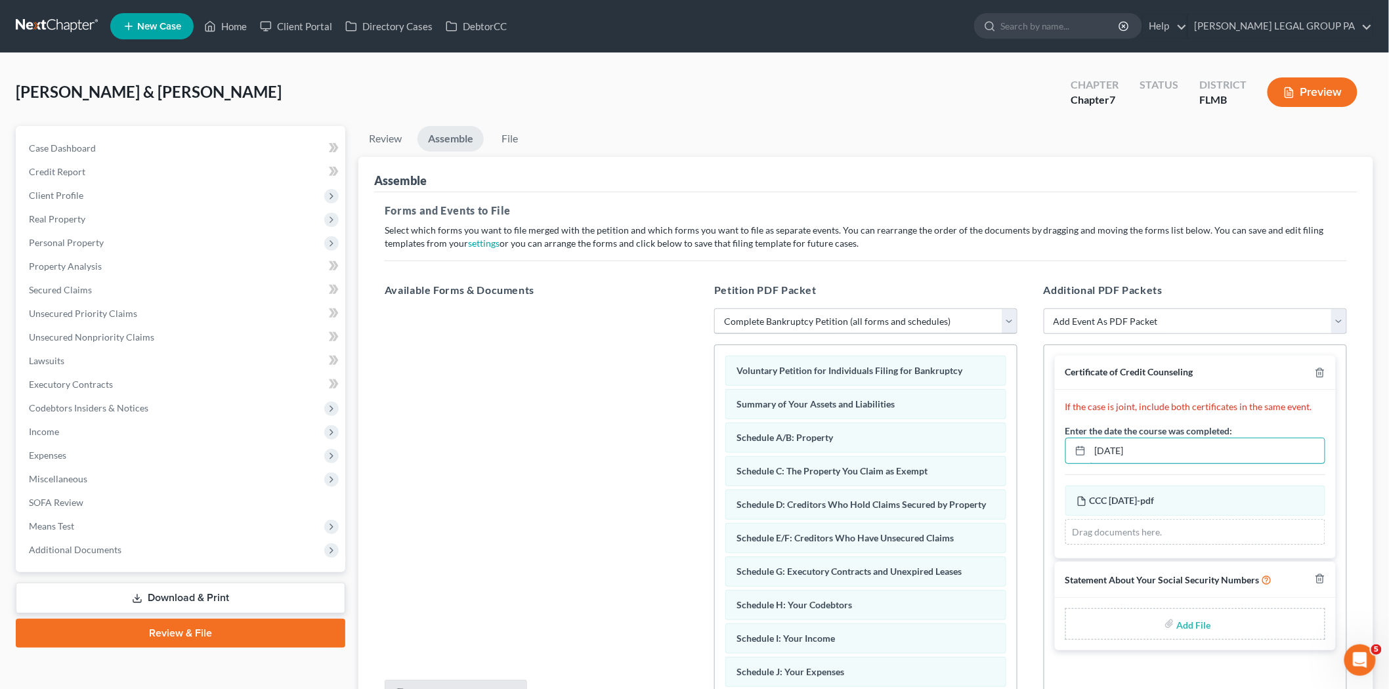
scroll to position [0, 0]
type input "[DATE]"
click at [1196, 622] on input "file" at bounding box center [1193, 625] width 32 height 24
type input "C:\fakepath\121 - [PERSON_NAME][GEOGRAPHIC_DATA]pdf"
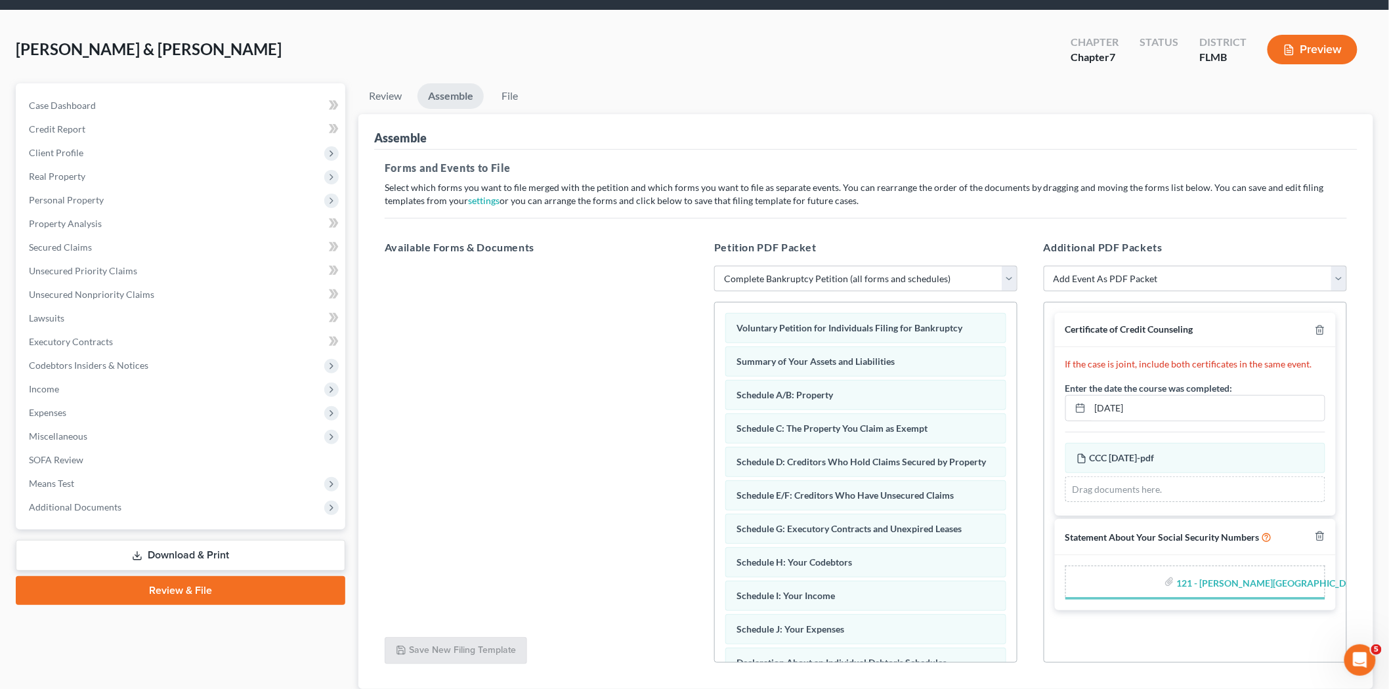
scroll to position [135, 0]
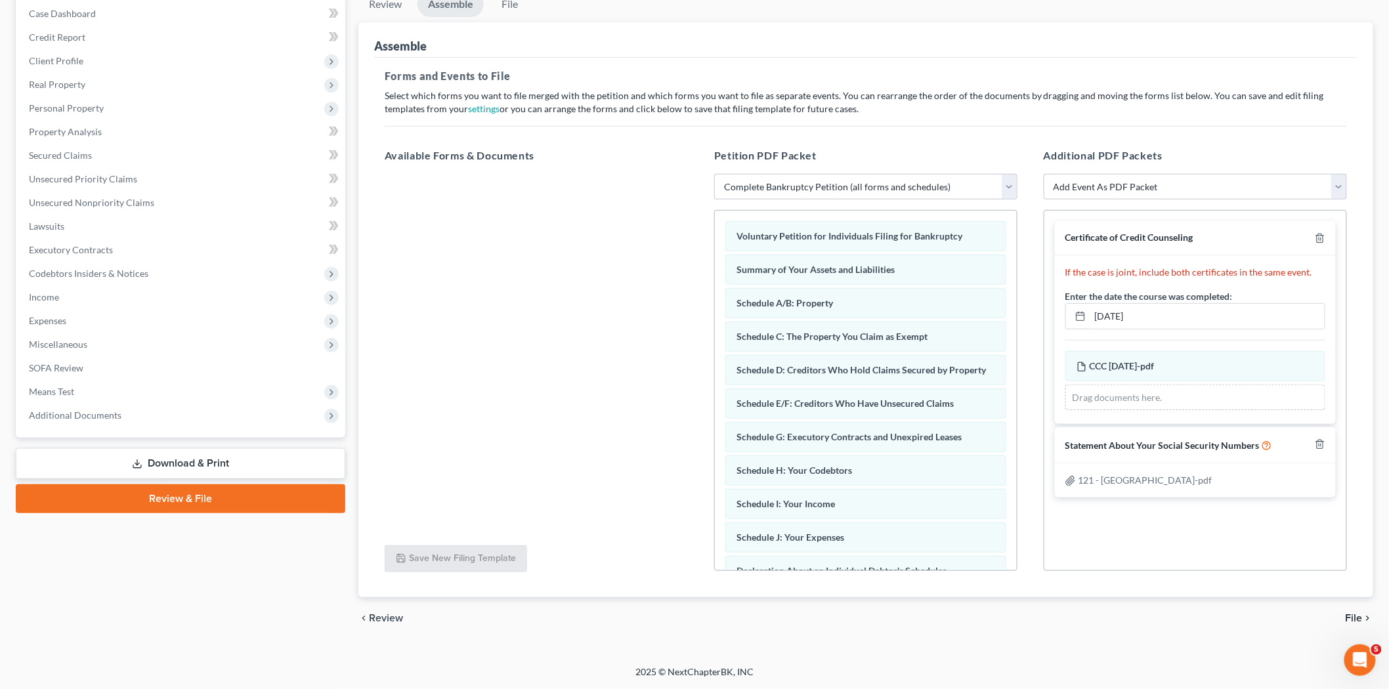
click at [1355, 615] on span "File" at bounding box center [1354, 618] width 17 height 11
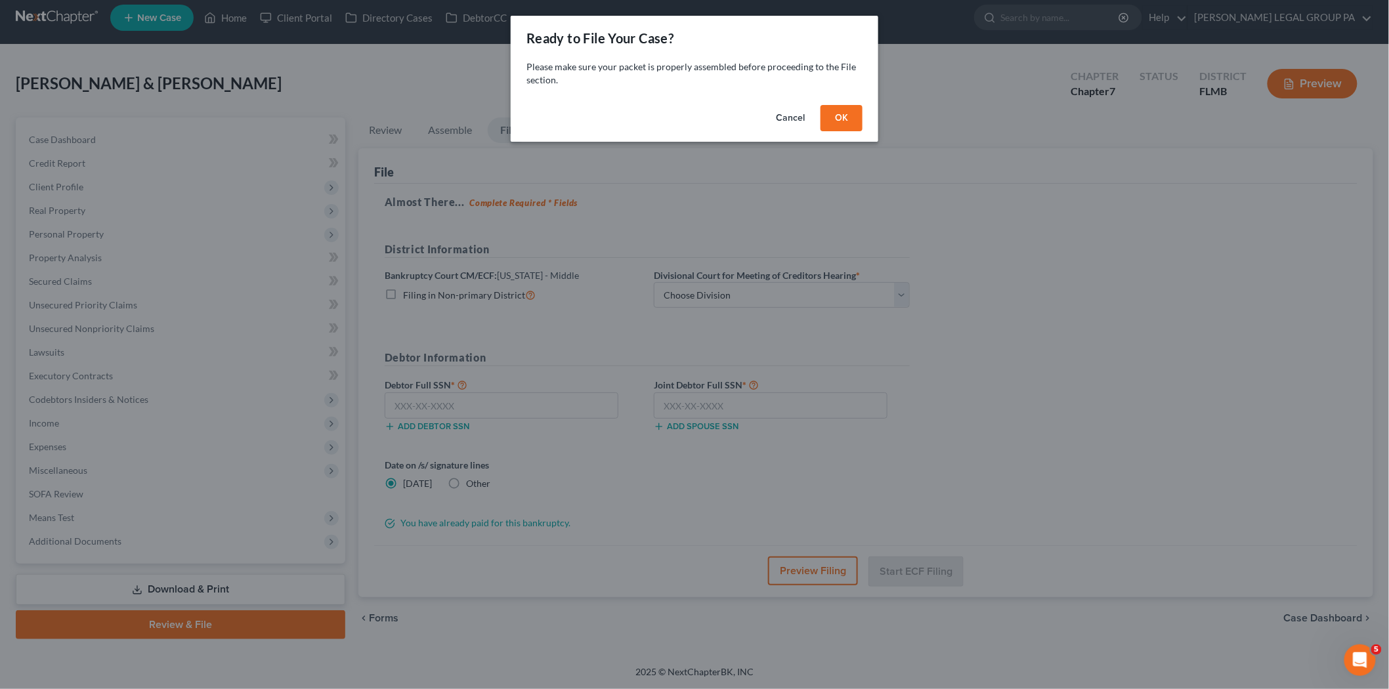
scroll to position [9, 0]
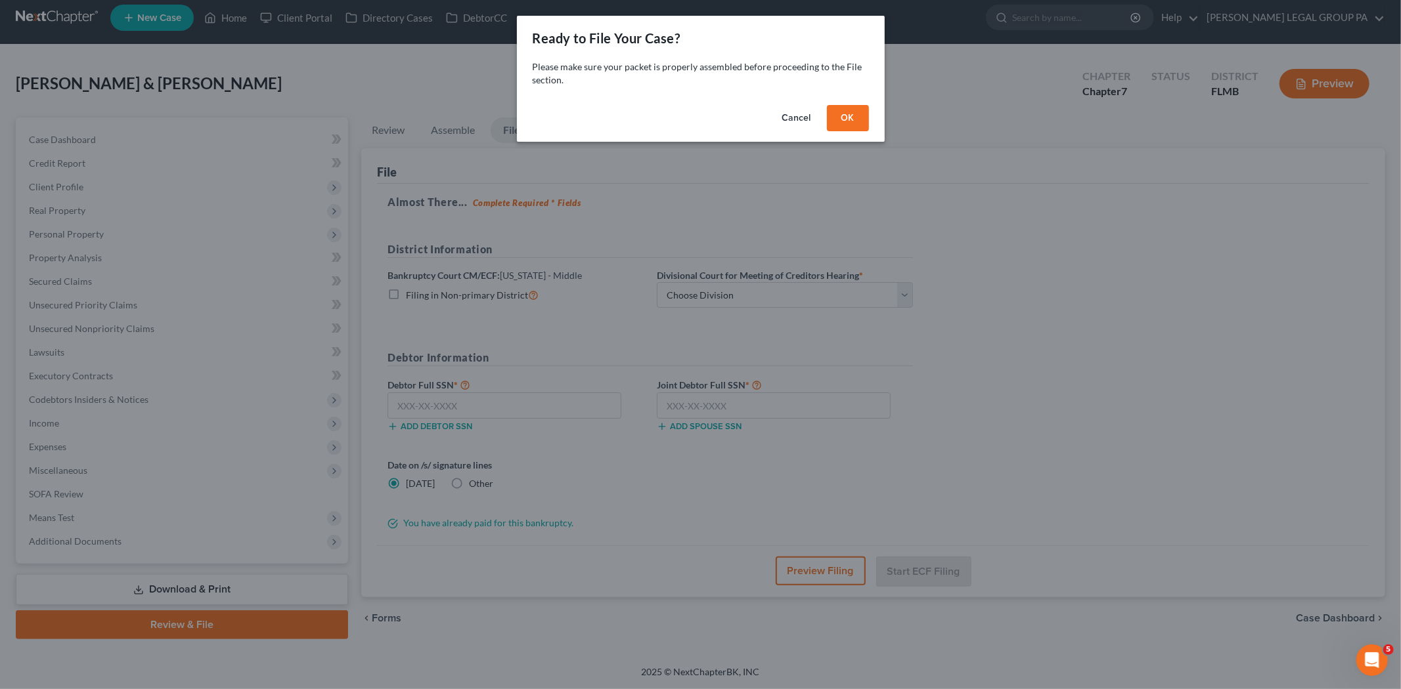
click at [837, 121] on button "OK" at bounding box center [848, 118] width 42 height 26
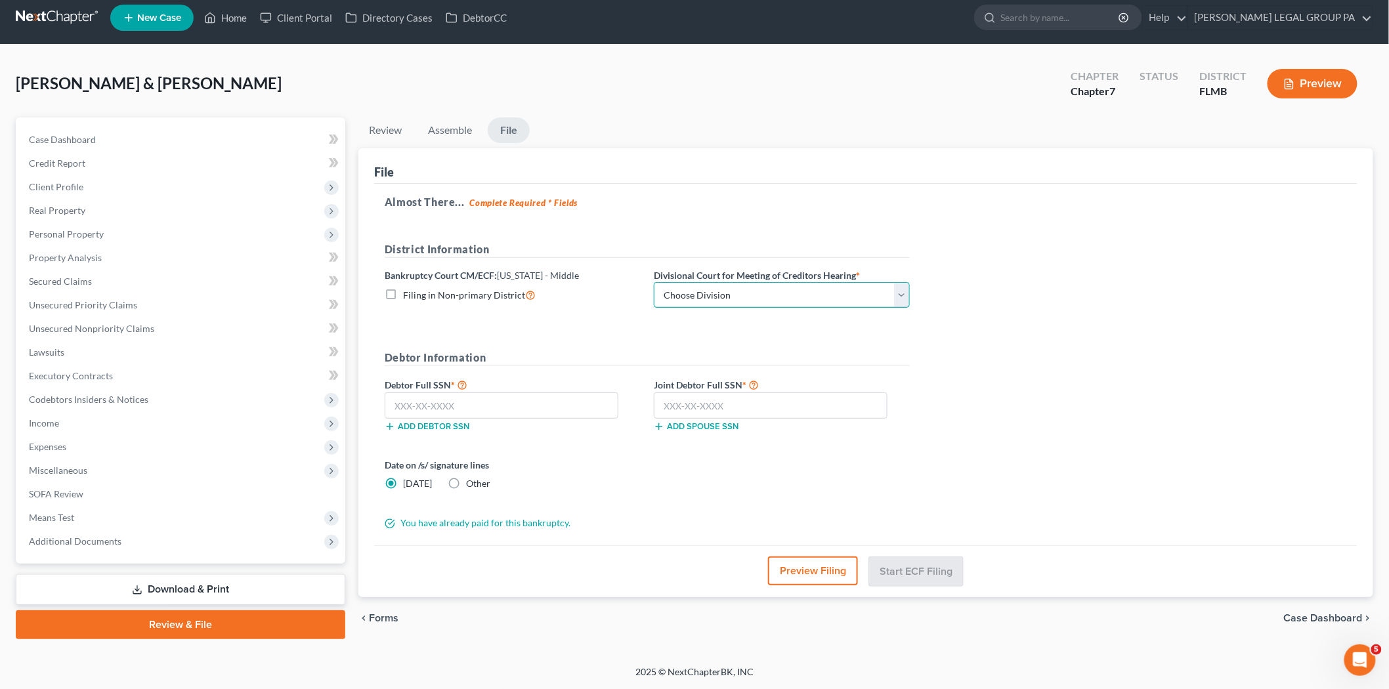
click at [796, 292] on select "Choose Division [GEOGRAPHIC_DATA][PERSON_NAME] [GEOGRAPHIC_DATA] [GEOGRAPHIC_DA…" at bounding box center [782, 295] width 256 height 26
select select "3"
click at [654, 282] on select "Choose Division [GEOGRAPHIC_DATA][PERSON_NAME] [GEOGRAPHIC_DATA] [GEOGRAPHIC_DA…" at bounding box center [782, 295] width 256 height 26
click at [482, 410] on input "text" at bounding box center [502, 406] width 234 height 26
click at [460, 395] on input "text" at bounding box center [502, 406] width 234 height 26
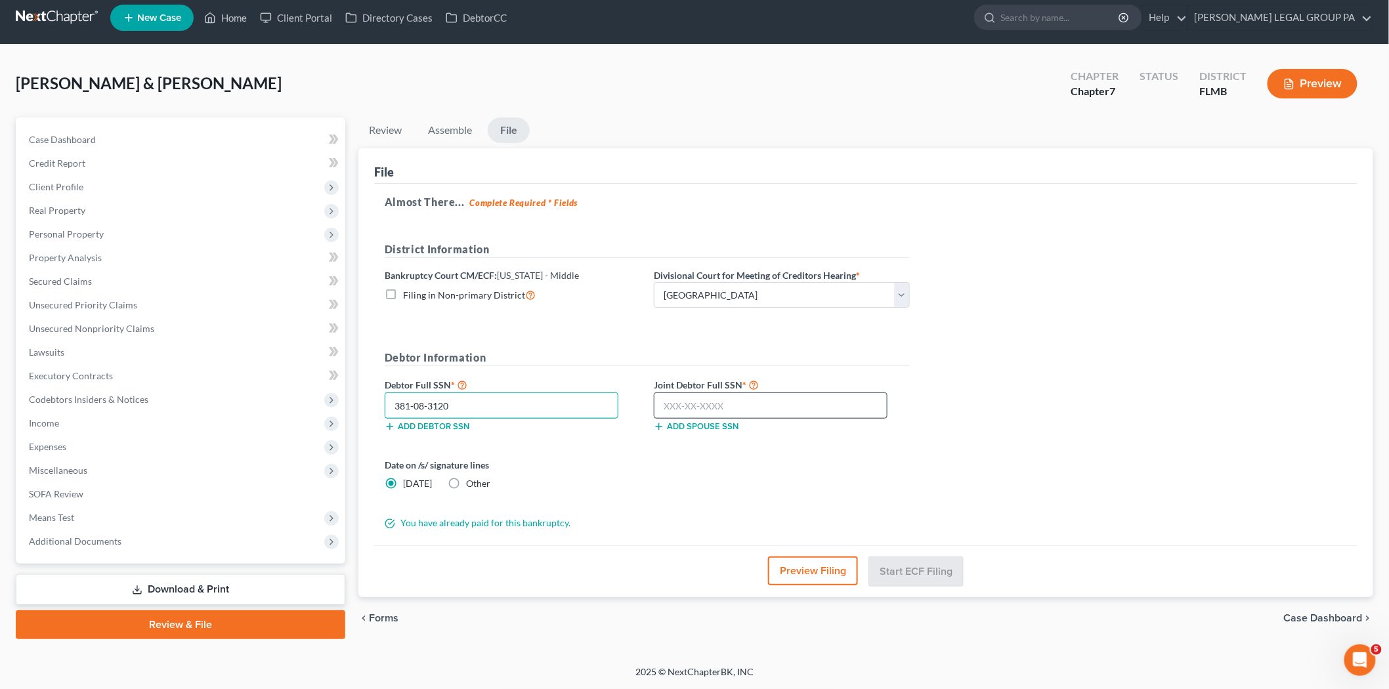
type input "381-08-3120"
click at [780, 409] on input "text" at bounding box center [771, 406] width 234 height 26
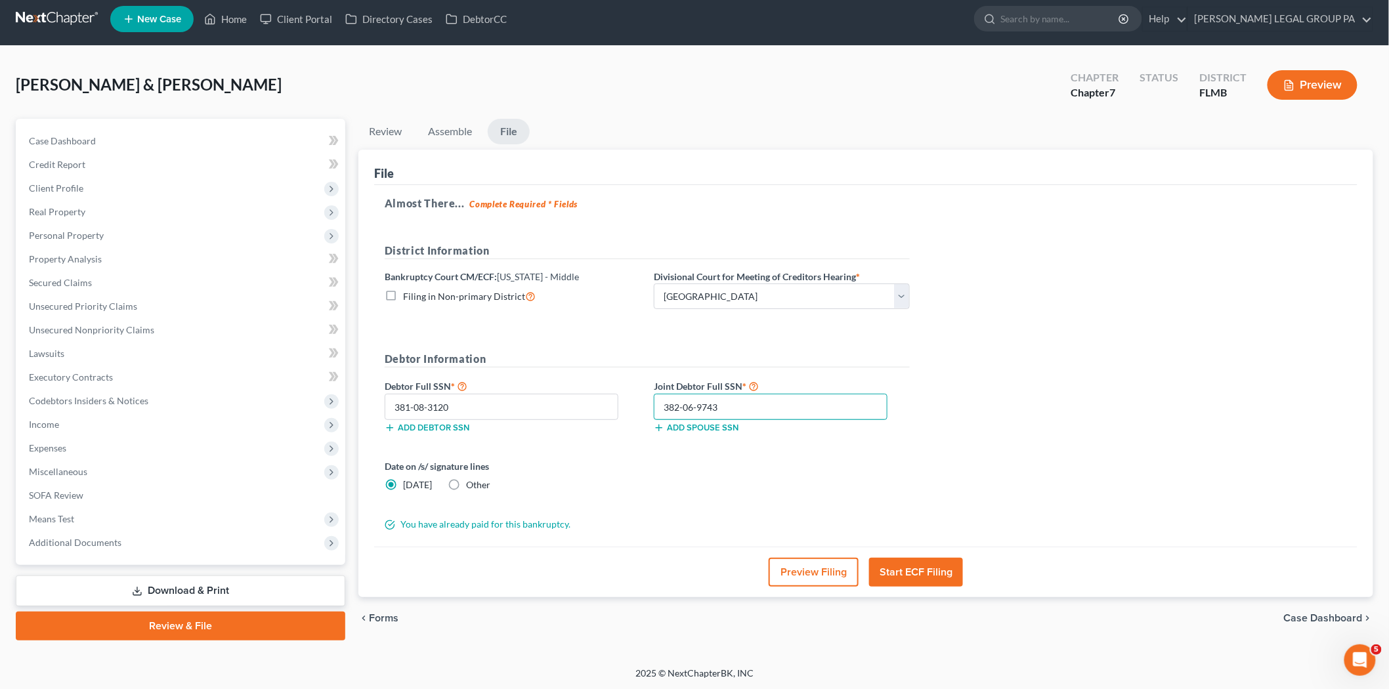
type input "382-06-9743"
click at [954, 573] on button "Start ECF Filing" at bounding box center [916, 572] width 94 height 29
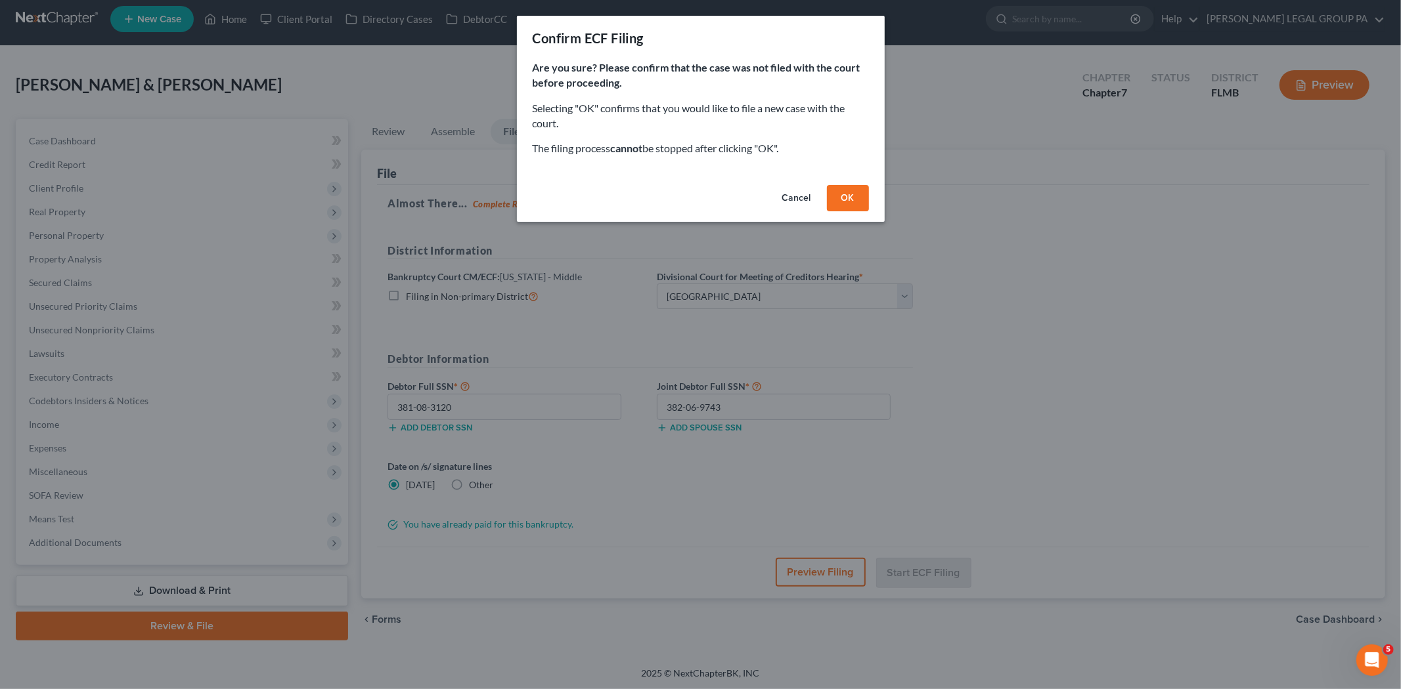
click at [831, 182] on div "Cancel OK" at bounding box center [701, 201] width 368 height 42
click at [847, 200] on button "OK" at bounding box center [848, 198] width 42 height 26
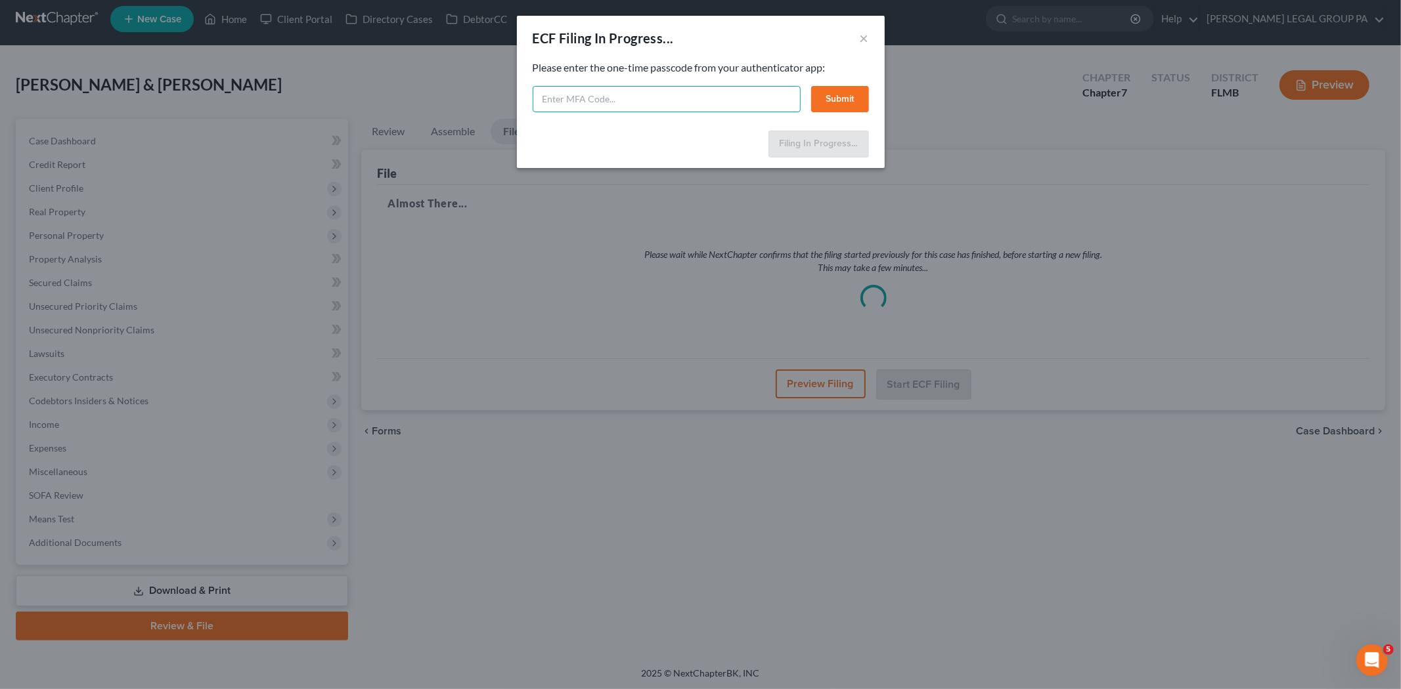
click at [668, 92] on input "text" at bounding box center [667, 99] width 268 height 26
type input "239950"
click at [830, 104] on button "Submit" at bounding box center [840, 99] width 58 height 26
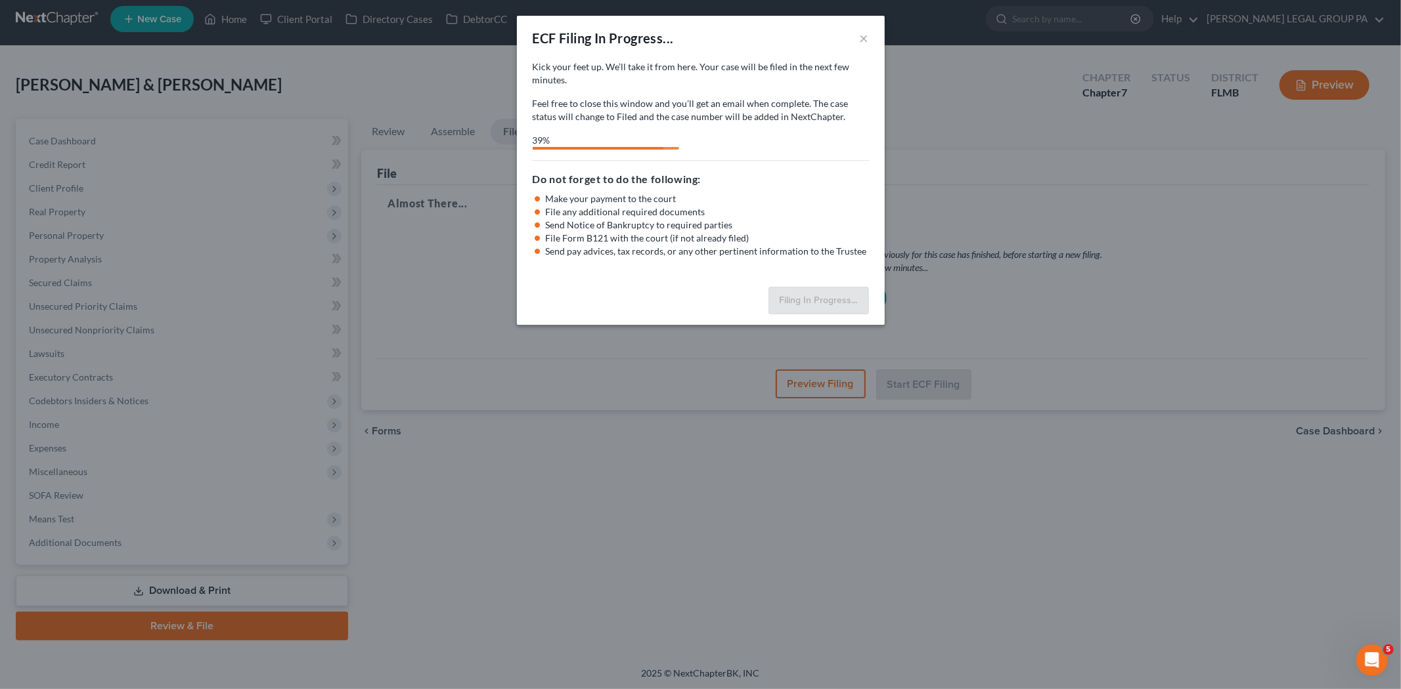
select select "3"
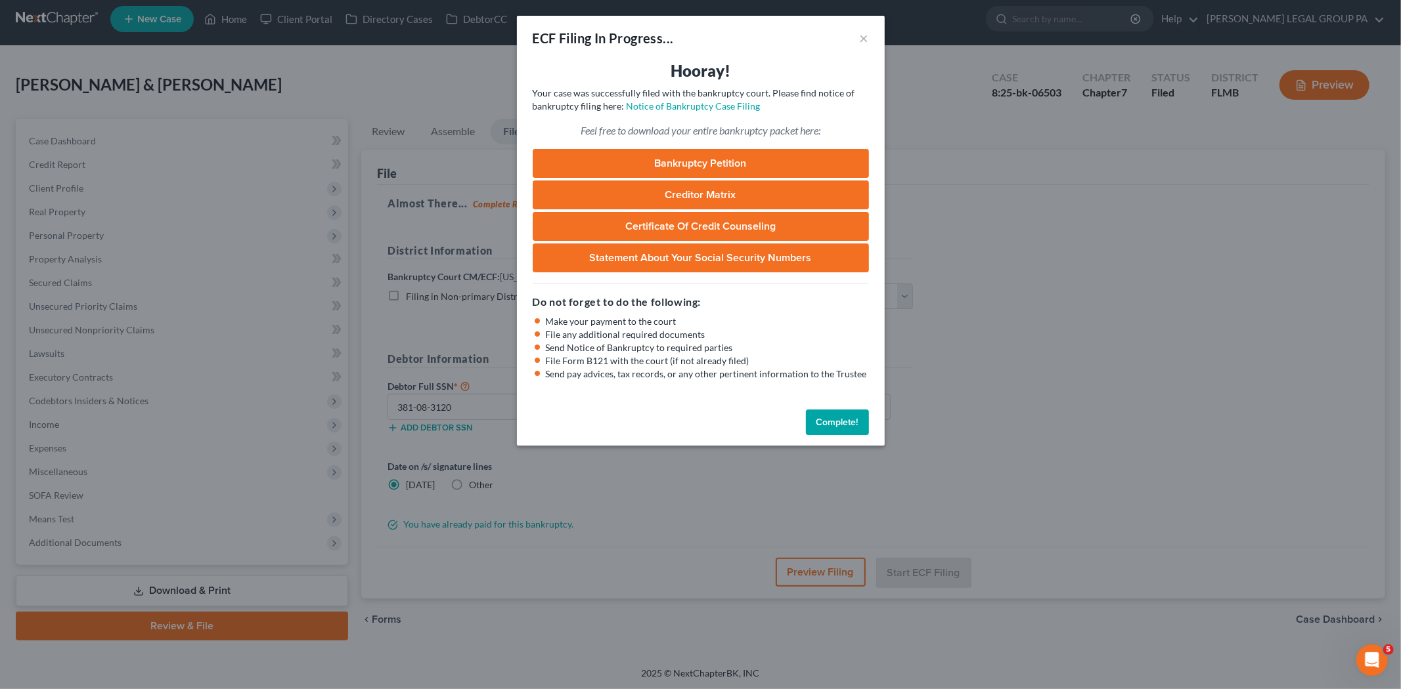
click at [845, 424] on button "Complete!" at bounding box center [837, 423] width 63 height 26
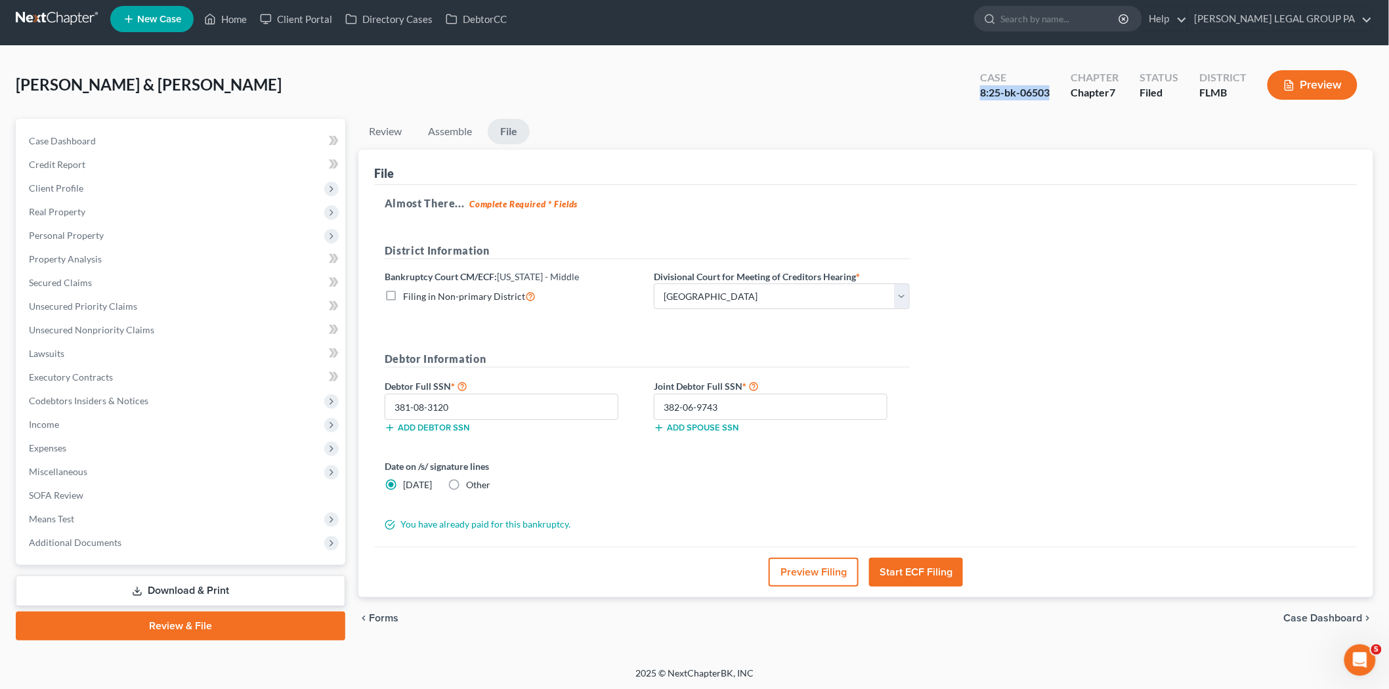
drag, startPoint x: 980, startPoint y: 89, endPoint x: 1053, endPoint y: 95, distance: 73.1
click at [1053, 95] on div "Case 8:25-bk-06503" at bounding box center [1015, 86] width 91 height 39
copy div "8:25-bk-06503"
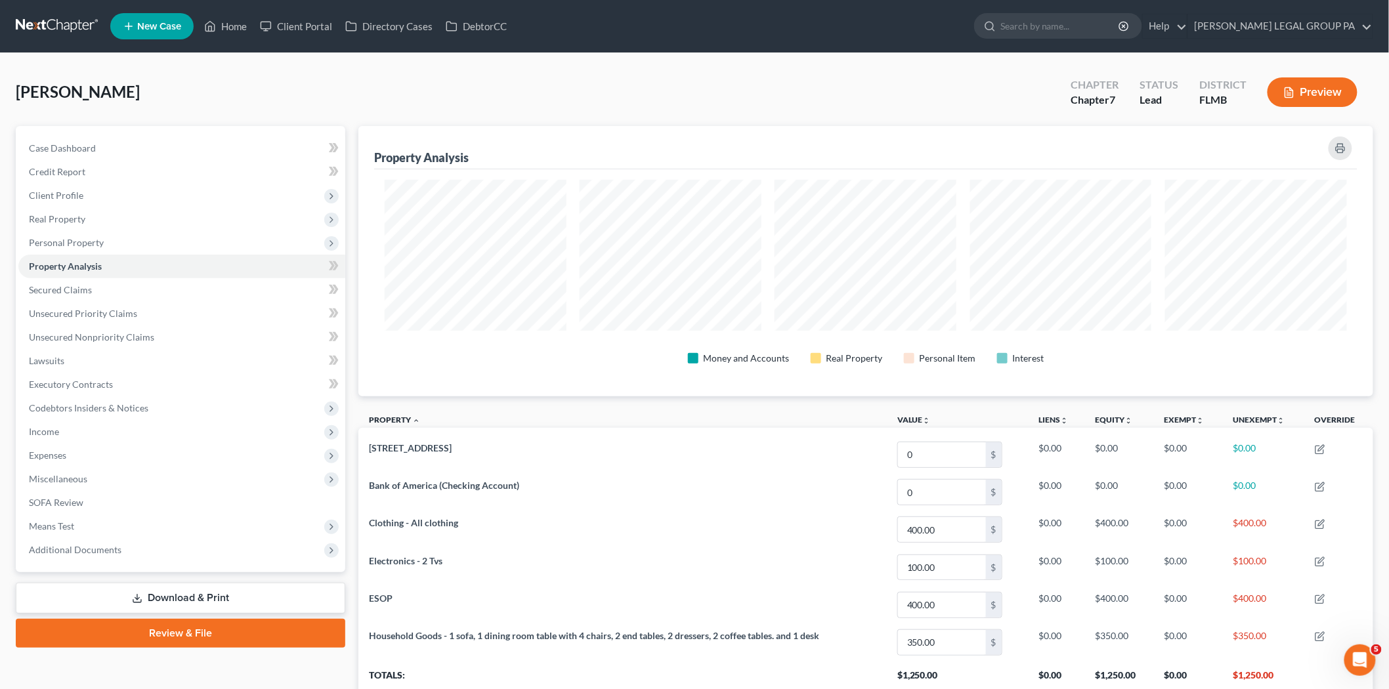
click at [42, 32] on link at bounding box center [58, 26] width 84 height 24
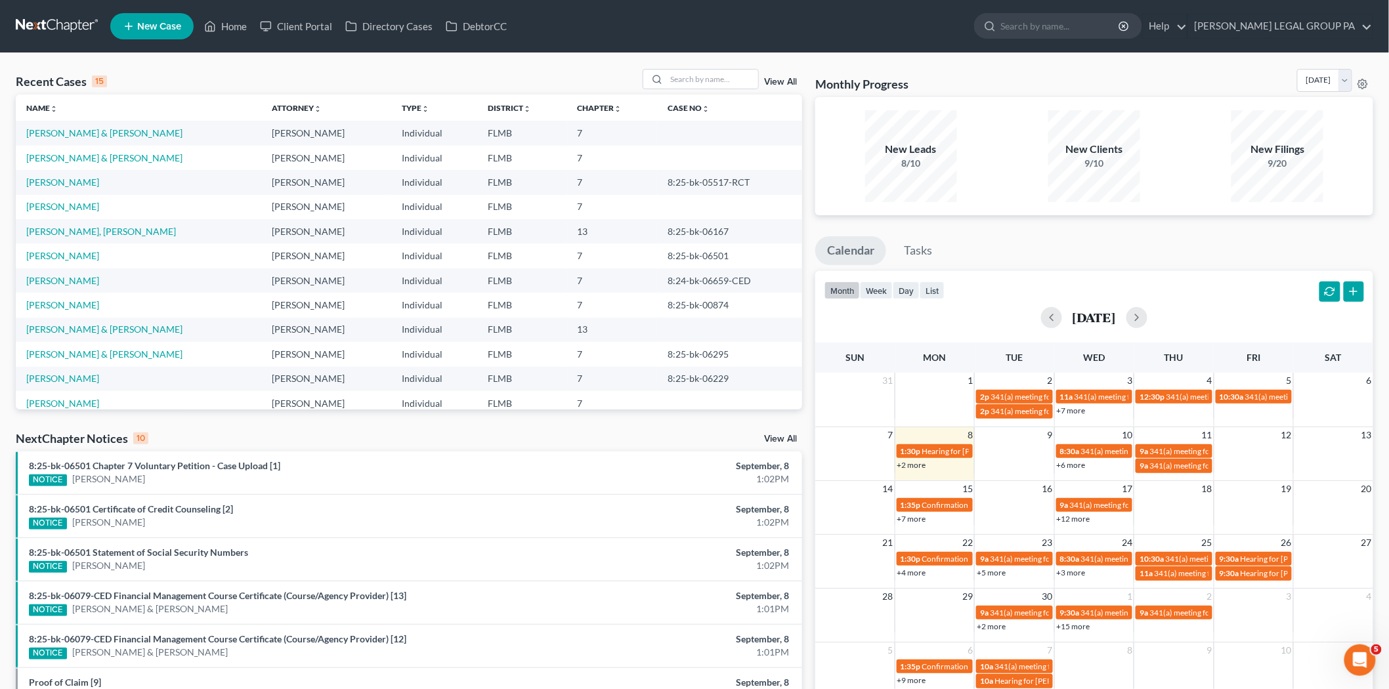
click at [1041, 252] on ul "Calendar Tasks" at bounding box center [1095, 253] width 558 height 35
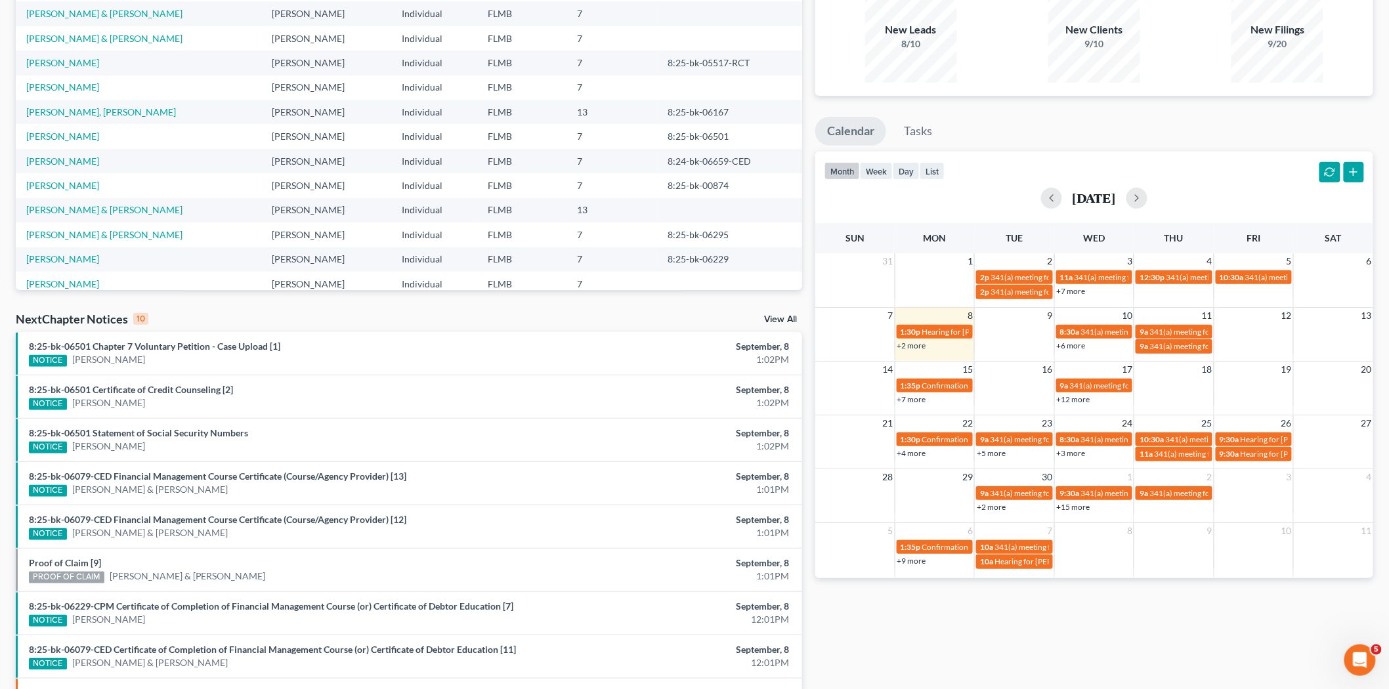
scroll to position [30, 0]
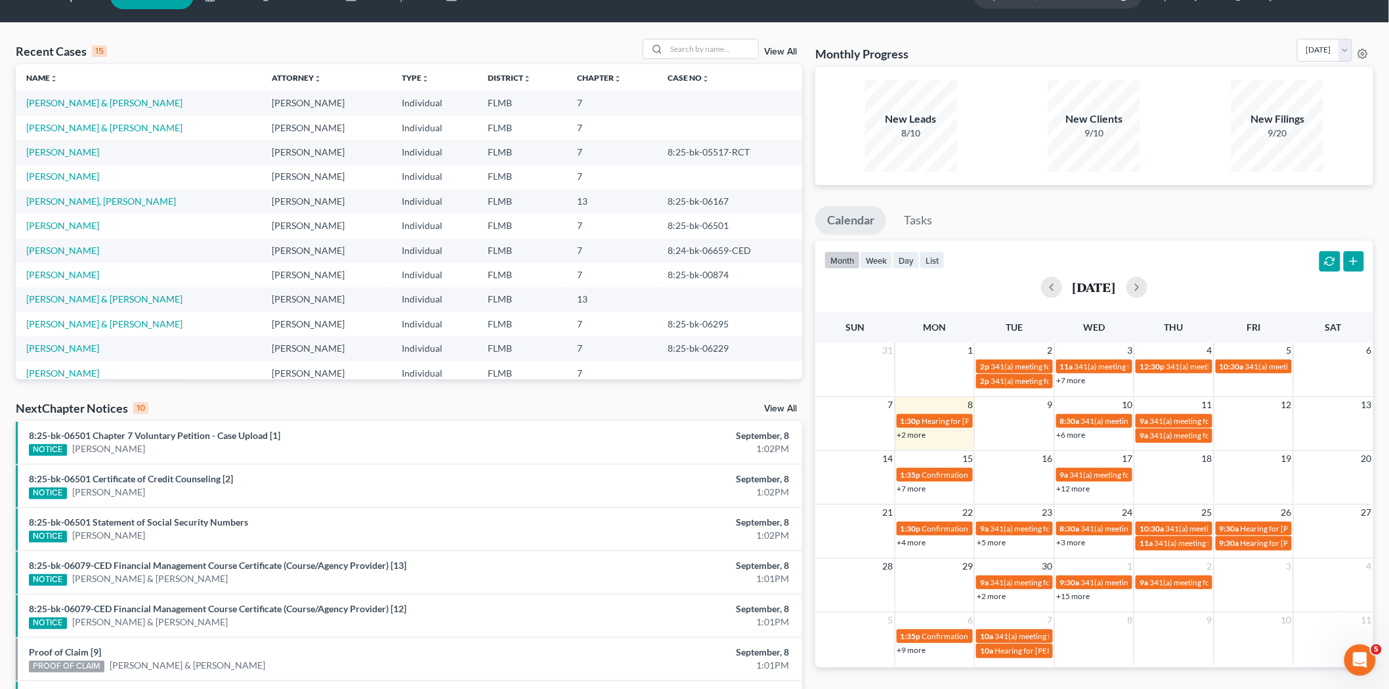
drag, startPoint x: 1068, startPoint y: 634, endPoint x: 1072, endPoint y: 581, distance: 53.3
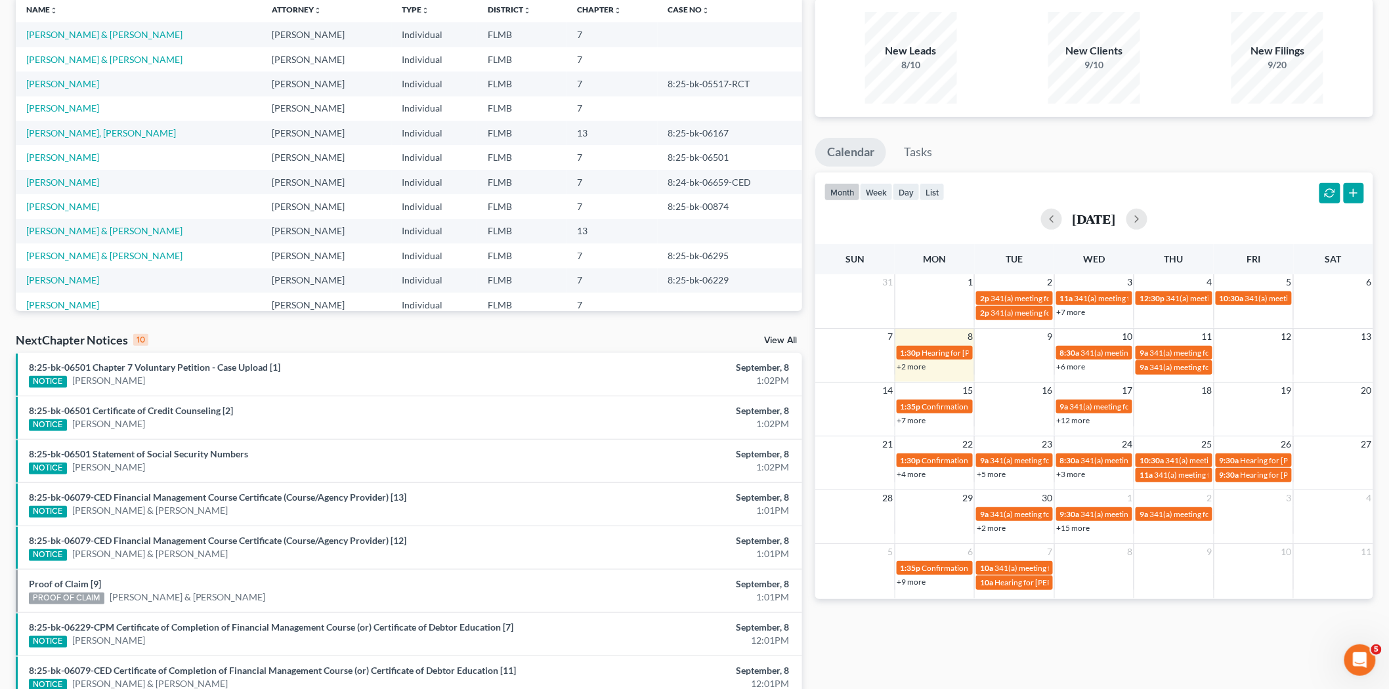
drag, startPoint x: 1053, startPoint y: 257, endPoint x: 1054, endPoint y: 276, distance: 19.1
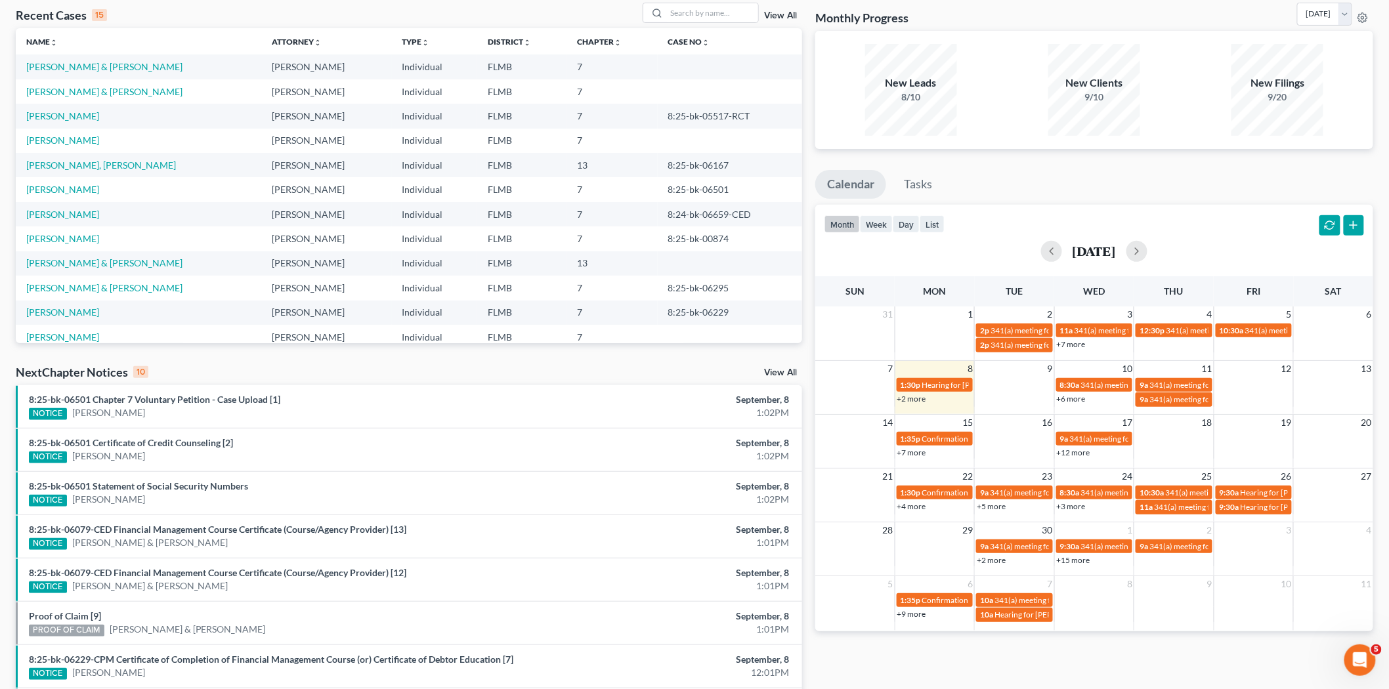
drag, startPoint x: 1099, startPoint y: 563, endPoint x: 1100, endPoint y: 539, distance: 24.3
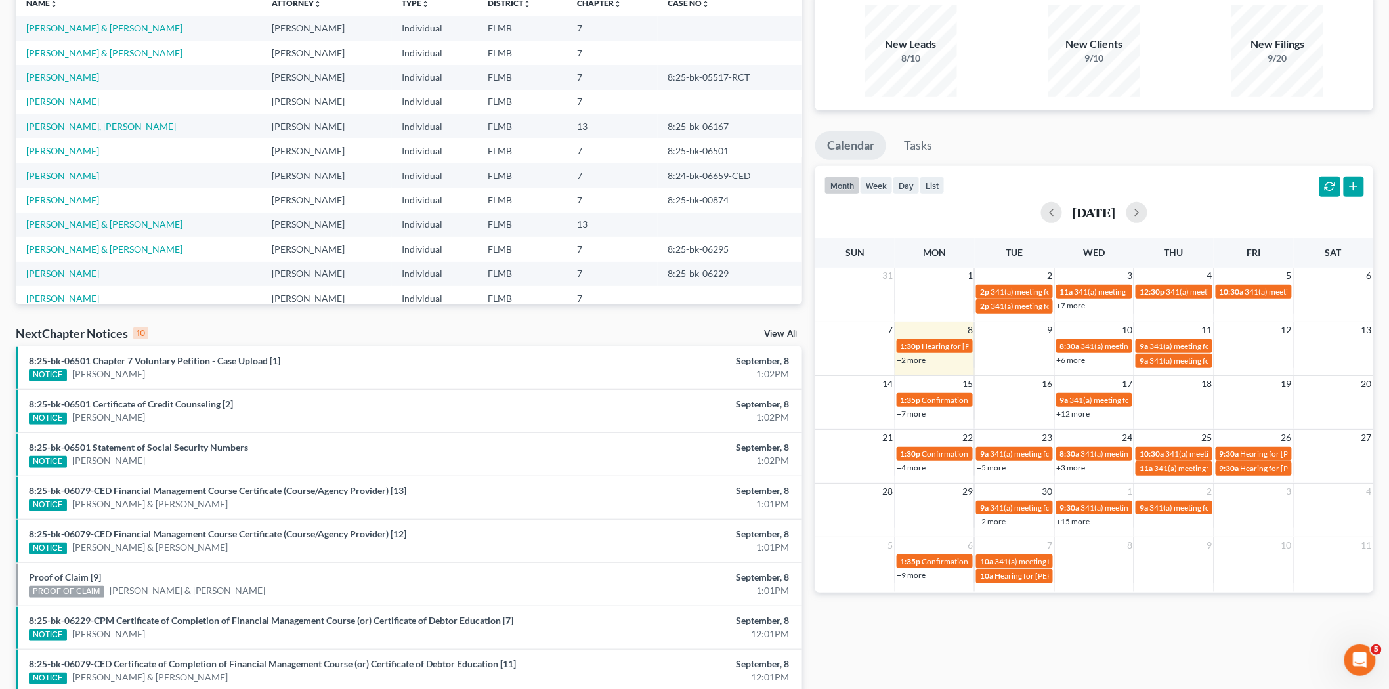
drag, startPoint x: 1003, startPoint y: 219, endPoint x: 1003, endPoint y: 239, distance: 20.4
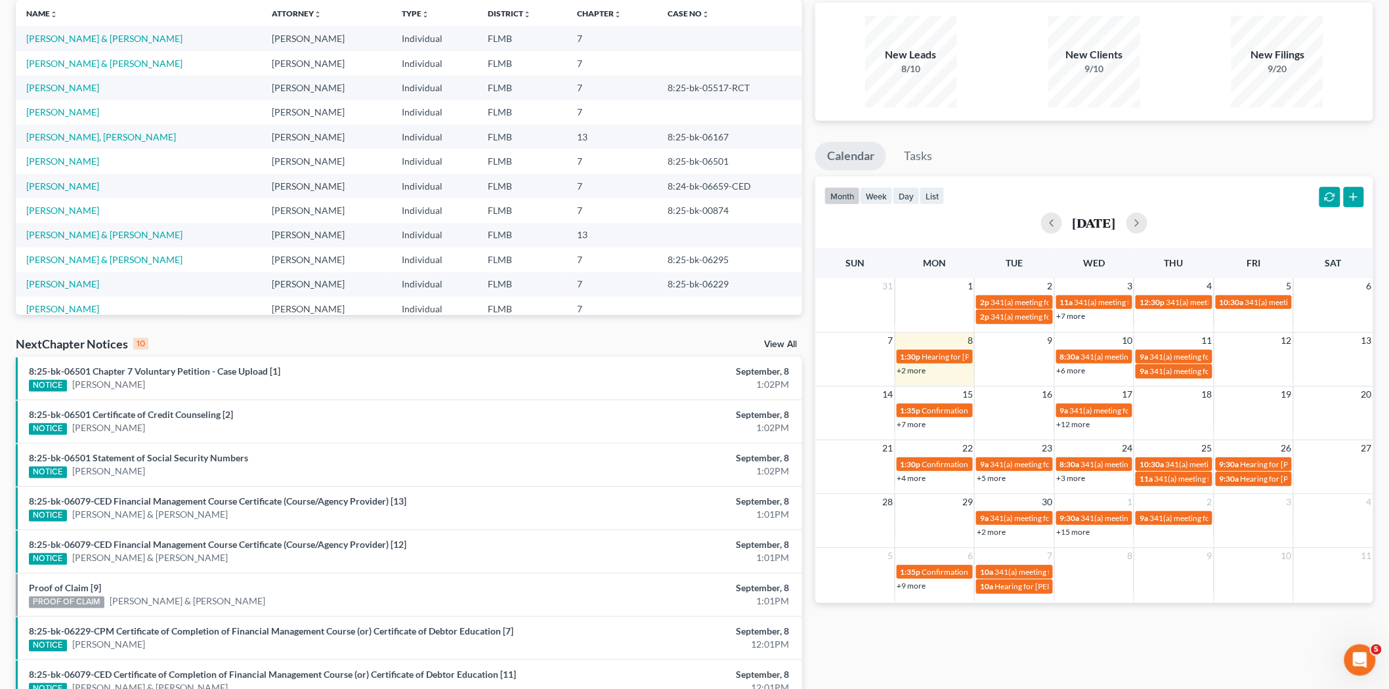
drag, startPoint x: 1002, startPoint y: 284, endPoint x: 1001, endPoint y: 264, distance: 20.4
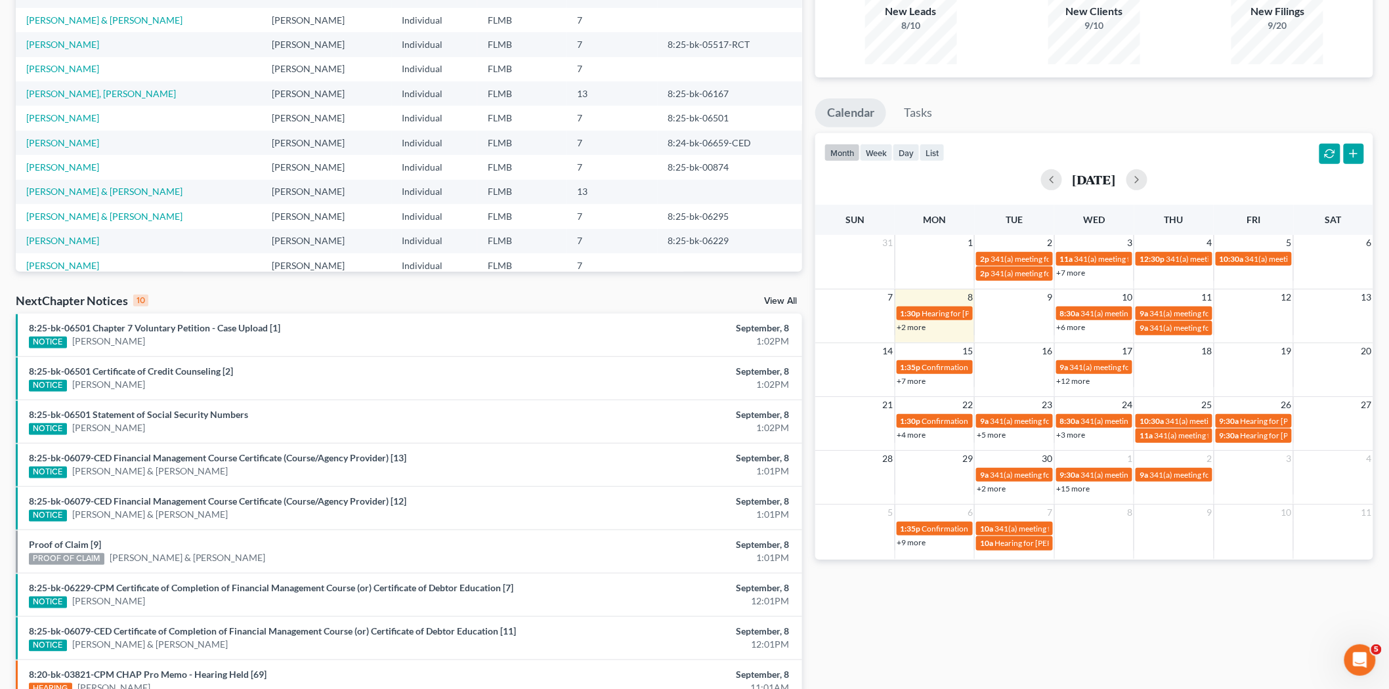
drag, startPoint x: 993, startPoint y: 247, endPoint x: 995, endPoint y: 278, distance: 31.0
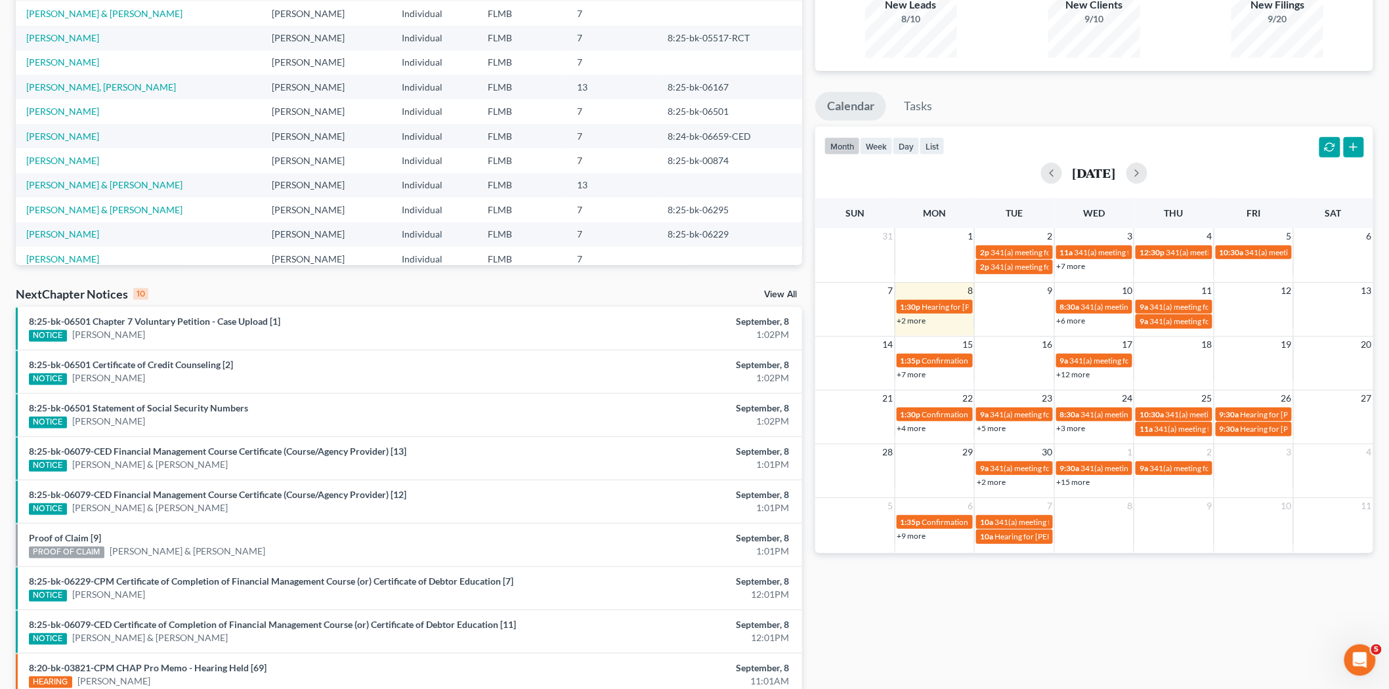
scroll to position [0, 0]
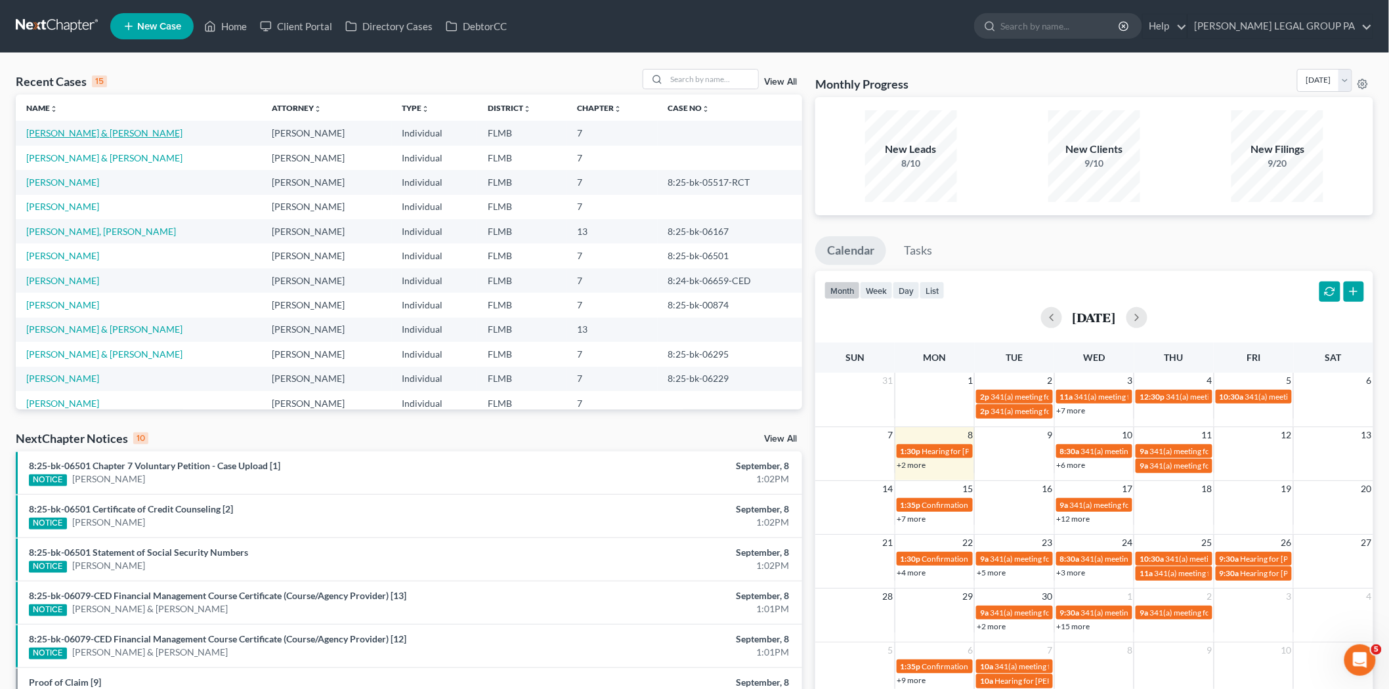
click at [95, 135] on link "[PERSON_NAME] & [PERSON_NAME]" at bounding box center [104, 132] width 156 height 11
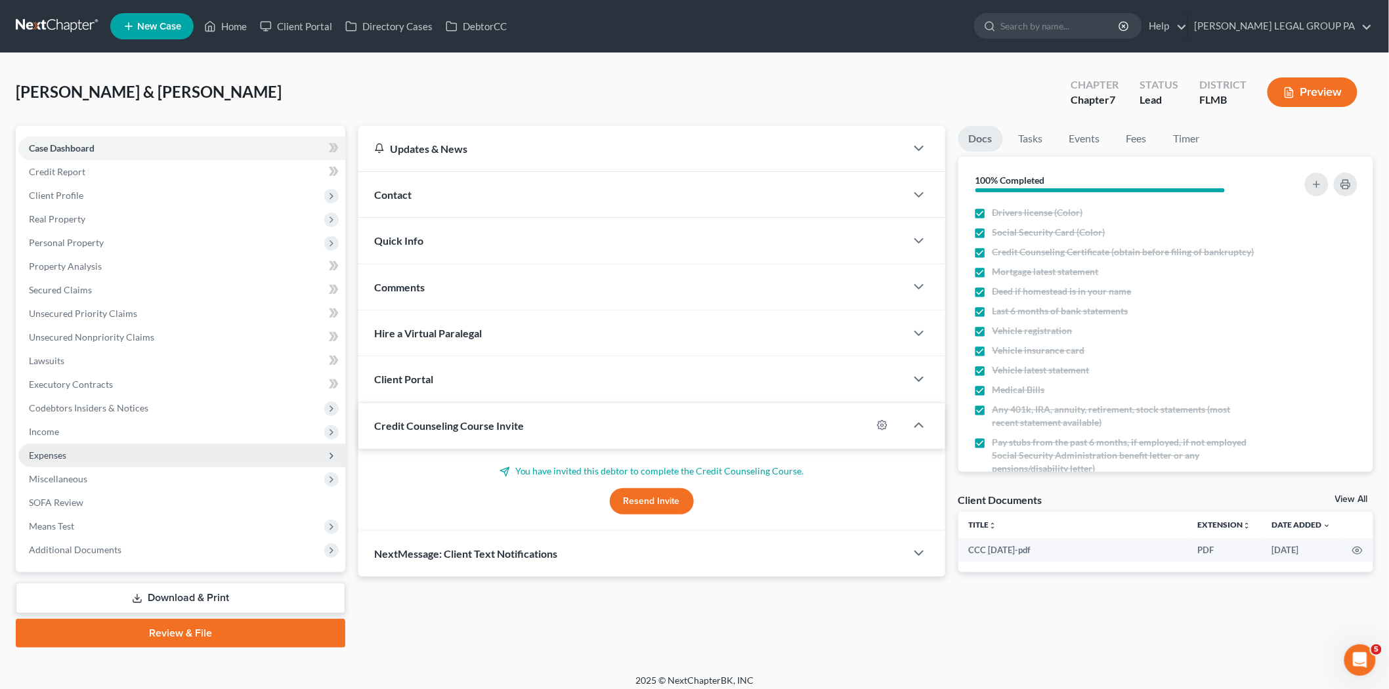
click at [96, 454] on span "Expenses" at bounding box center [181, 456] width 327 height 24
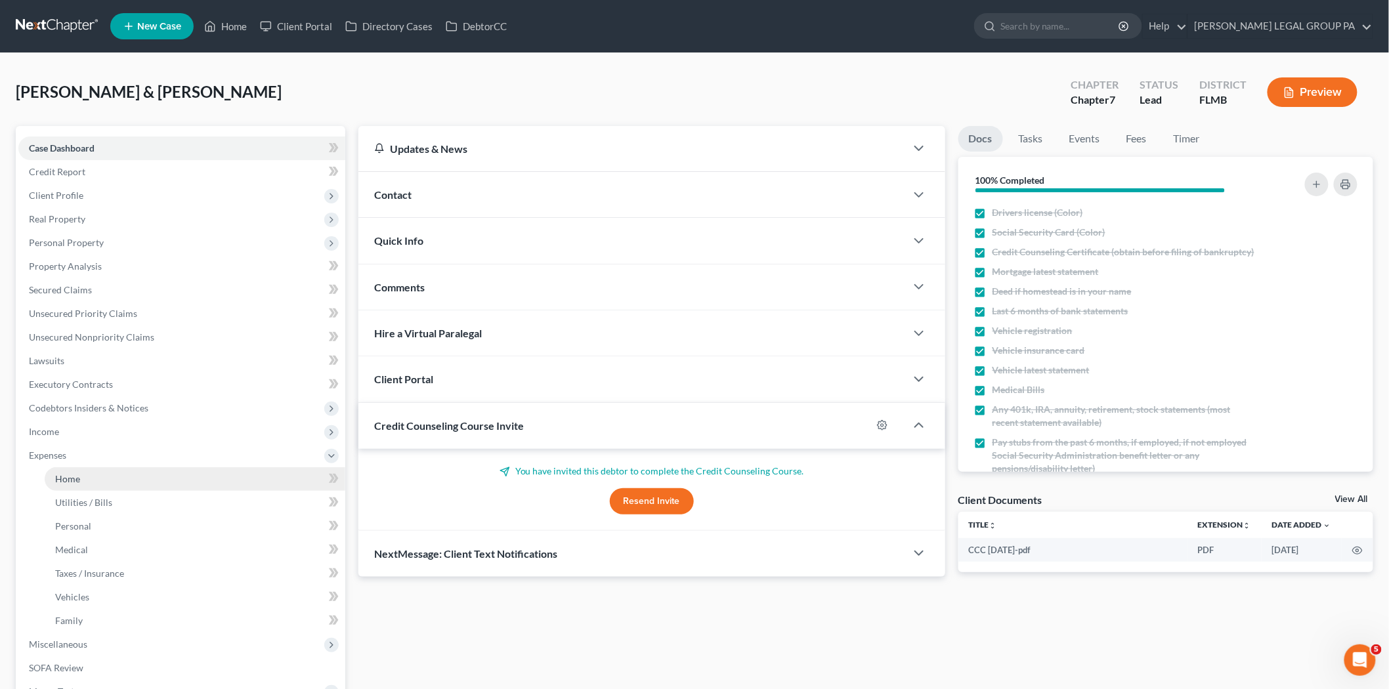
click at [95, 475] on link "Home" at bounding box center [195, 480] width 301 height 24
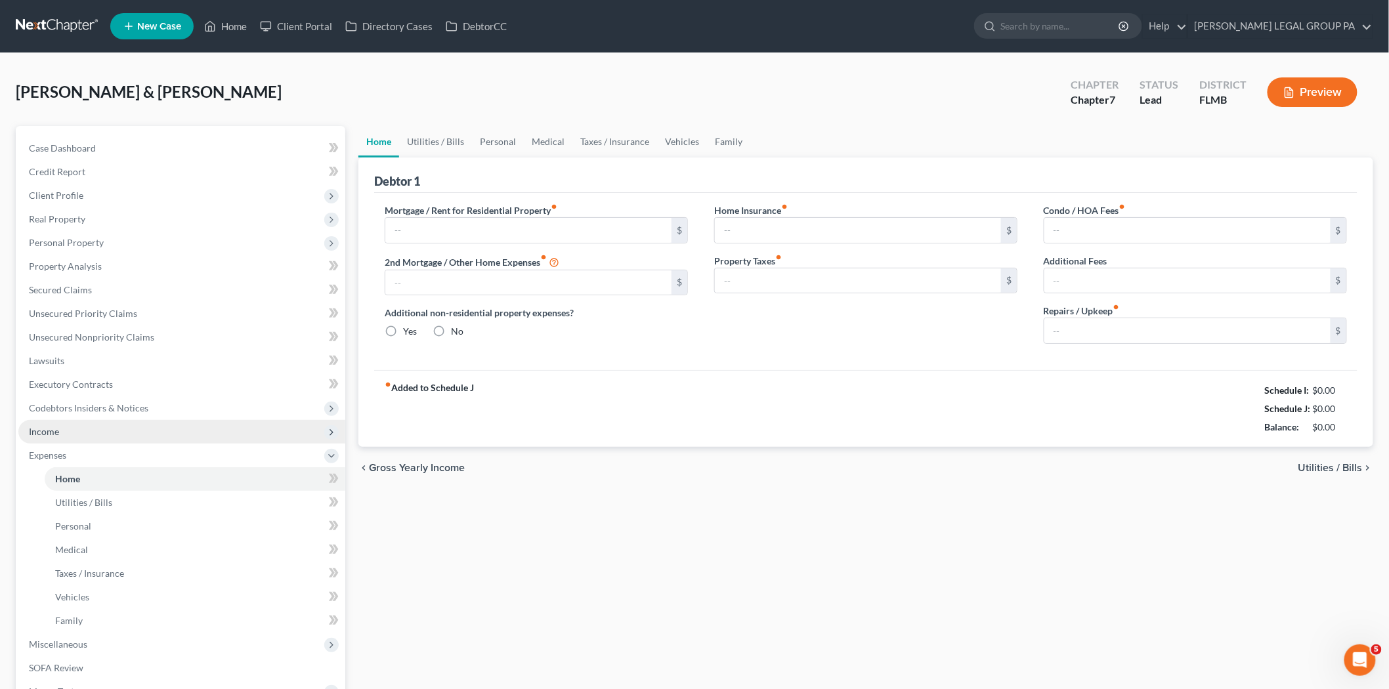
type input "2,050.00"
type input "0.00"
radio input "true"
type input "20.00"
type input "0.00"
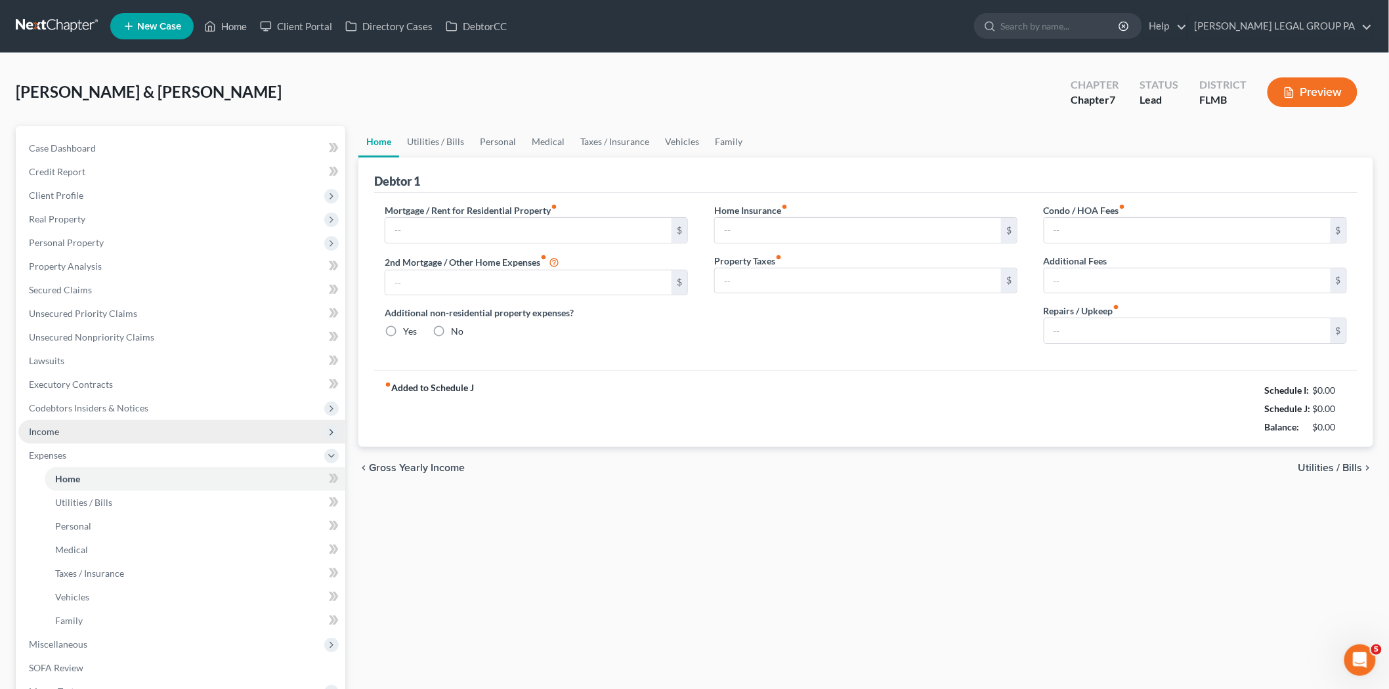
type input "0.00"
type input "170.00"
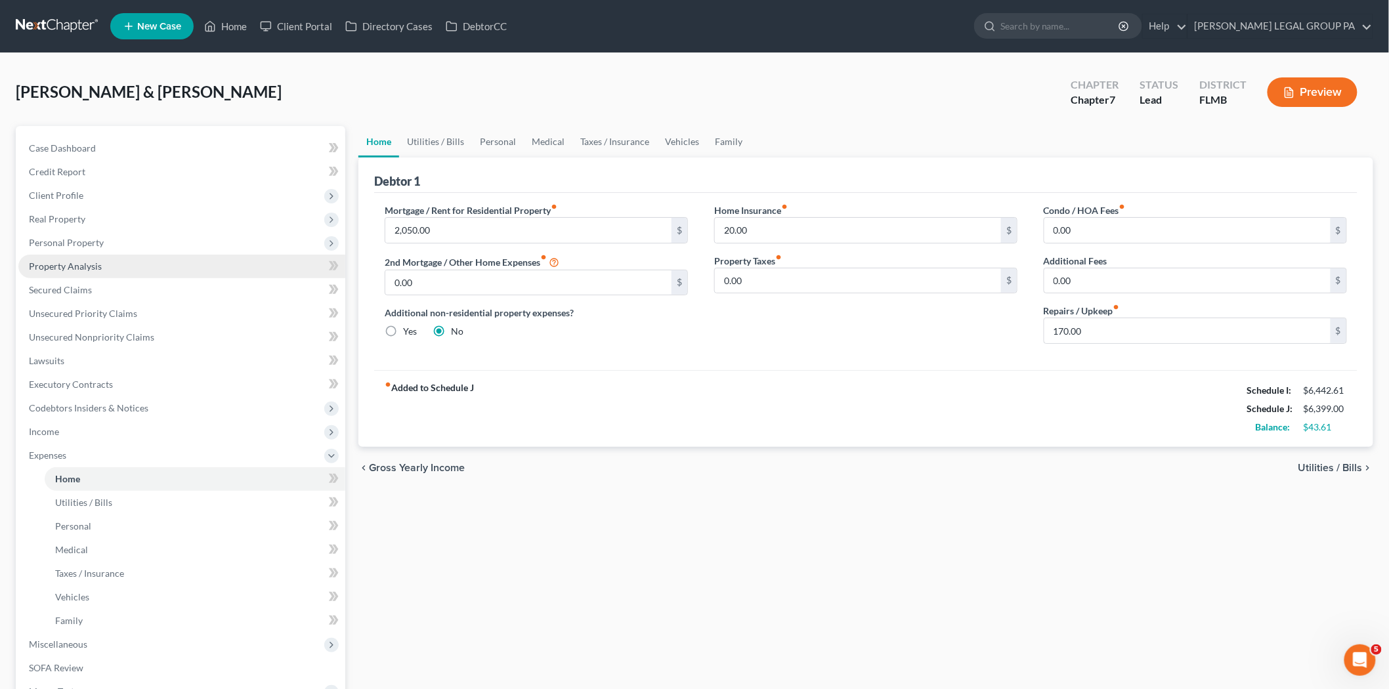
click at [145, 261] on link "Property Analysis" at bounding box center [181, 267] width 327 height 24
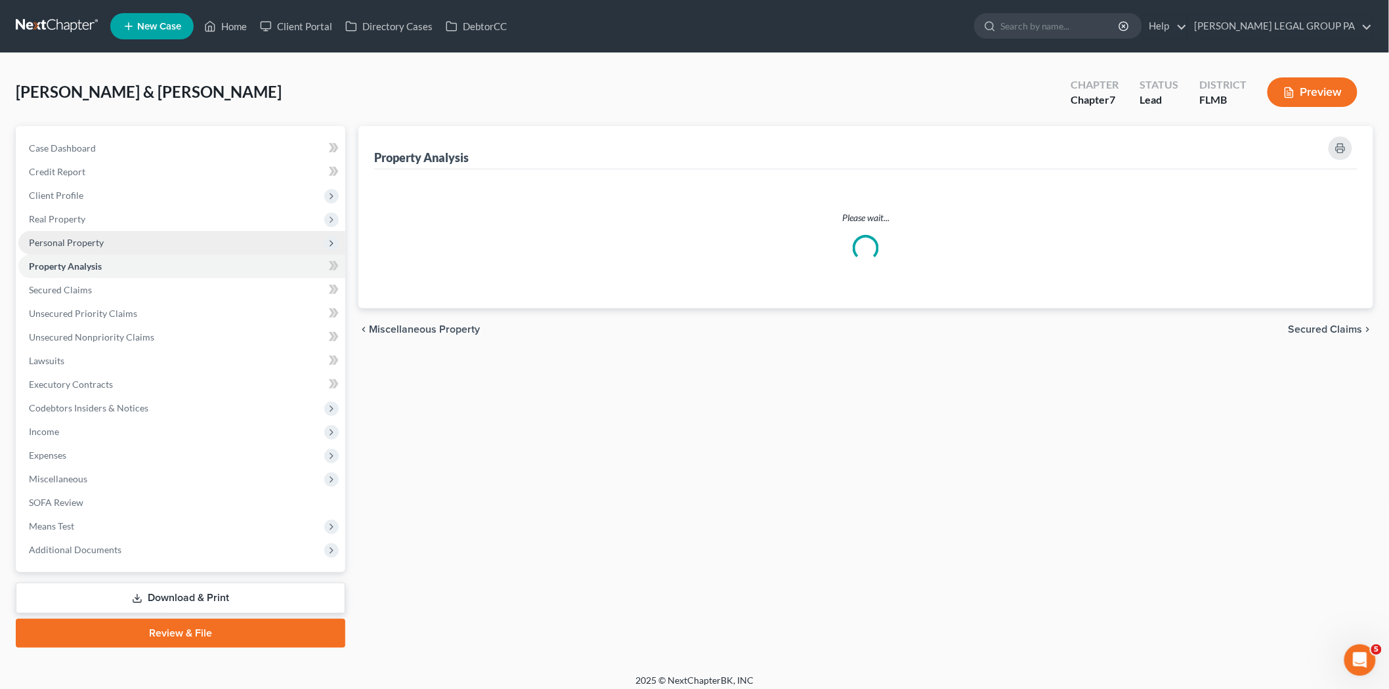
click at [145, 239] on span "Personal Property" at bounding box center [181, 243] width 327 height 24
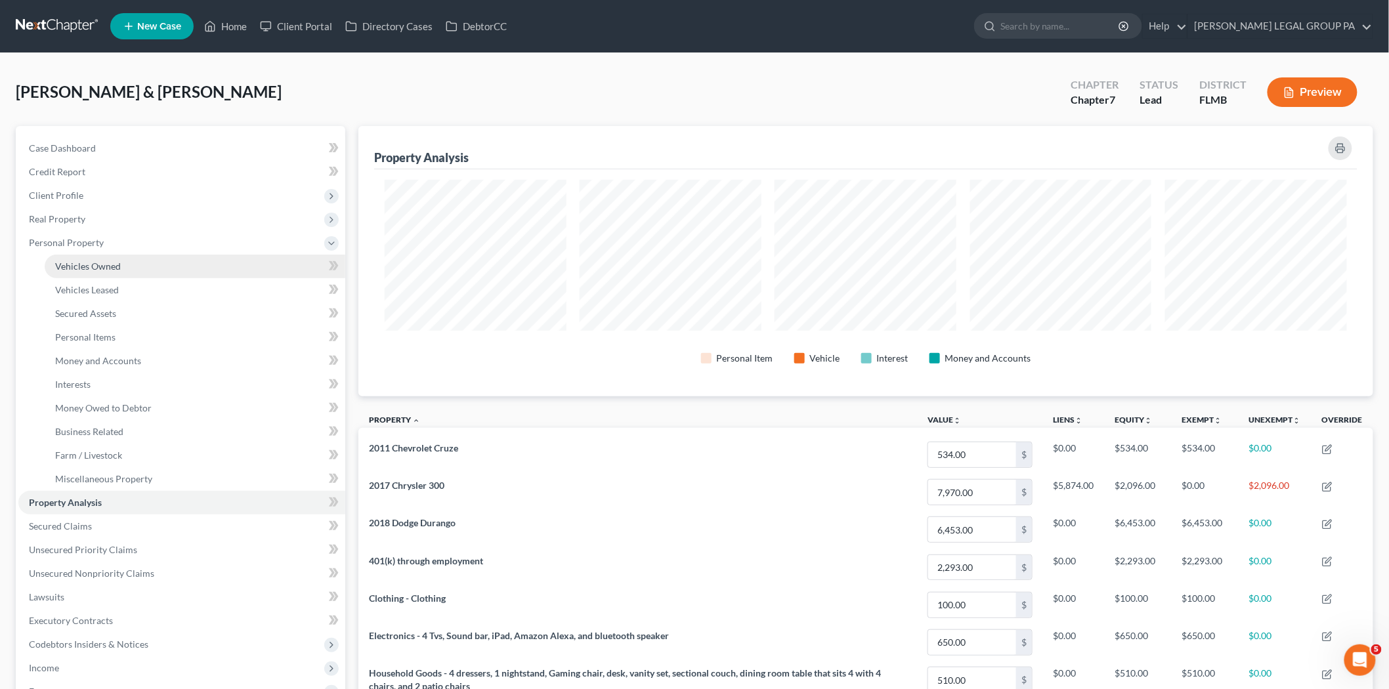
scroll to position [271, 1015]
click at [140, 276] on link "Vehicles Owned" at bounding box center [195, 267] width 301 height 24
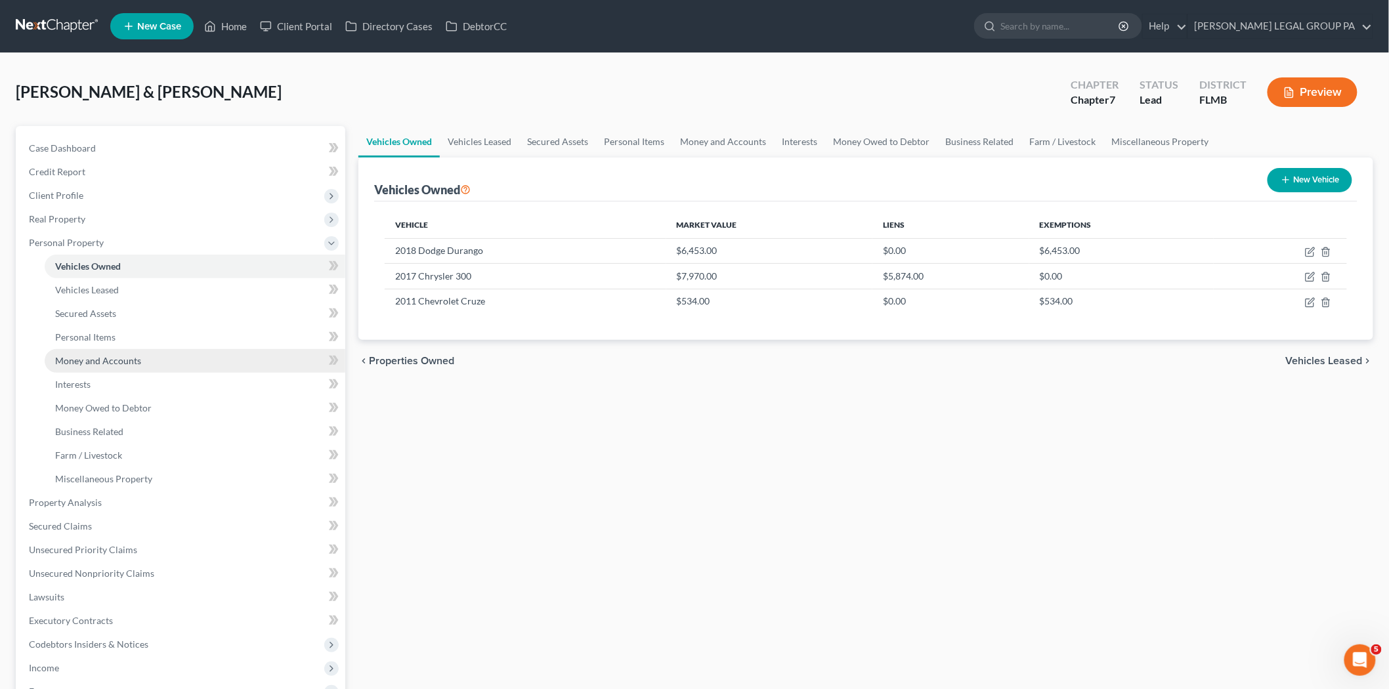
click at [110, 359] on span "Money and Accounts" at bounding box center [98, 360] width 86 height 11
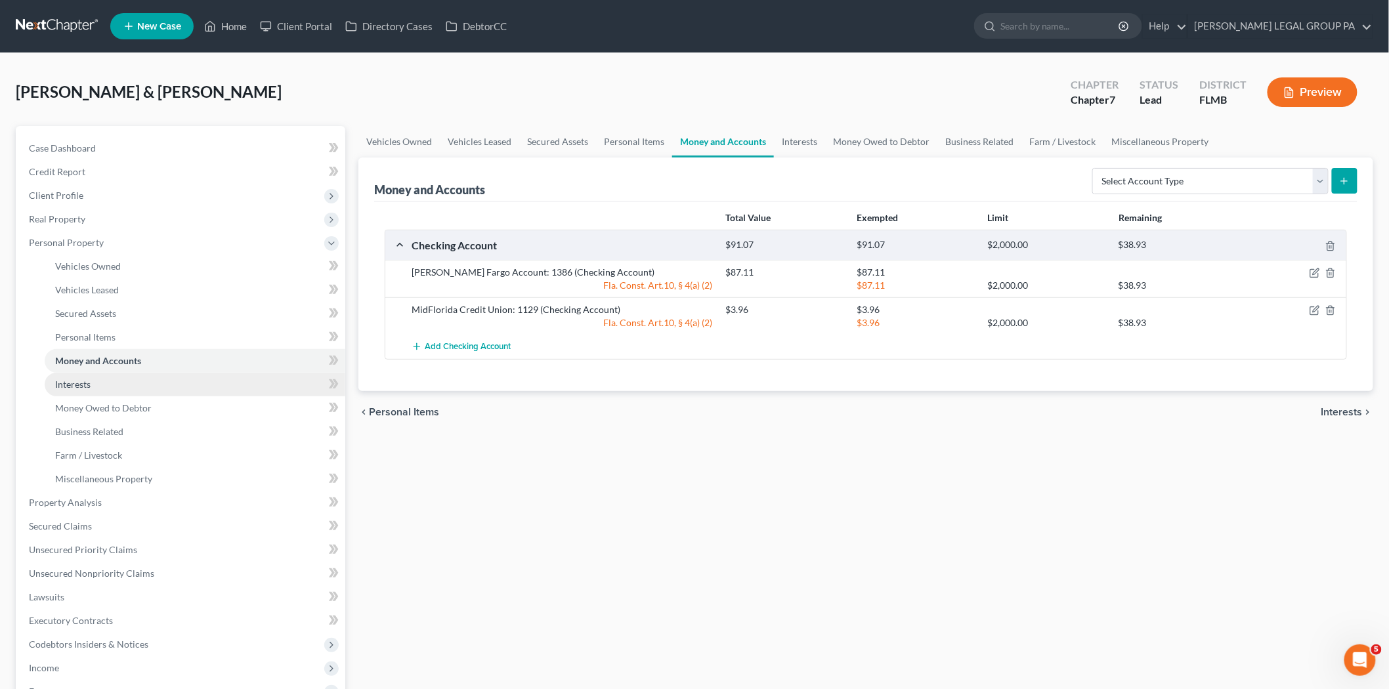
click at [100, 391] on link "Interests" at bounding box center [195, 385] width 301 height 24
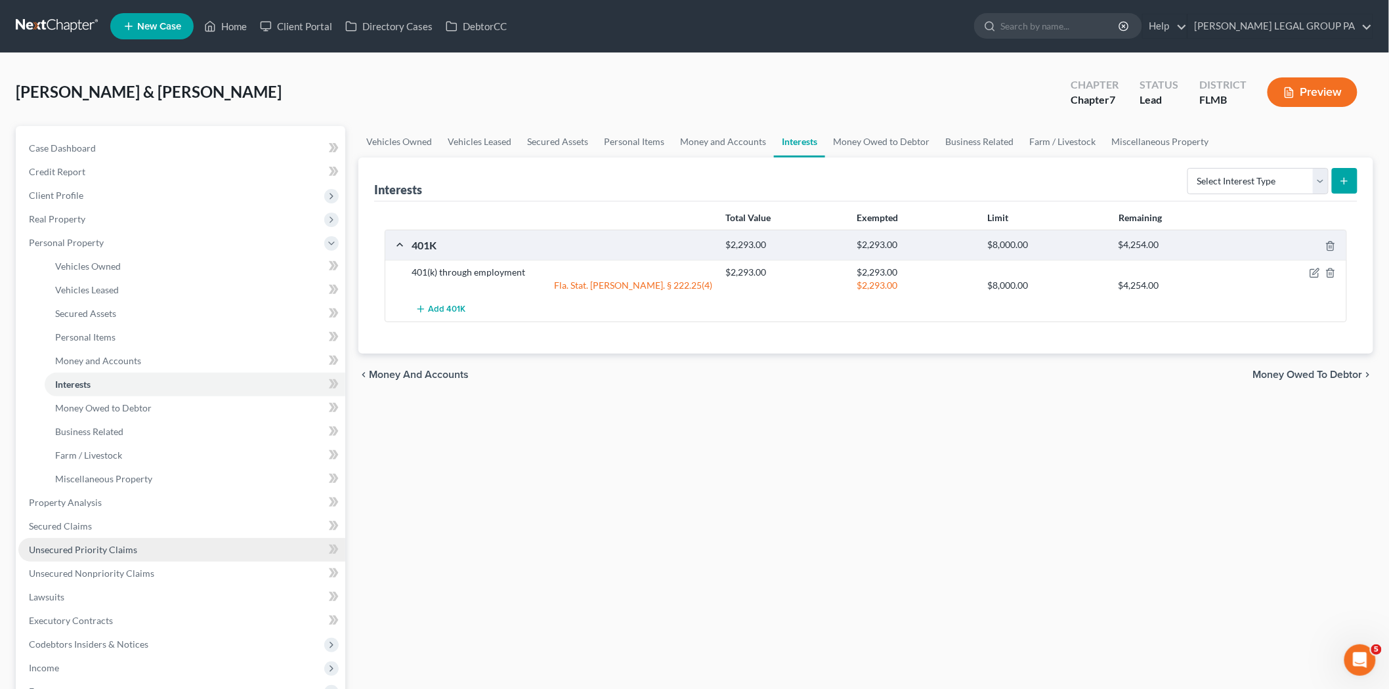
scroll to position [73, 0]
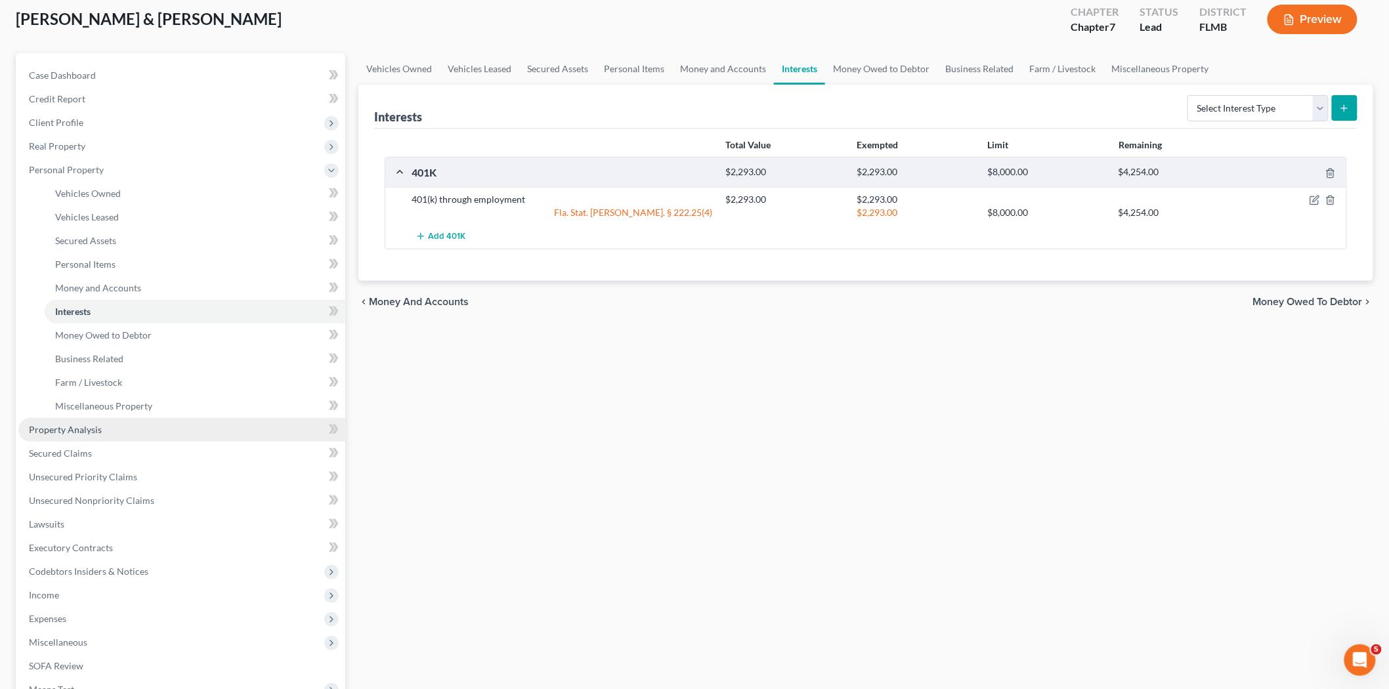
click at [107, 433] on link "Property Analysis" at bounding box center [181, 430] width 327 height 24
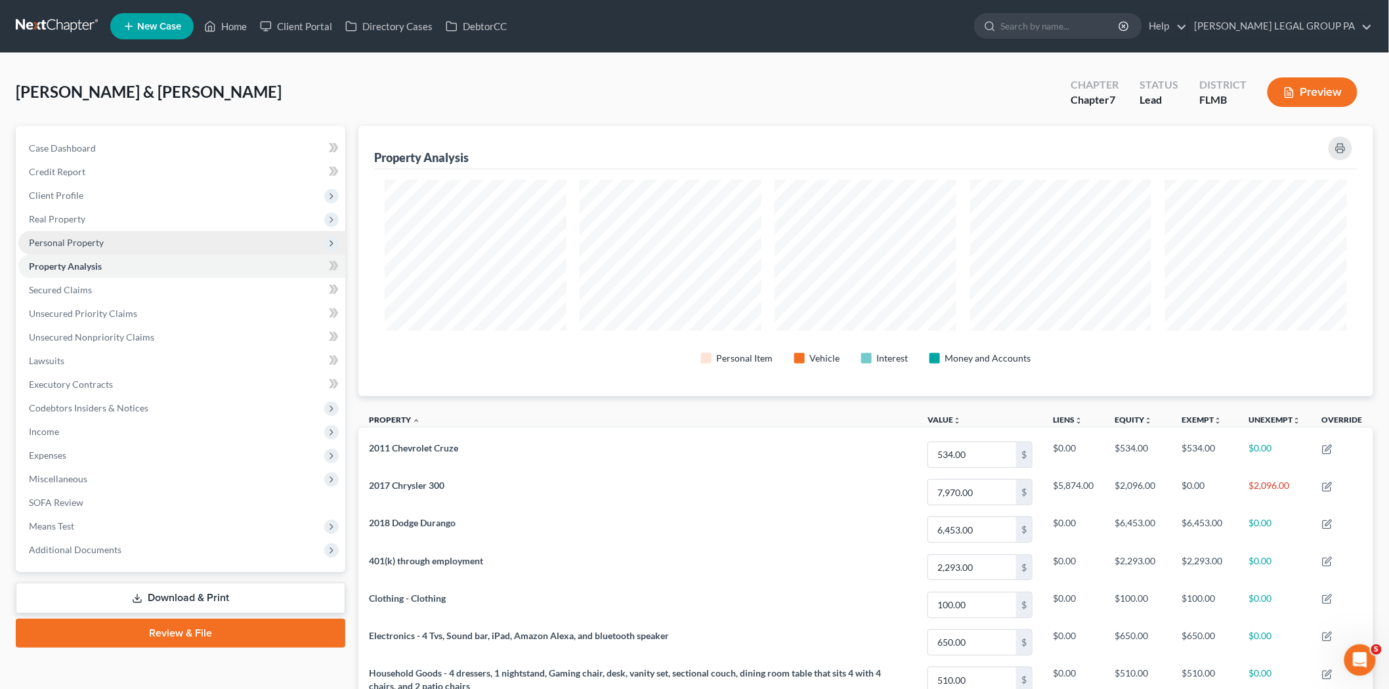
click at [70, 232] on span "Personal Property" at bounding box center [181, 243] width 327 height 24
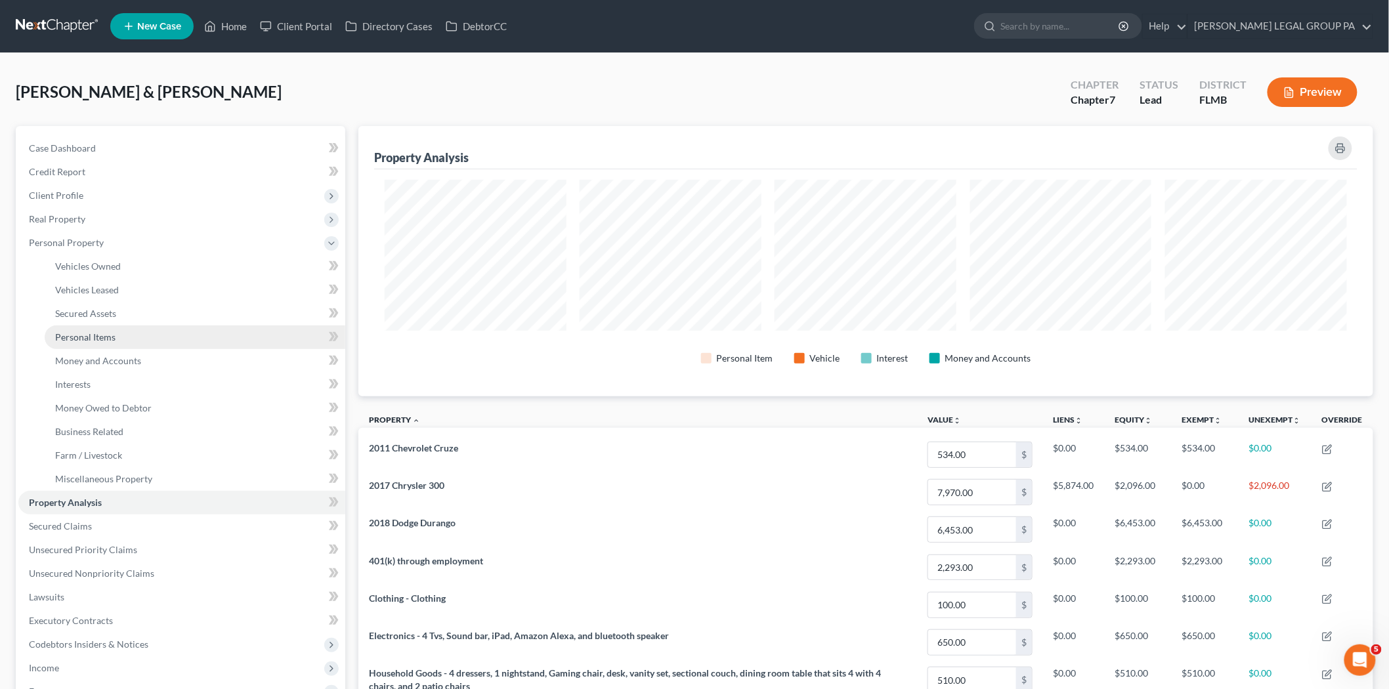
click at [123, 326] on link "Personal Items" at bounding box center [195, 338] width 301 height 24
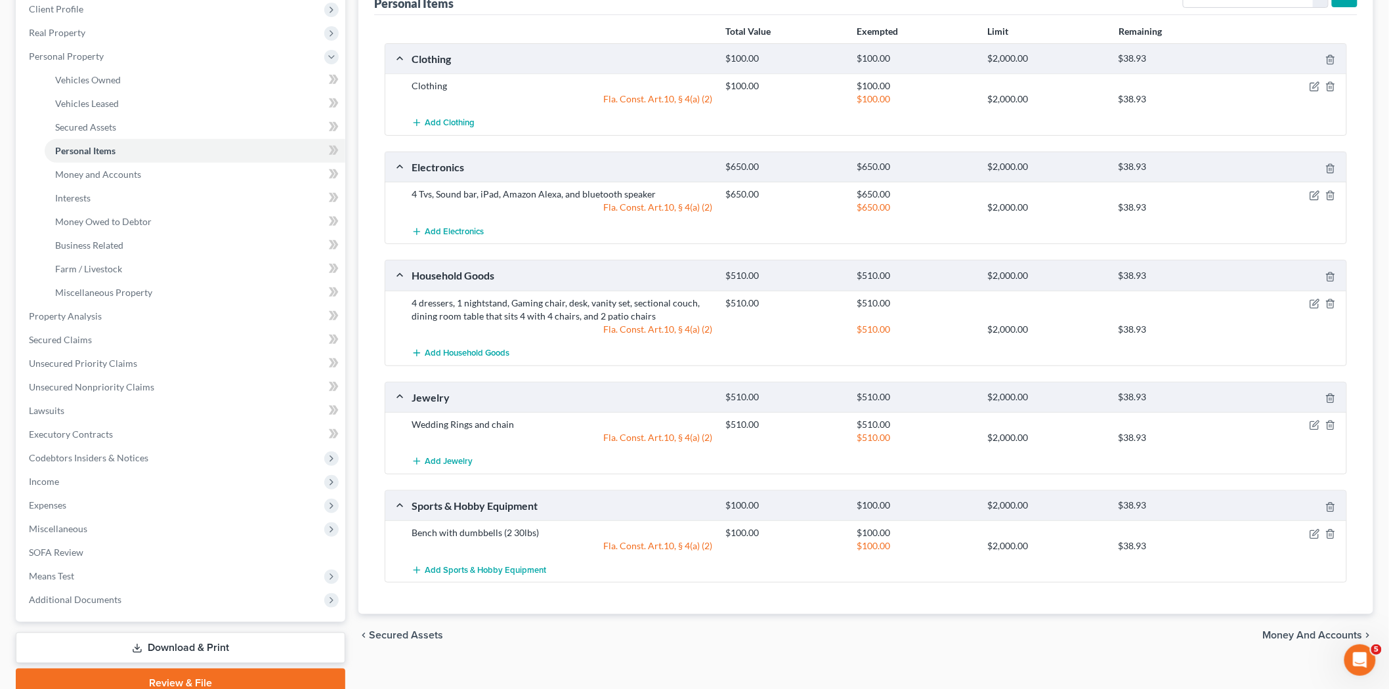
scroll to position [219, 0]
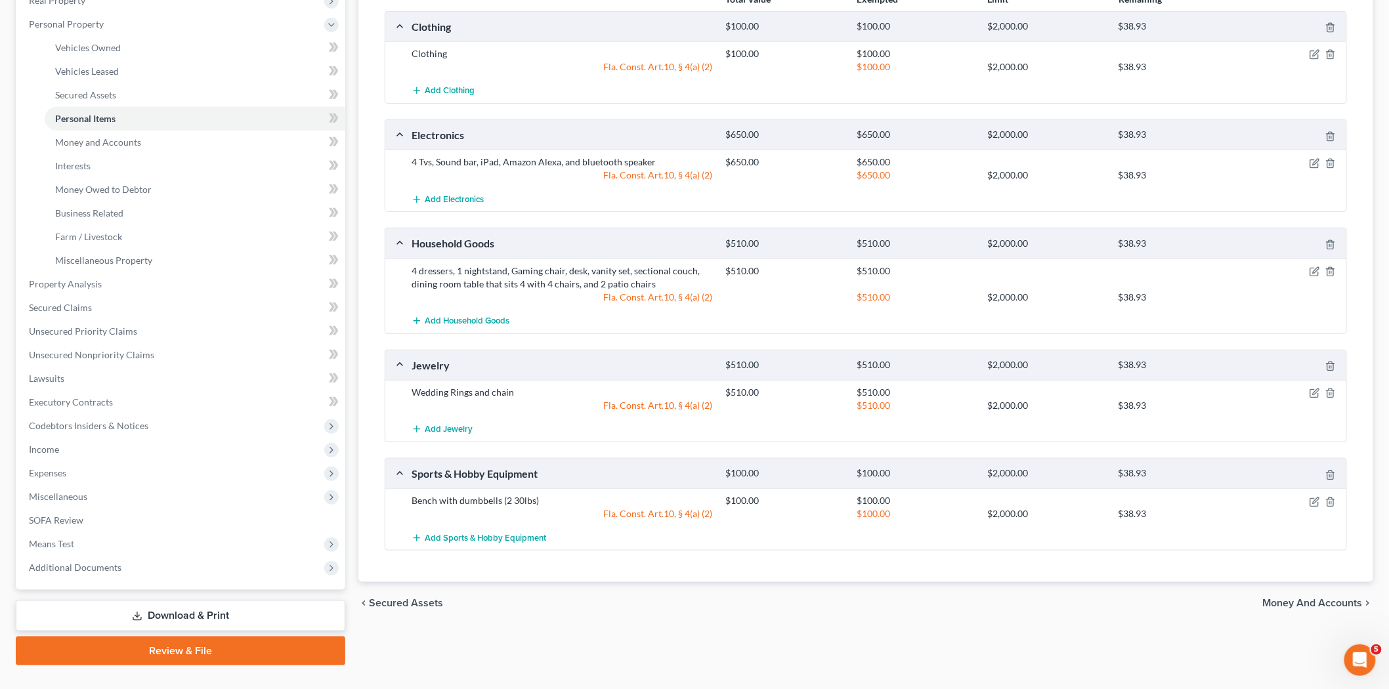
click at [250, 653] on link "Review & File" at bounding box center [181, 651] width 330 height 29
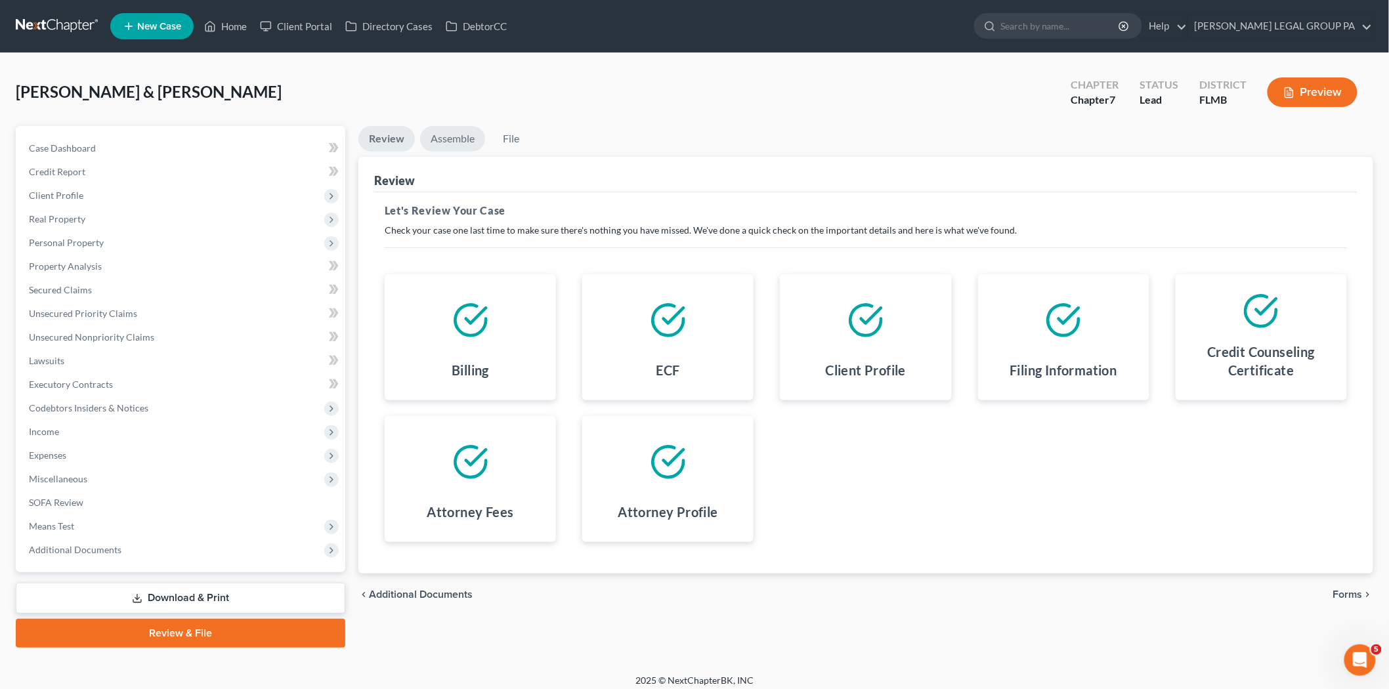
click at [456, 132] on link "Assemble" at bounding box center [452, 139] width 65 height 26
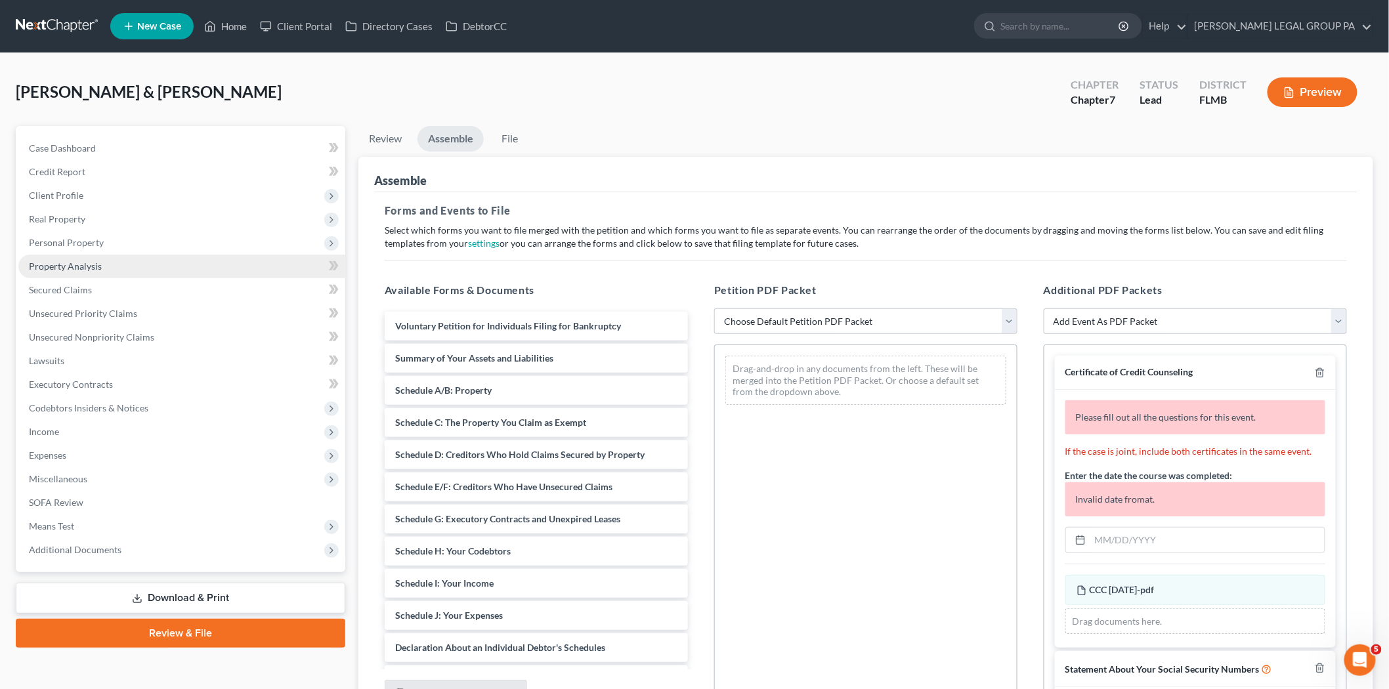
click at [100, 270] on span "Property Analysis" at bounding box center [65, 266] width 73 height 11
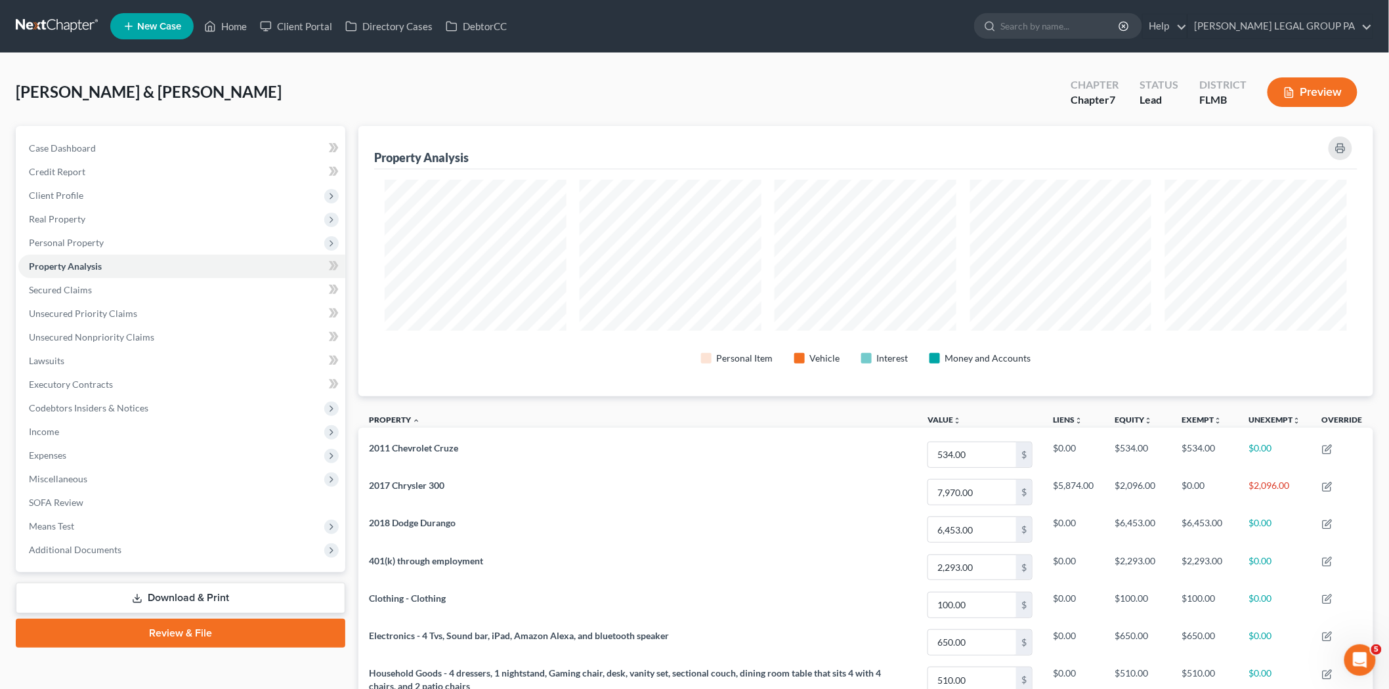
scroll to position [656353, 655608]
